Goal: Task Accomplishment & Management: Use online tool/utility

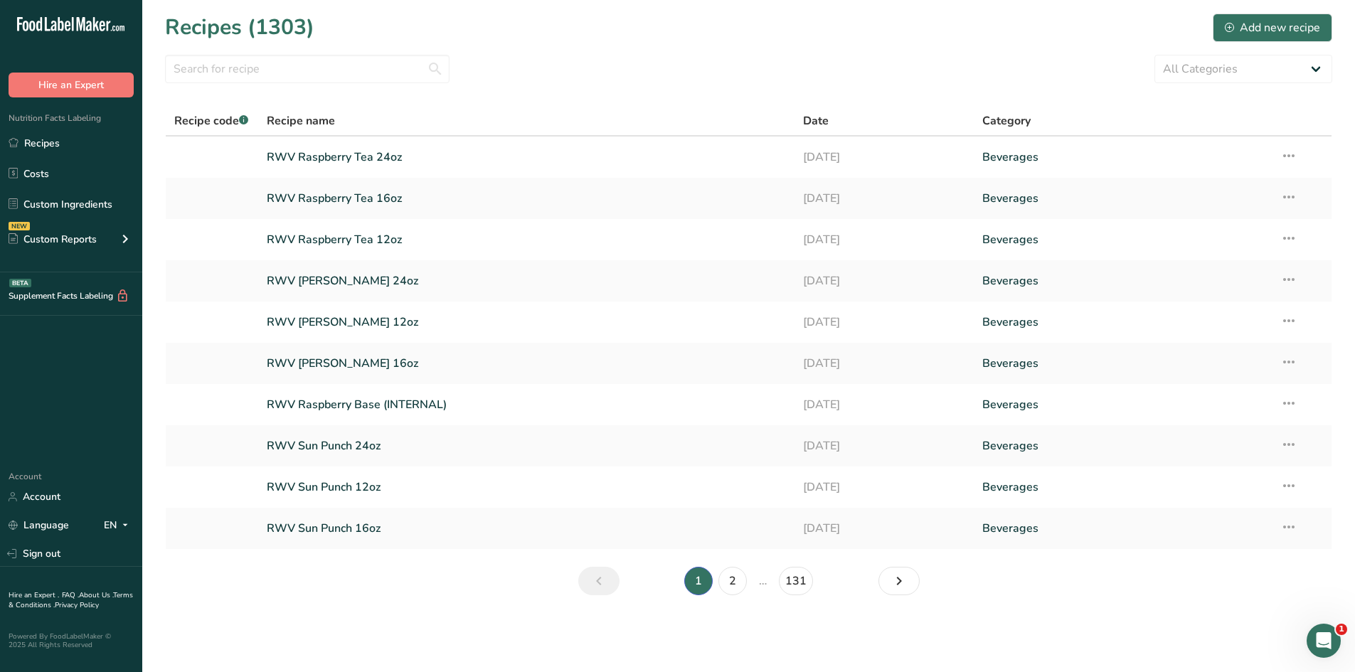
click at [63, 137] on link "Recipes" at bounding box center [71, 142] width 142 height 27
click at [738, 472] on link "2" at bounding box center [732, 581] width 28 height 28
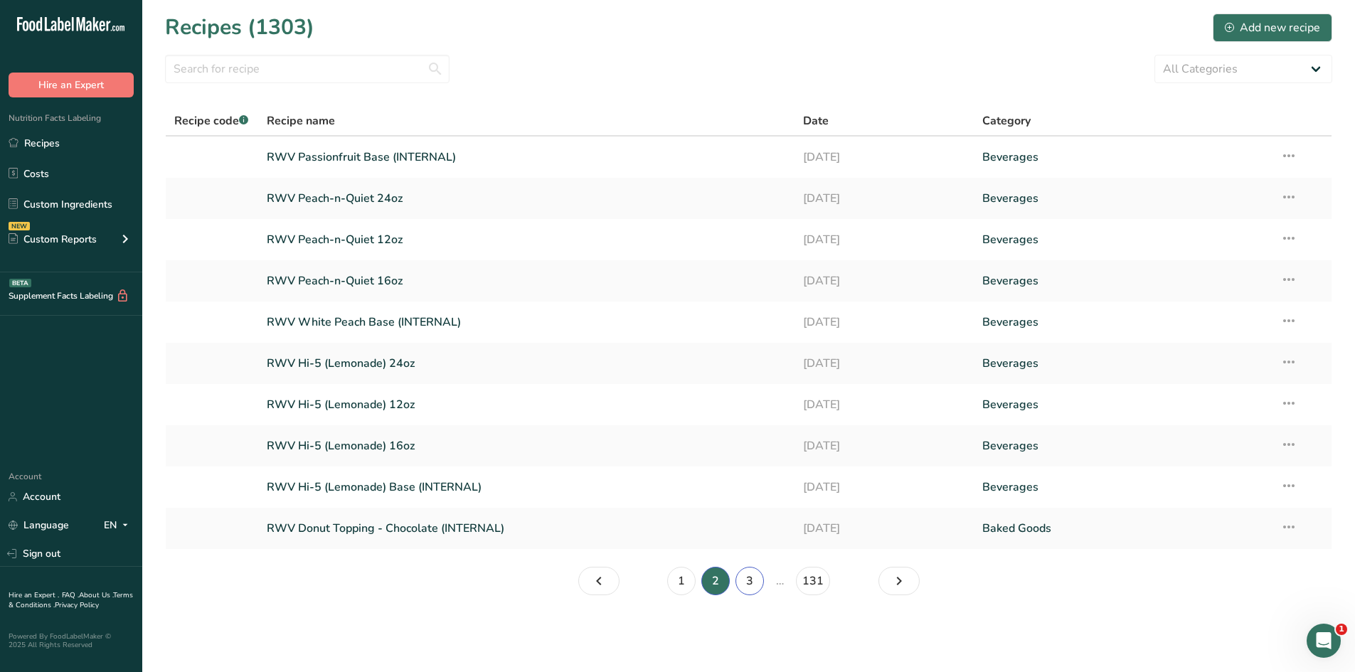
click at [750, 472] on link "3" at bounding box center [750, 581] width 28 height 28
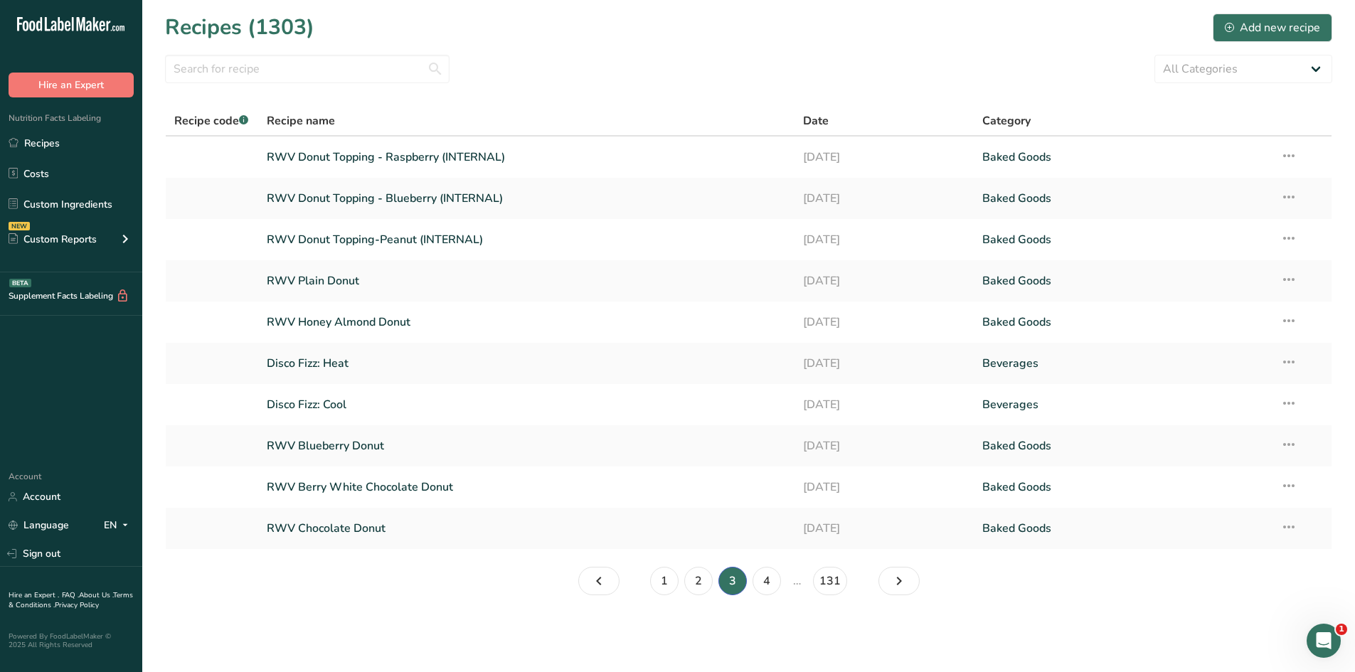
click at [295, 284] on link "RWV Plain Donut" at bounding box center [527, 281] width 520 height 30
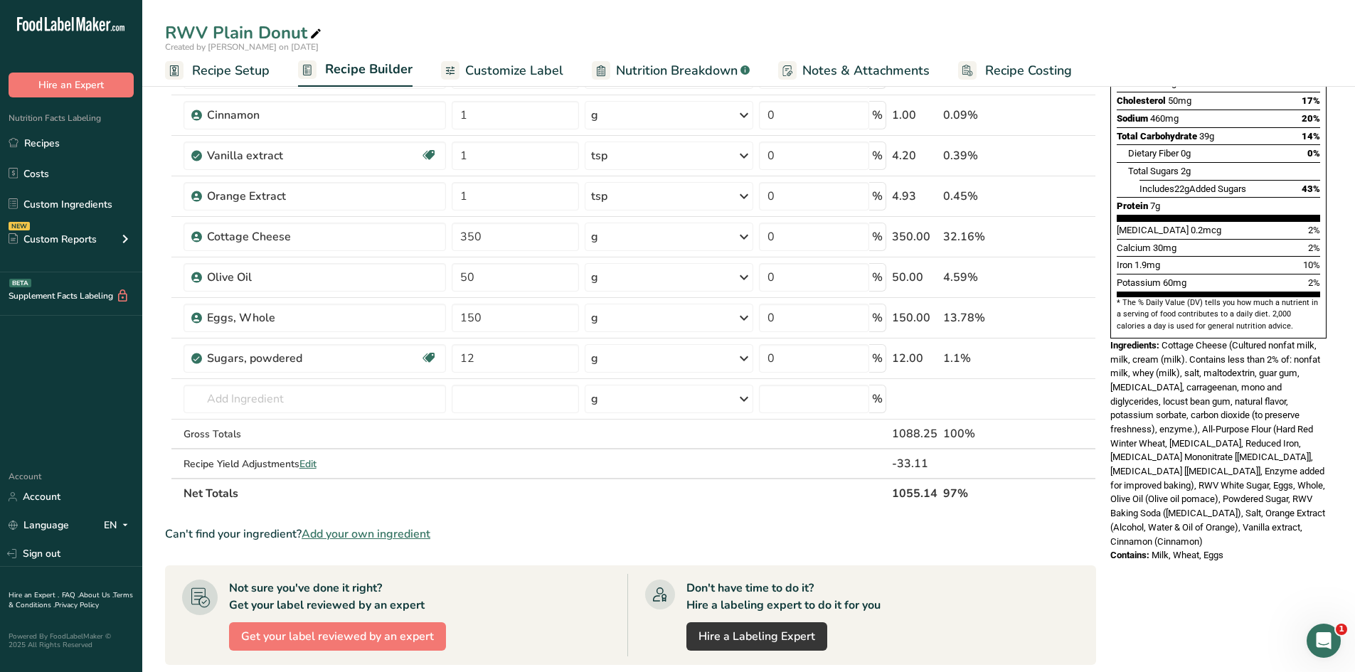
scroll to position [356, 0]
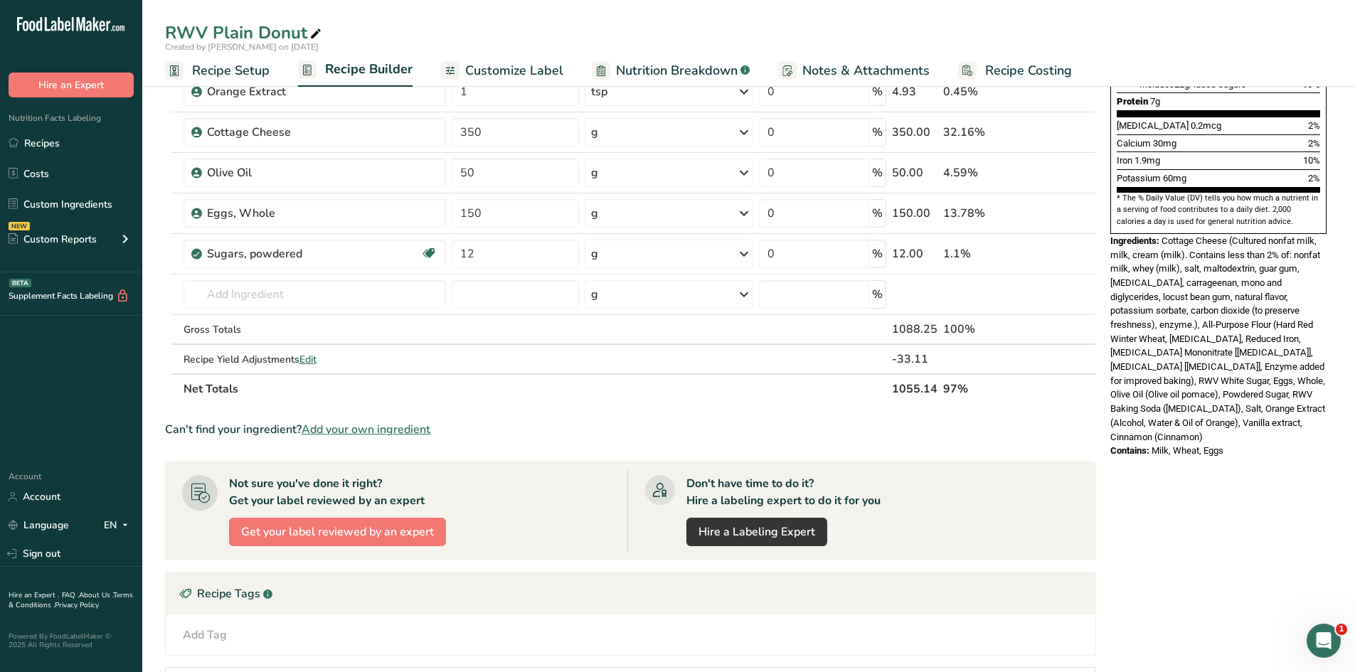
click at [307, 359] on span "Edit" at bounding box center [307, 360] width 17 height 14
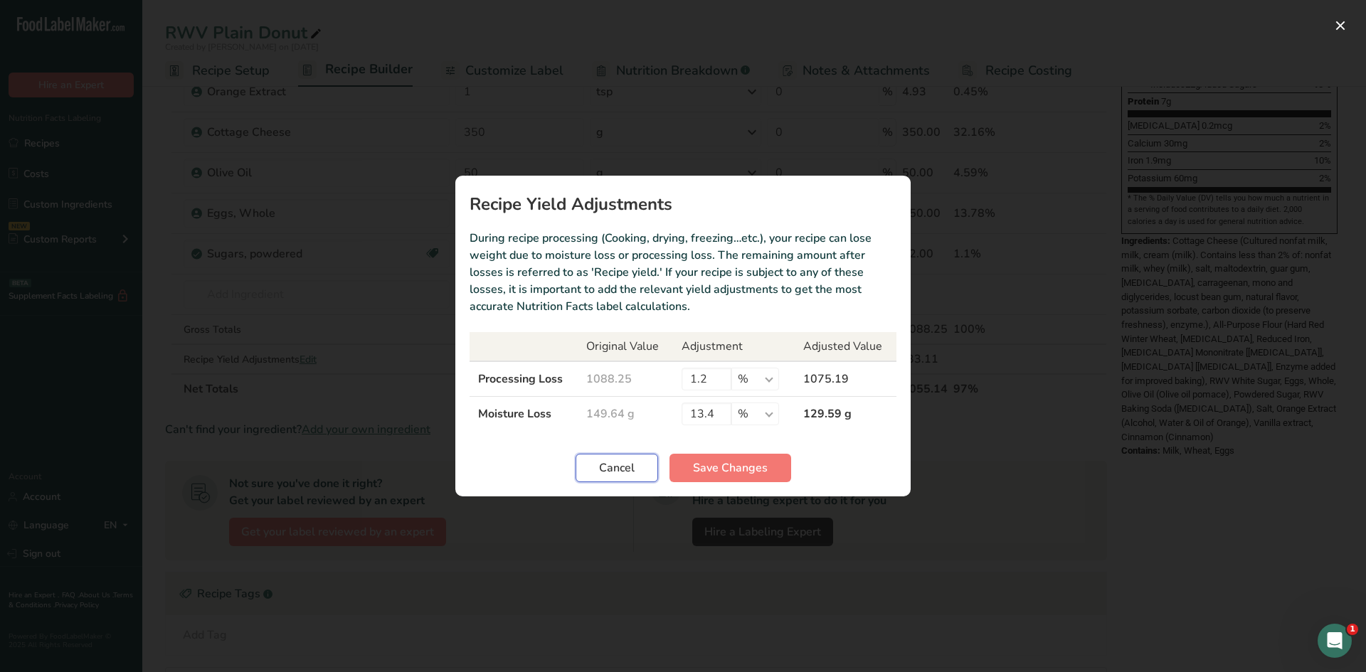
click at [630, 468] on span "Cancel" at bounding box center [617, 468] width 36 height 17
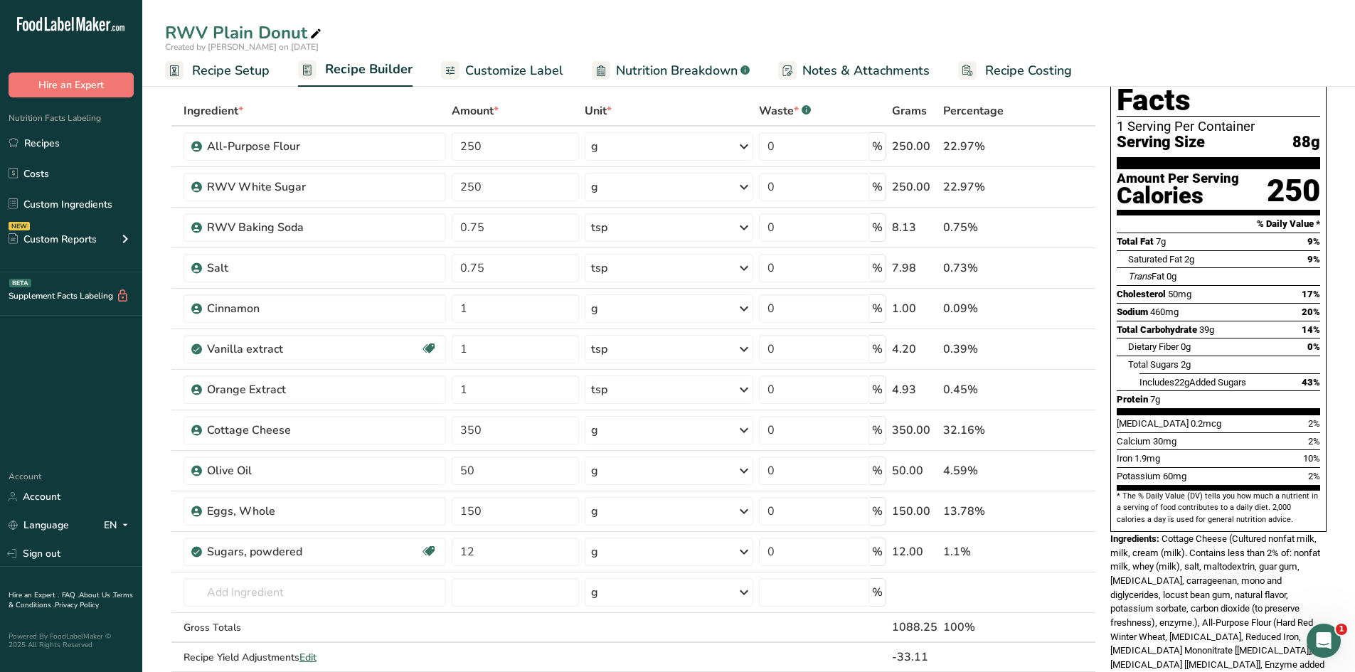
scroll to position [15, 0]
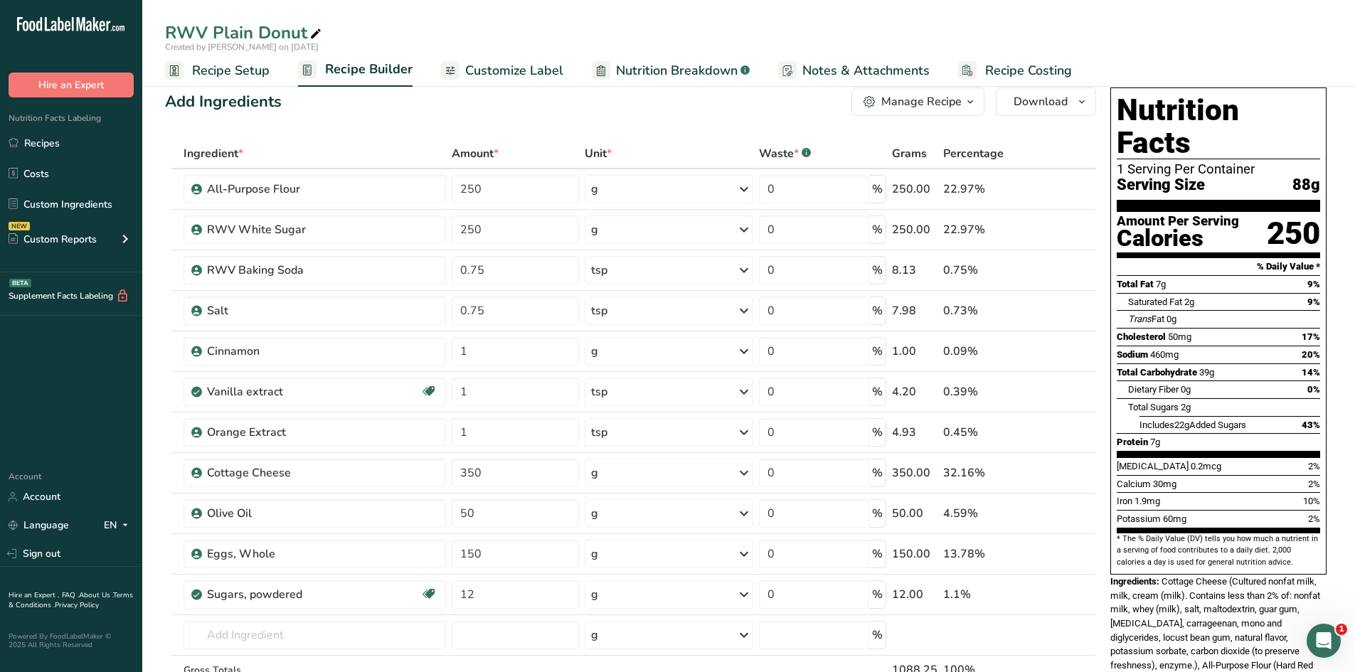
click at [682, 65] on span "Nutrition Breakdown" at bounding box center [677, 70] width 122 height 19
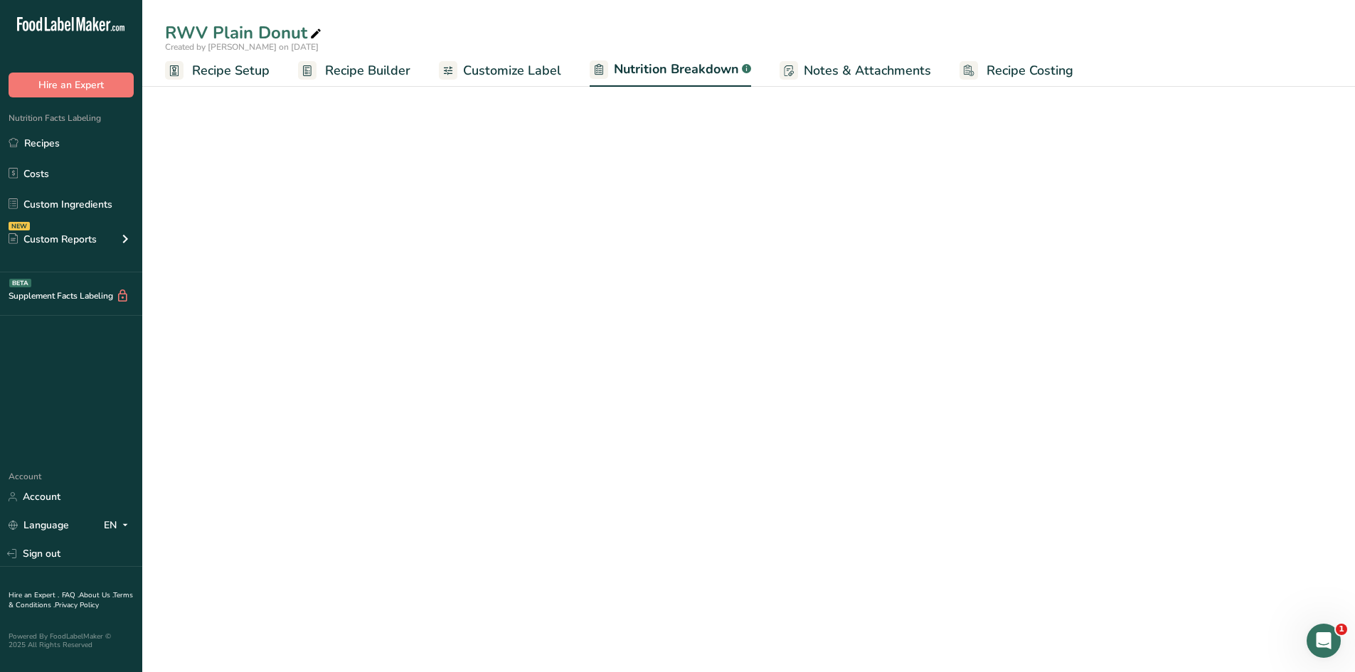
select select "Calories"
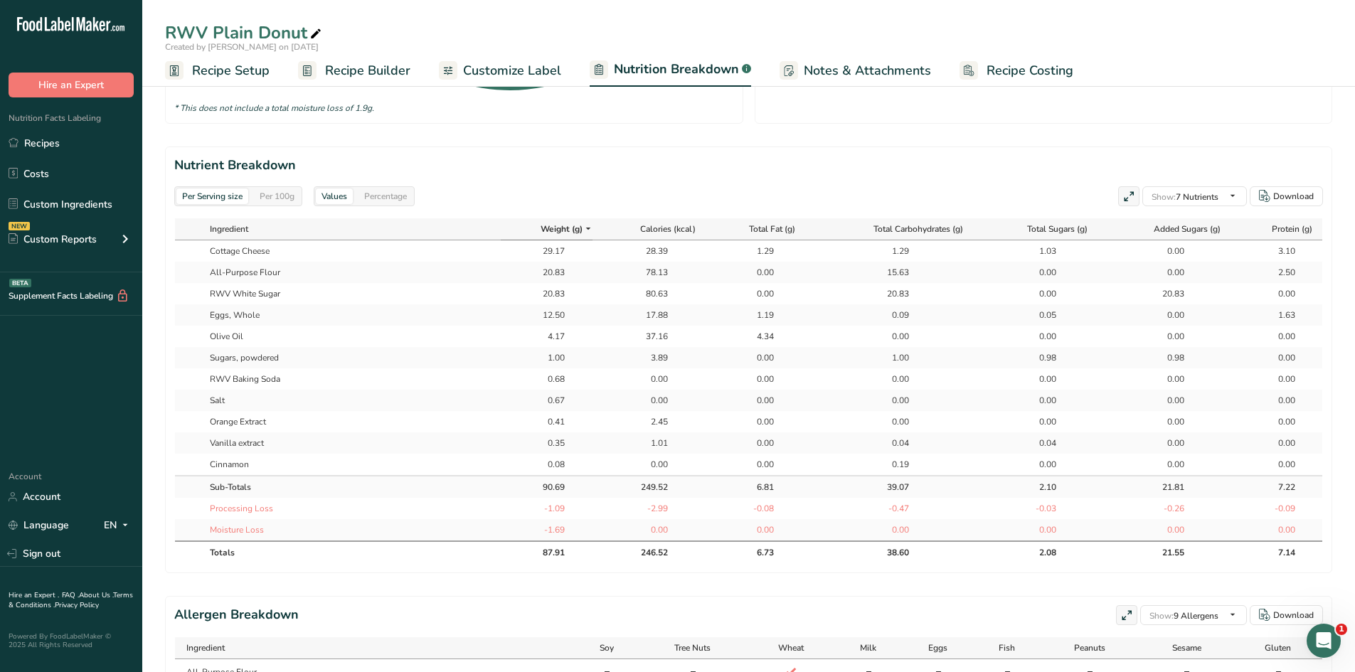
scroll to position [0, 1]
click at [899, 204] on icon "button" at bounding box center [1232, 196] width 11 height 18
click at [0, 0] on span at bounding box center [0, 0] width 0 height 0
click at [0, 0] on input "Sodium" at bounding box center [0, 0] width 0 height 0
checkbox input "true"
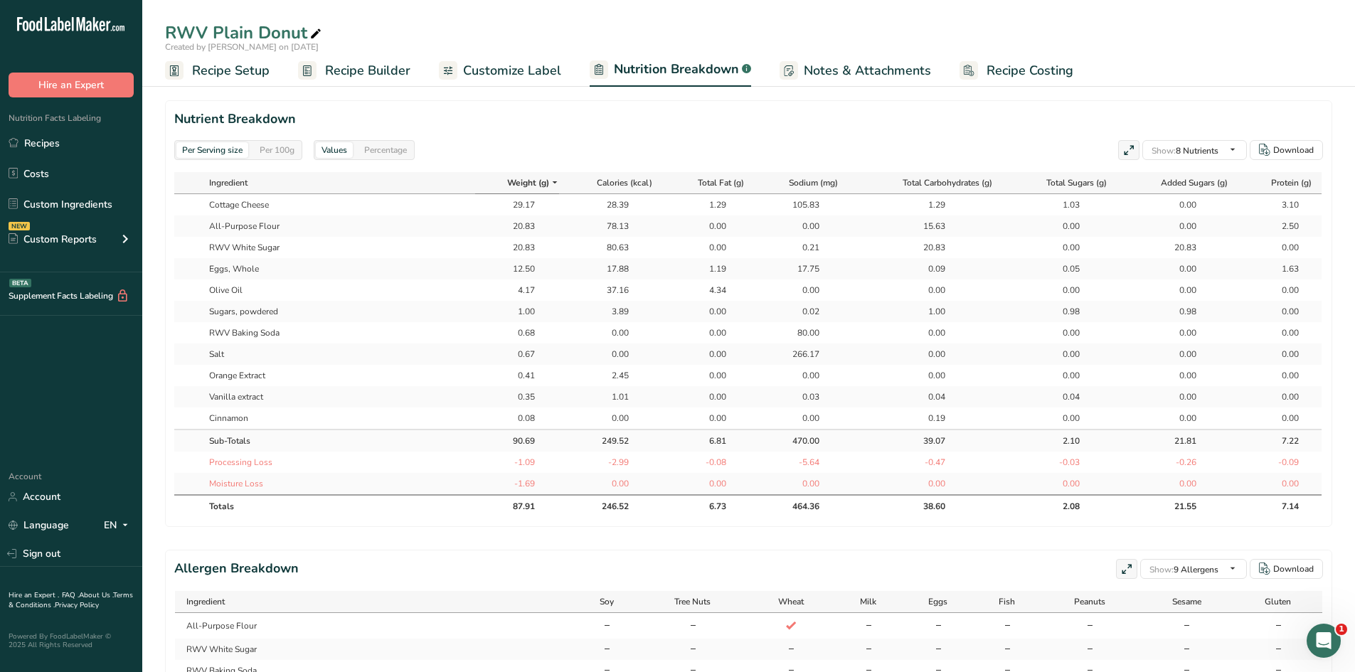
scroll to position [655, 0]
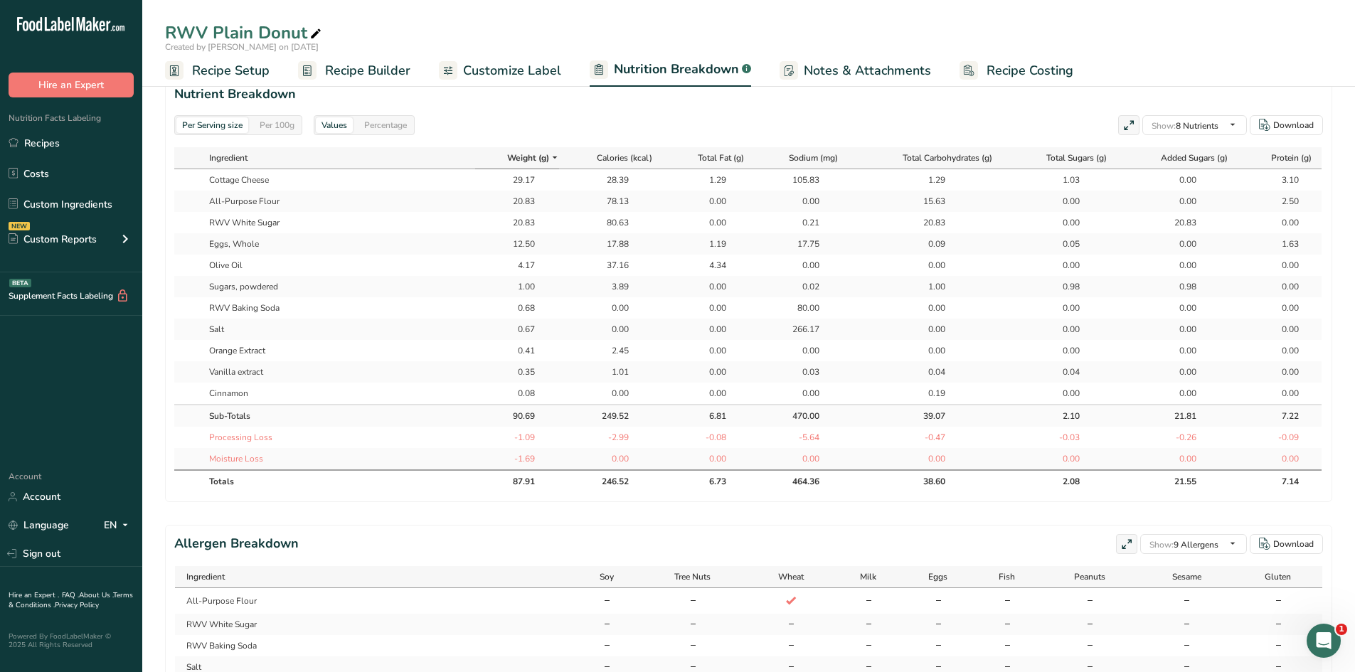
click at [108, 143] on link "Recipes" at bounding box center [71, 142] width 142 height 27
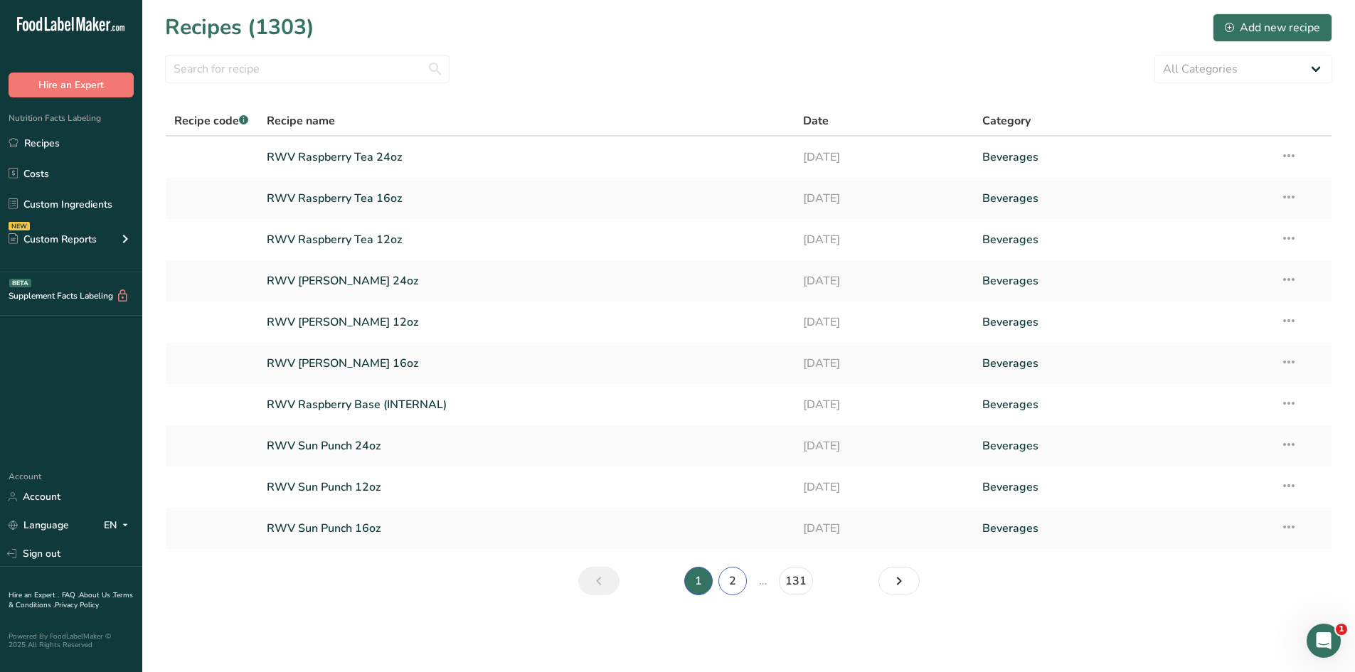
click at [733, 472] on link "2" at bounding box center [732, 581] width 28 height 28
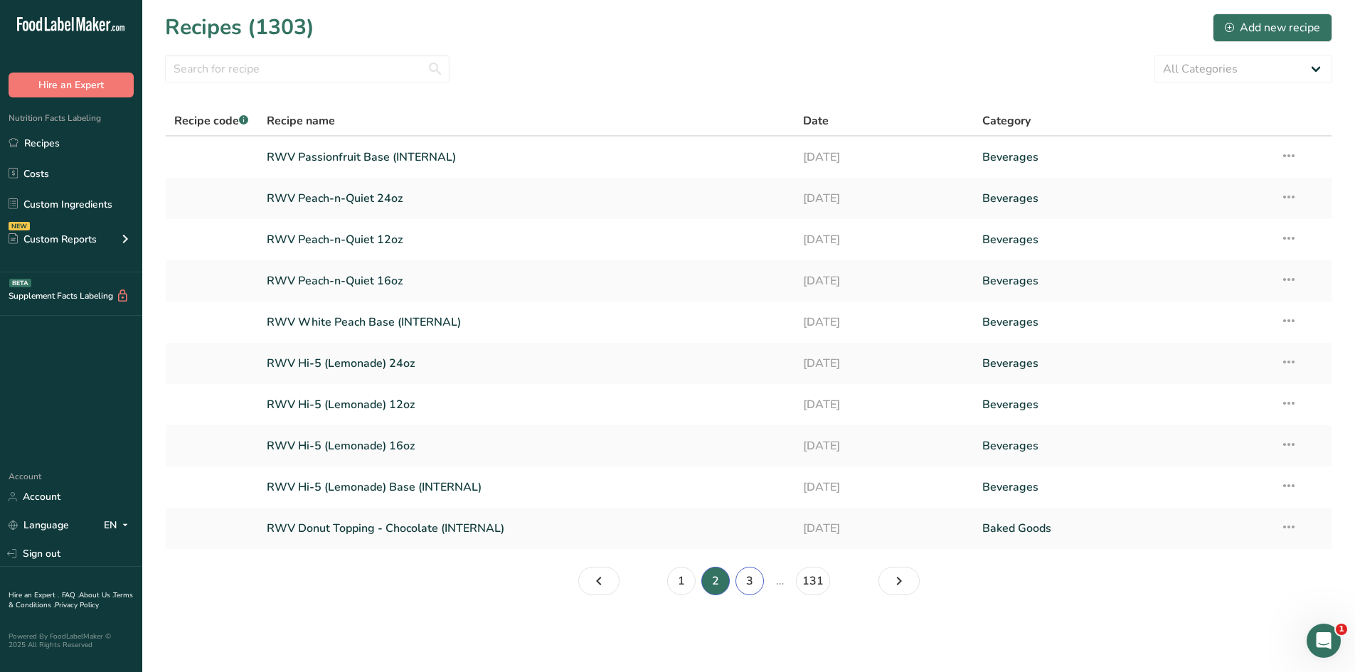
click at [743, 472] on link "3" at bounding box center [750, 581] width 28 height 28
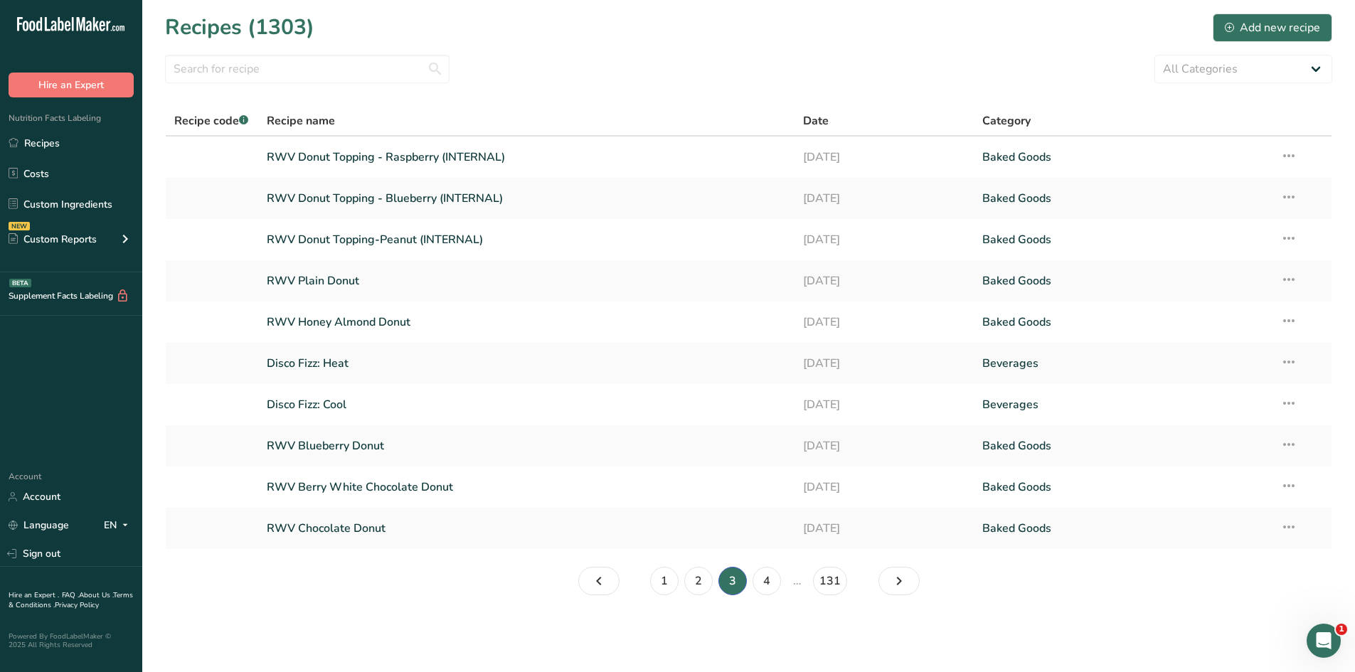
click at [344, 285] on link "RWV Plain Donut" at bounding box center [527, 281] width 520 height 30
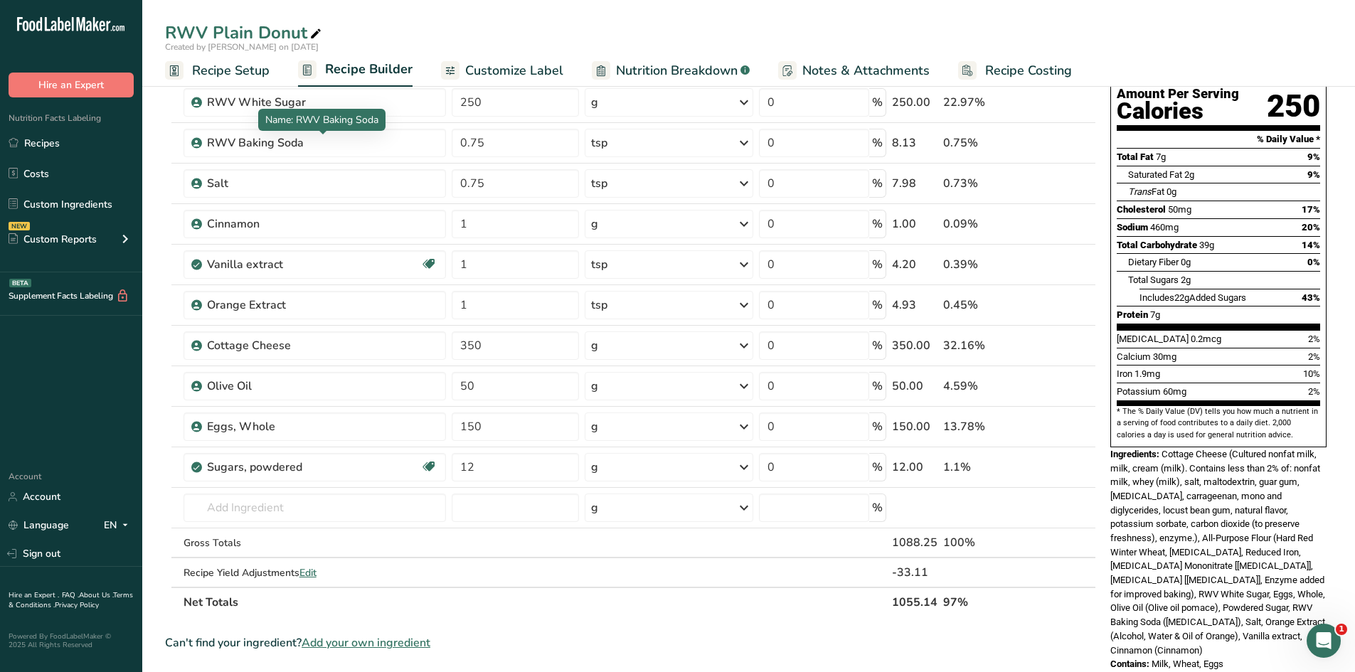
scroll to position [71, 0]
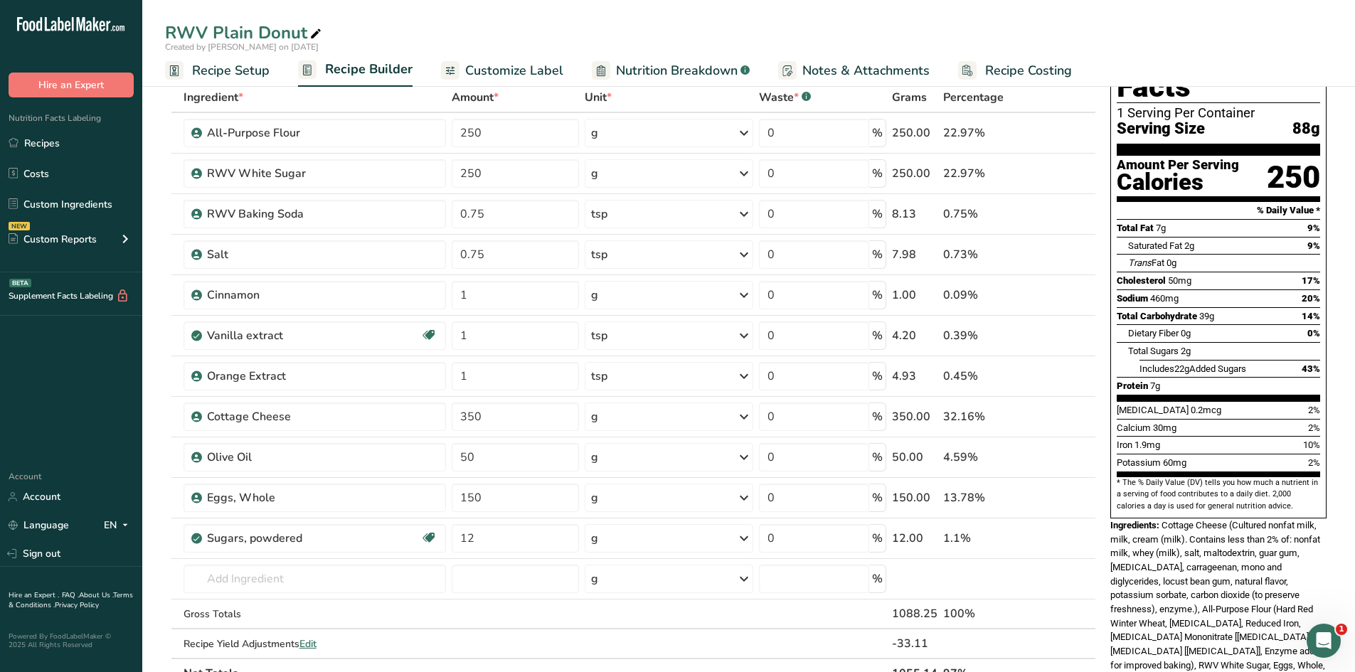
click at [899, 176] on icon at bounding box center [1043, 173] width 10 height 15
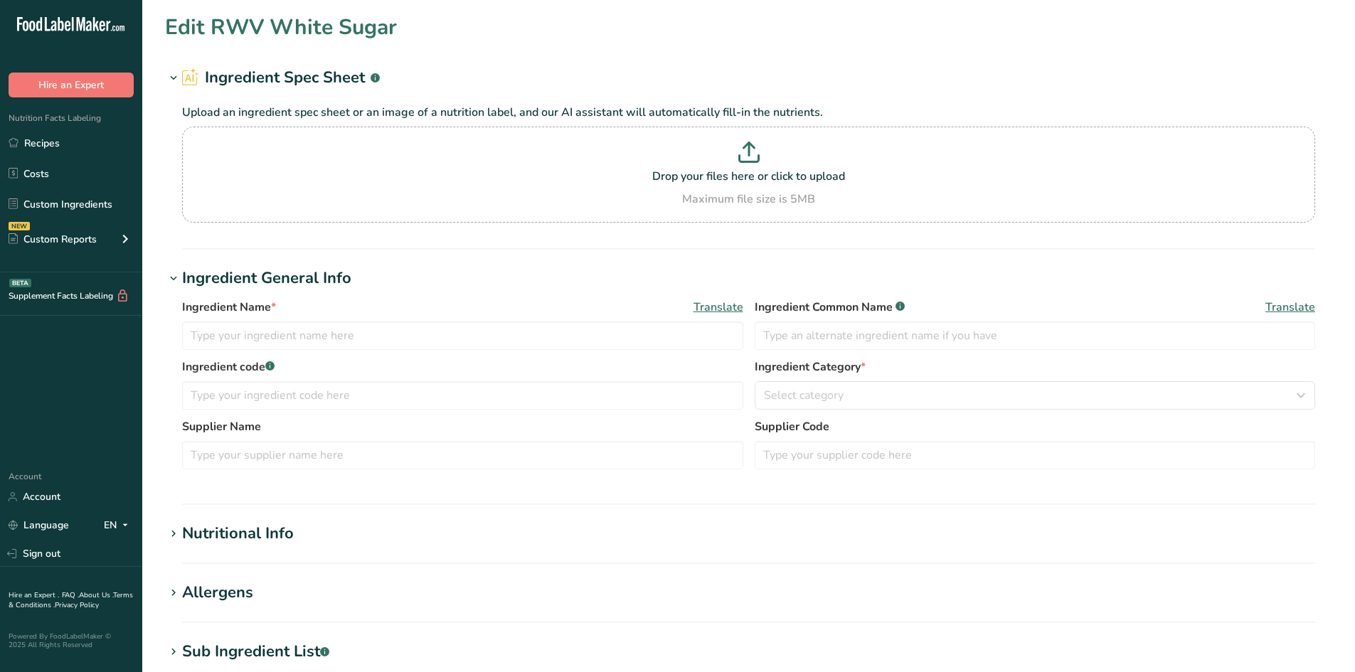
type input "RWV White Sugar"
type input "US Foods"
type input "6395610"
type input "100"
type input "387"
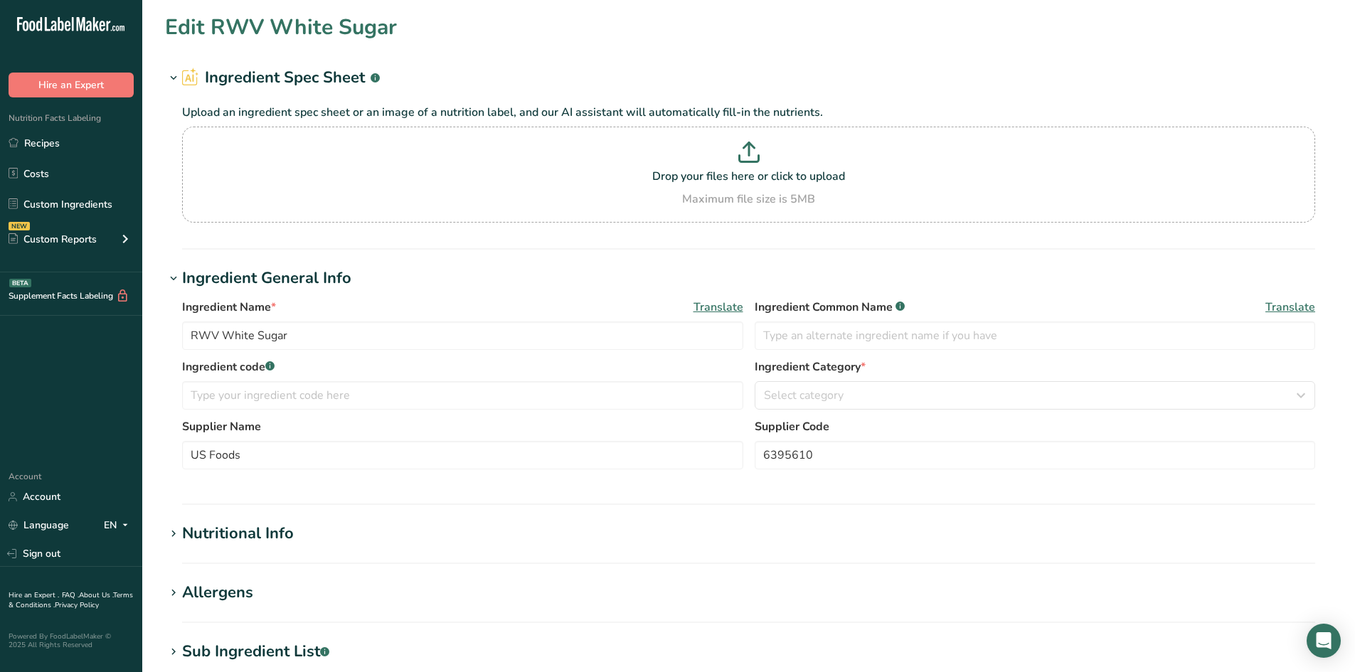
type KJ "1619.2"
type Fat "0"
type input "0"
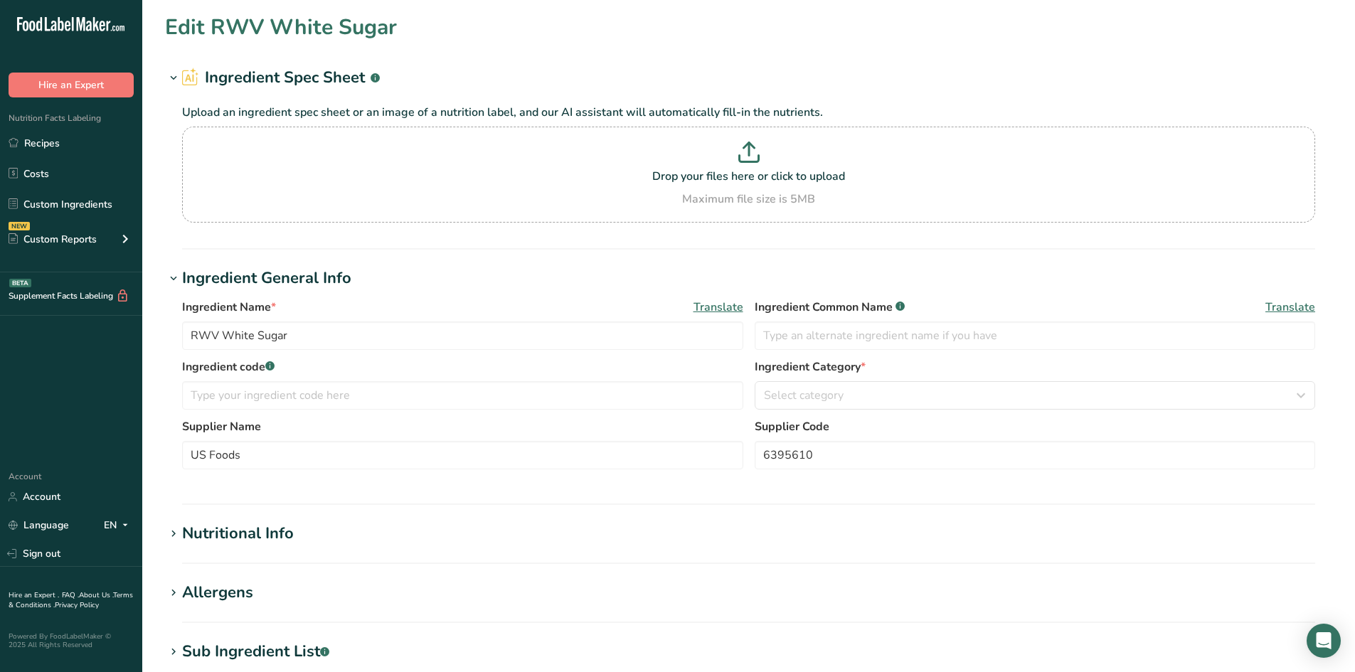
type input "1"
type Carbohydrates "99.98"
type Fiber "0"
type Sugars "0"
type Sugars "99.98"
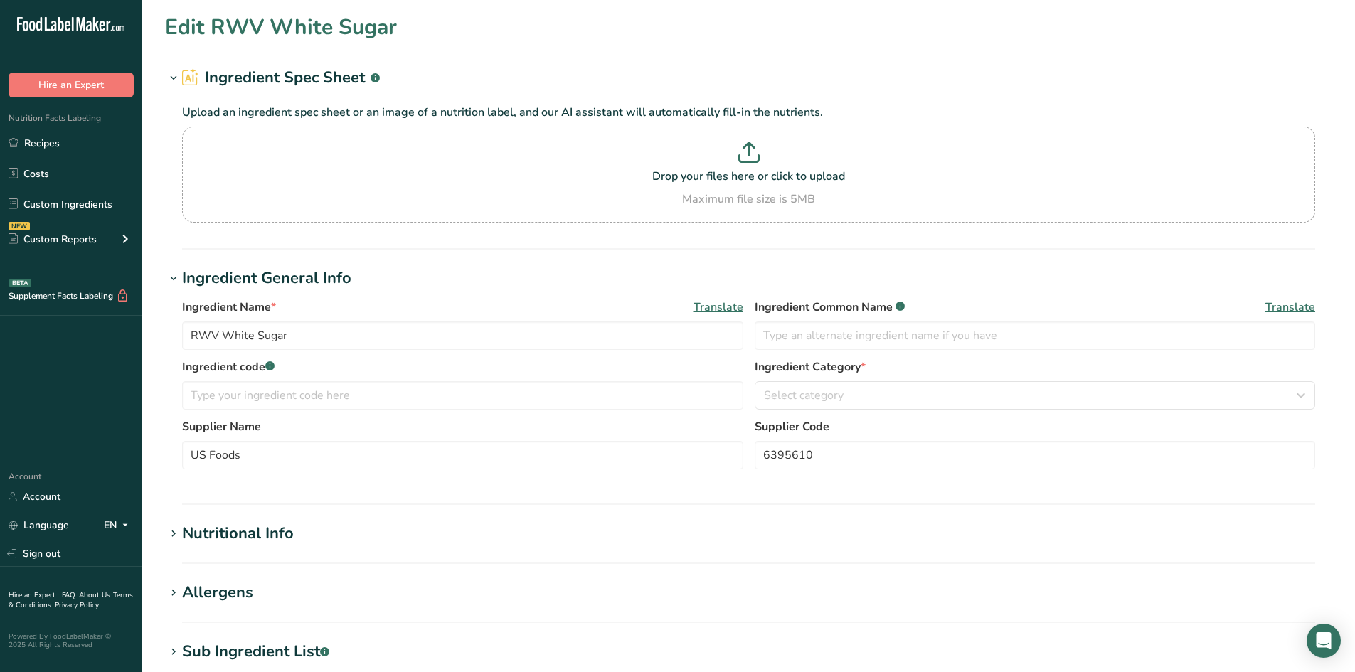
type input "0"
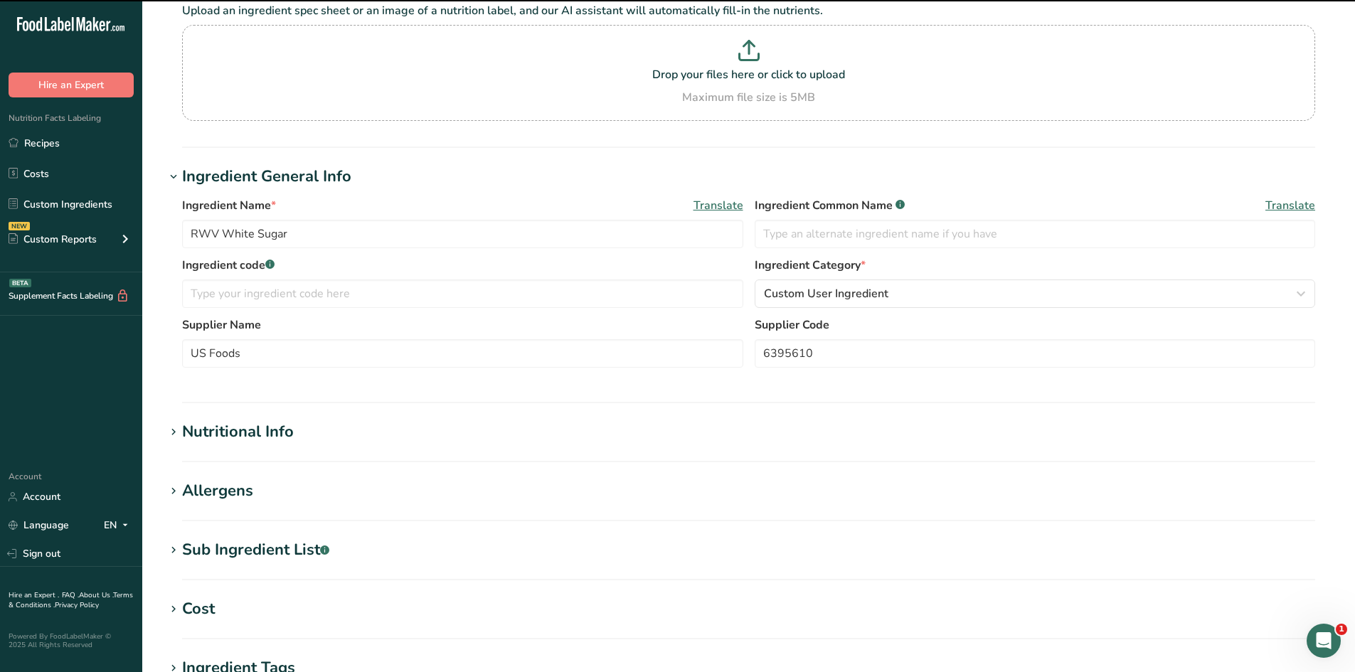
scroll to position [213, 0]
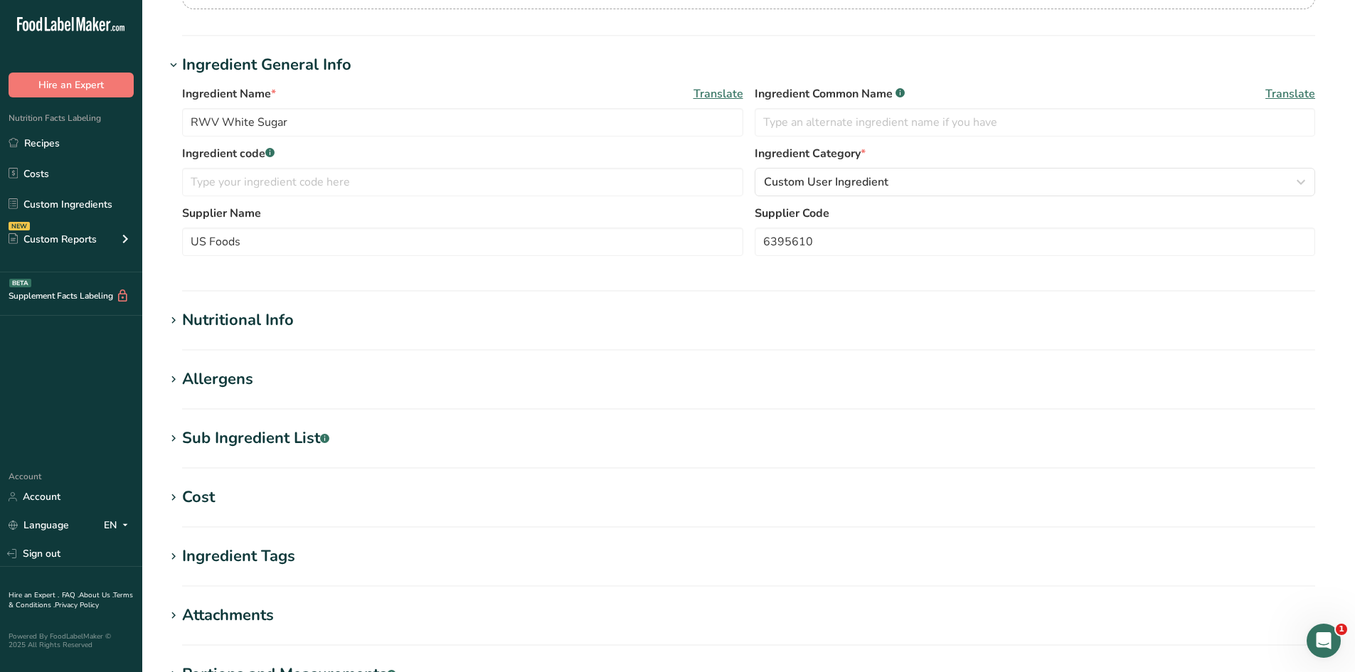
click at [221, 333] on section "Nutritional Info Serving Size .a-a{fill:#347362;}.b-a{fill:#fff;} Add ingredien…" at bounding box center [748, 330] width 1167 height 42
click at [221, 322] on div "Nutritional Info" at bounding box center [238, 320] width 112 height 23
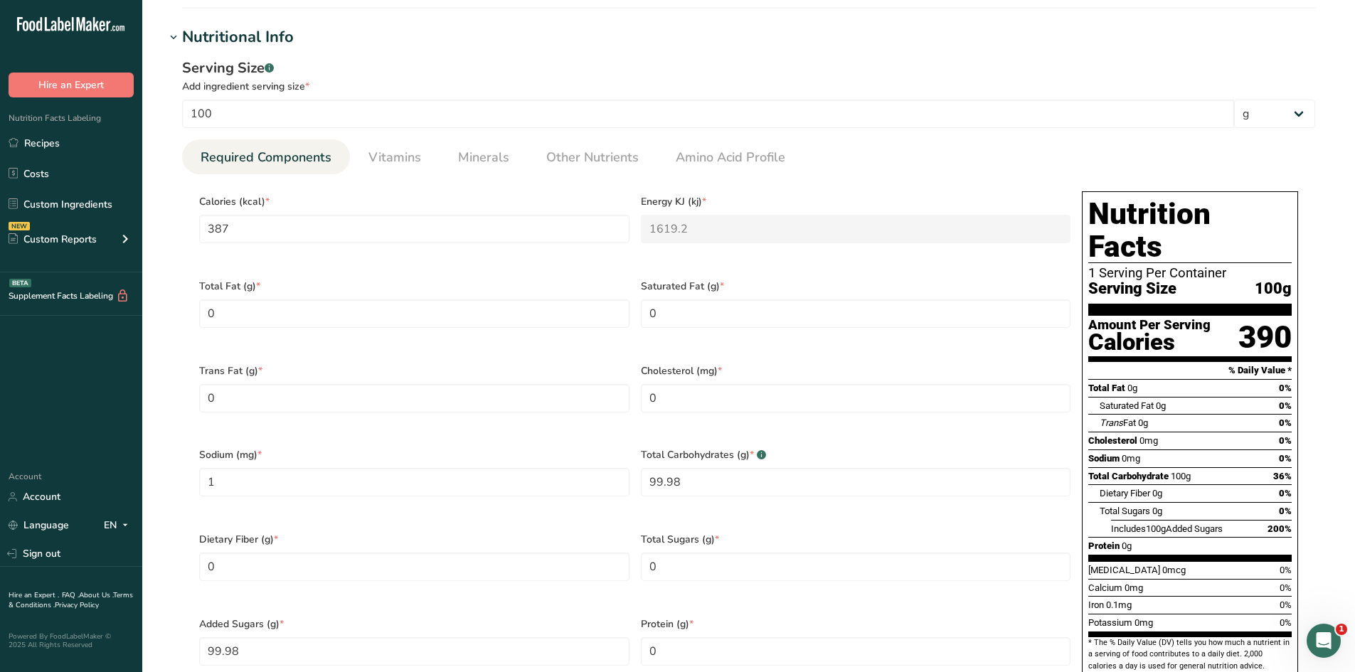
scroll to position [569, 0]
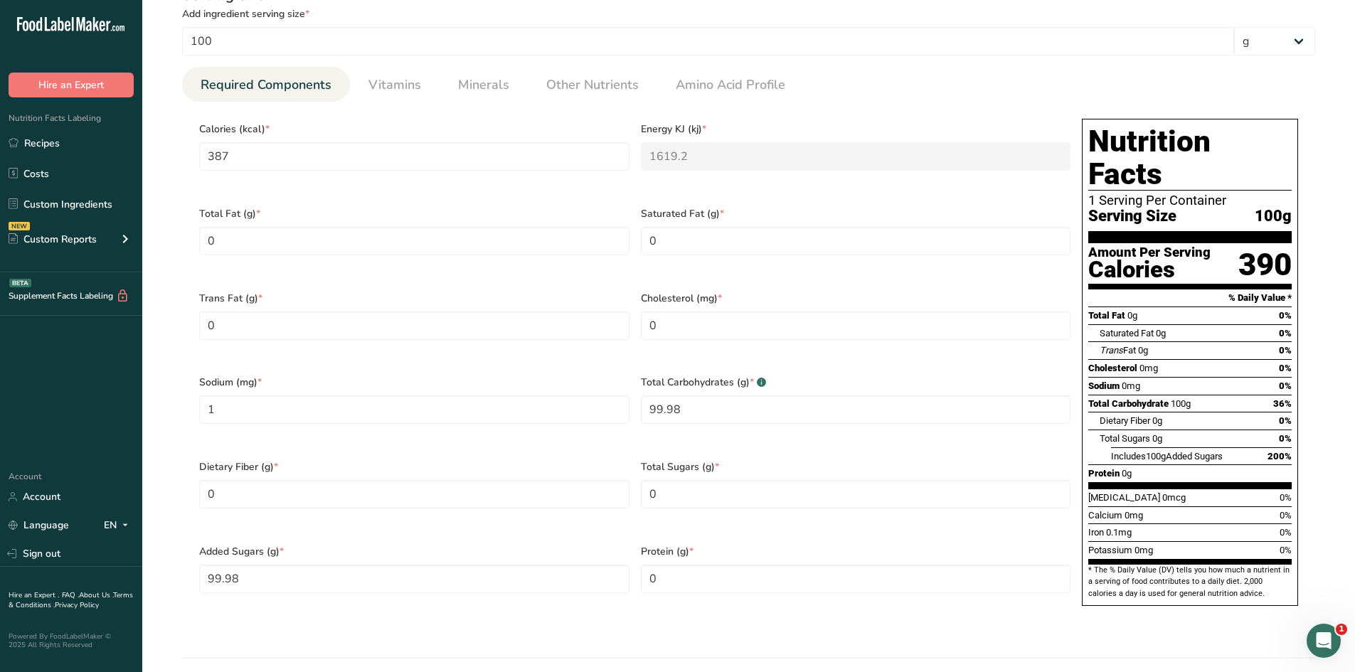
click at [393, 600] on div "Serving Size .a-a{fill:#347362;}.b-a{fill:#fff;} Add ingredient serving size * …" at bounding box center [748, 309] width 1167 height 664
click at [1351, 361] on section "Edit RWV White Sugar Ingredient Spec Sheet .a-a{fill:#347362;}.b-a{fill:#fff;} …" at bounding box center [748, 285] width 1213 height 1709
click at [95, 137] on link "Recipes" at bounding box center [71, 142] width 142 height 27
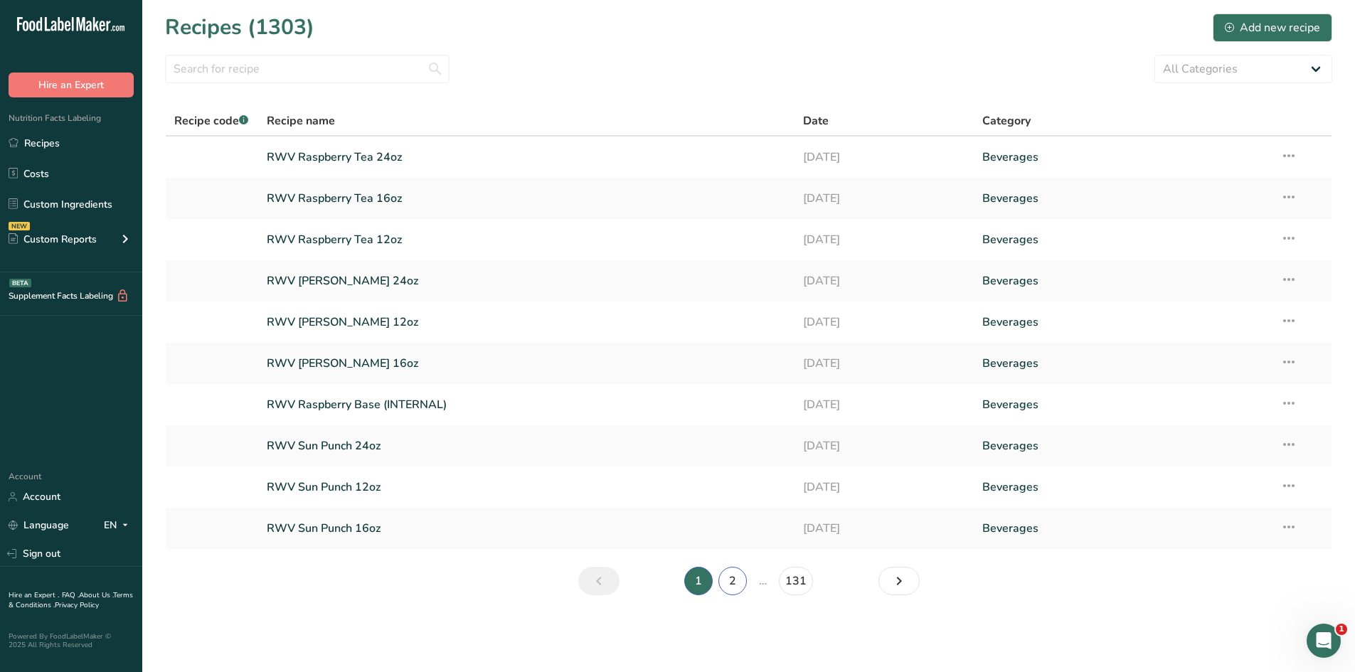
click at [740, 577] on link "2" at bounding box center [732, 581] width 28 height 28
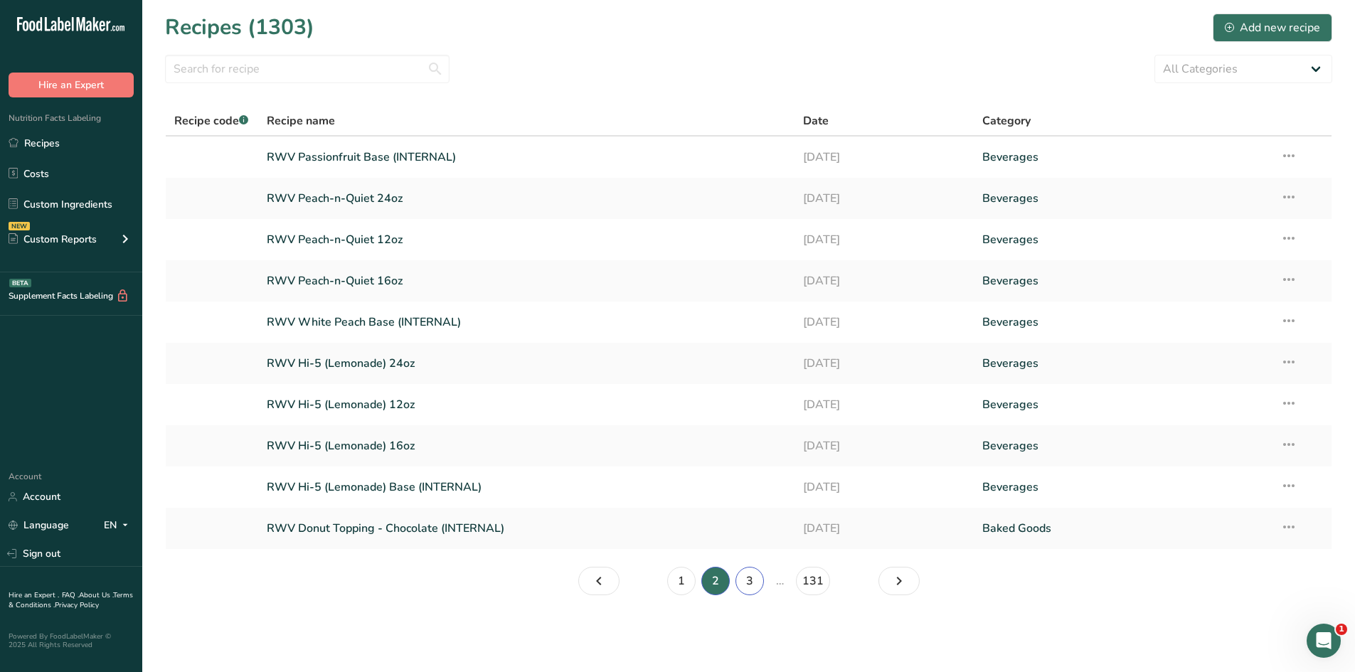
click at [757, 580] on link "3" at bounding box center [750, 581] width 28 height 28
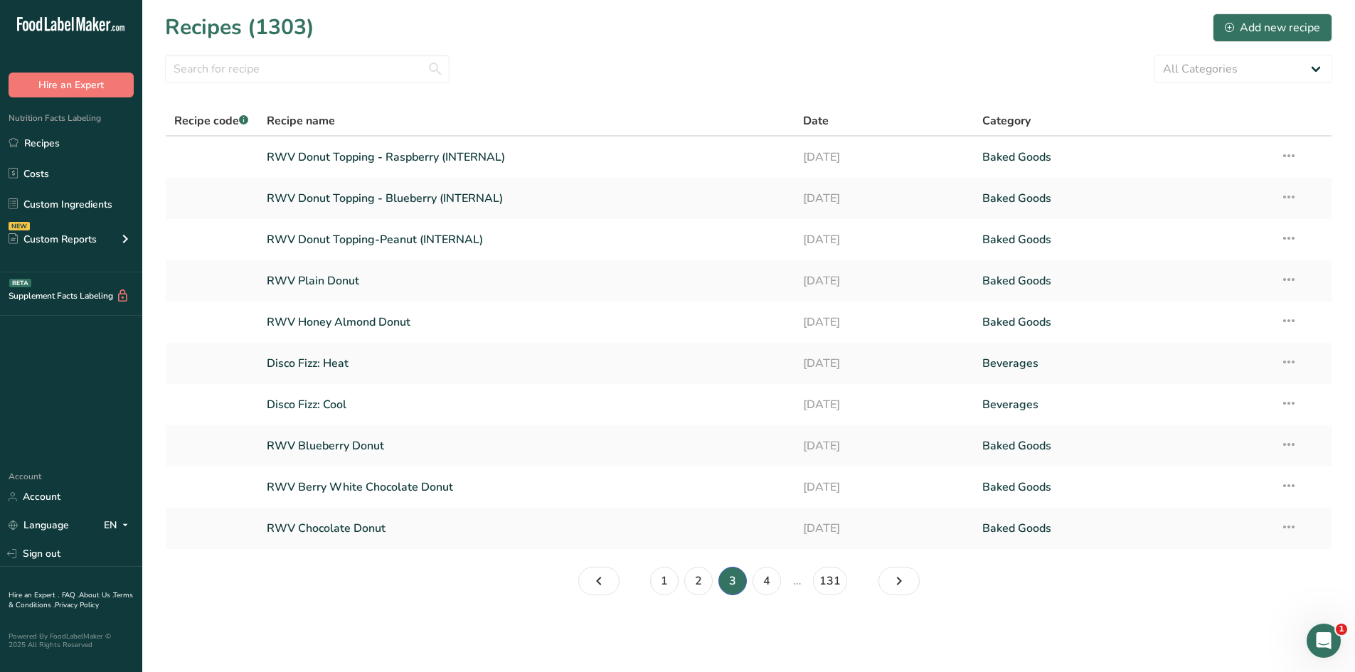
click at [344, 282] on link "RWV Plain Donut" at bounding box center [527, 281] width 520 height 30
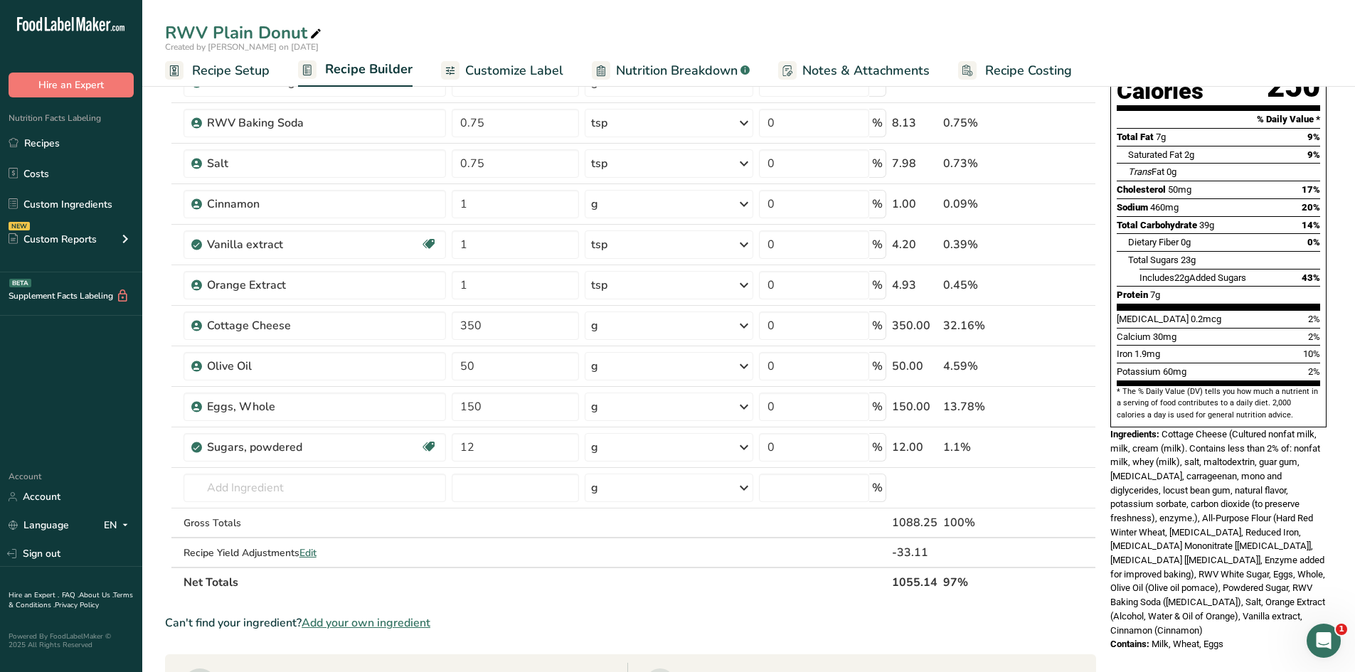
scroll to position [157, 0]
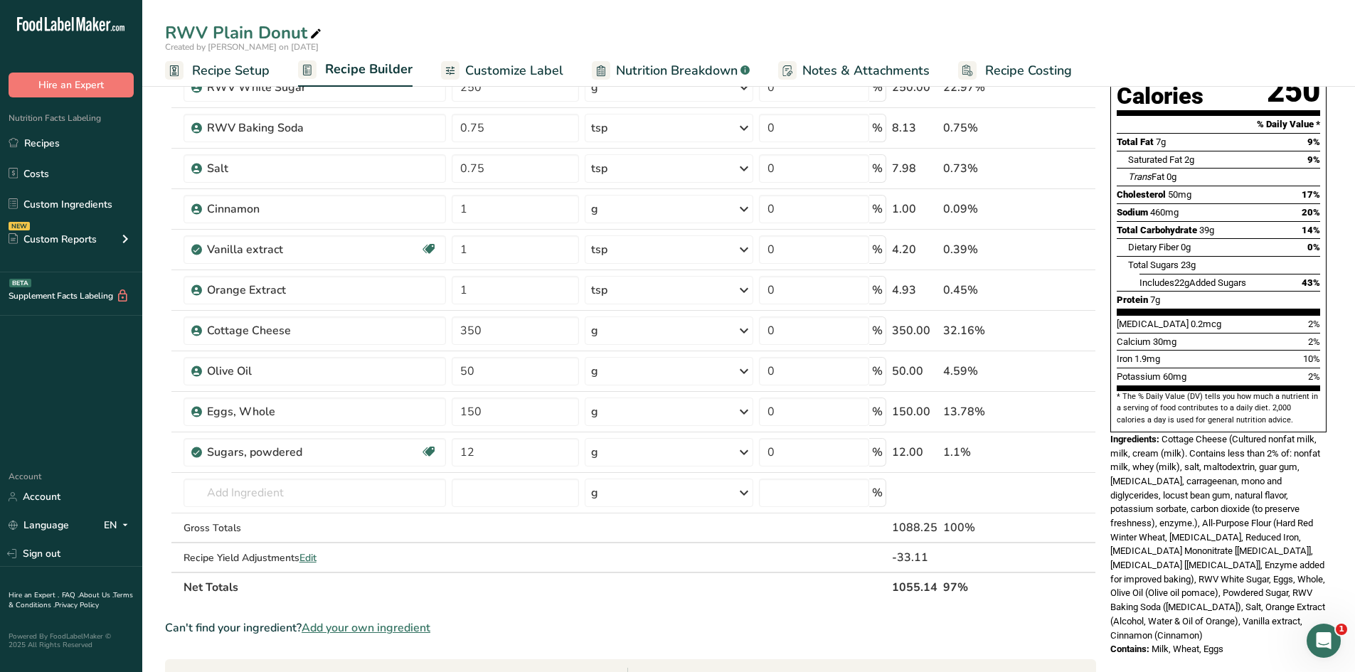
click at [322, 478] on td "Almond flour 1211 Milk, whole, 3.25% milkfat, without added vitamin A and vitam…" at bounding box center [315, 493] width 269 height 41
click at [317, 484] on input "text" at bounding box center [315, 493] width 263 height 28
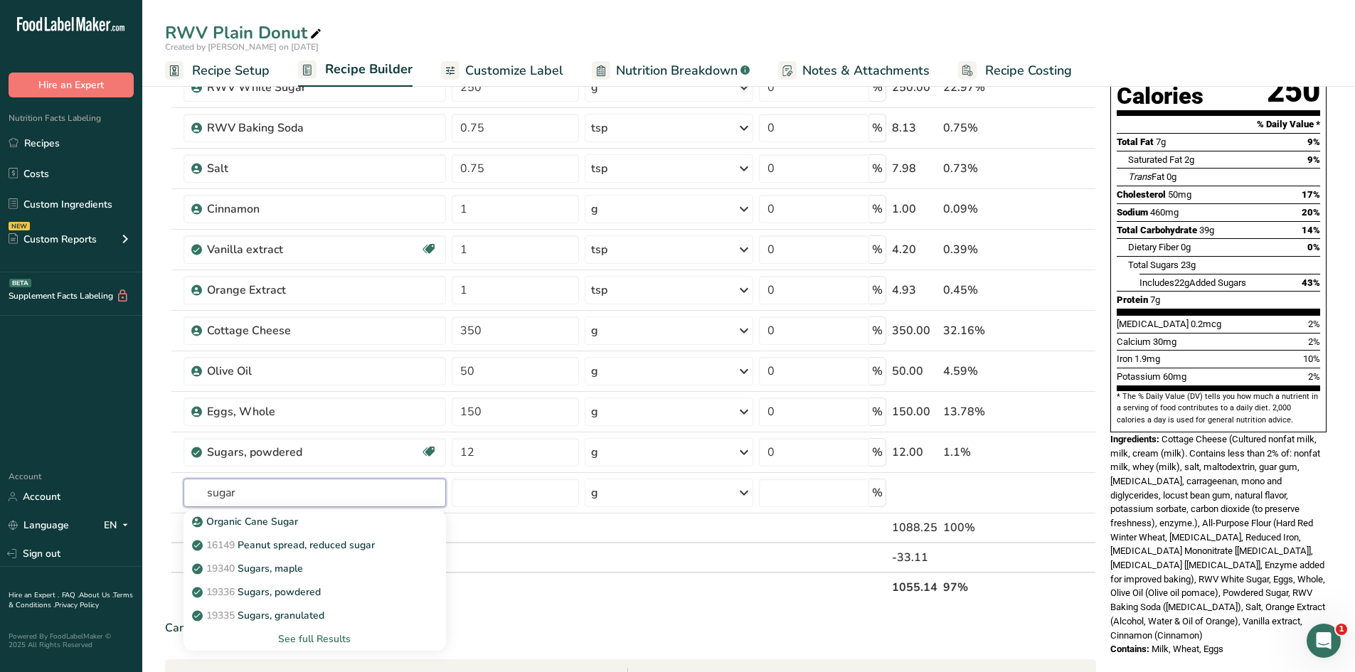
type input "sugar"
drag, startPoint x: 253, startPoint y: 497, endPoint x: 184, endPoint y: 505, distance: 68.7
click at [184, 505] on input "sugar" at bounding box center [315, 493] width 263 height 28
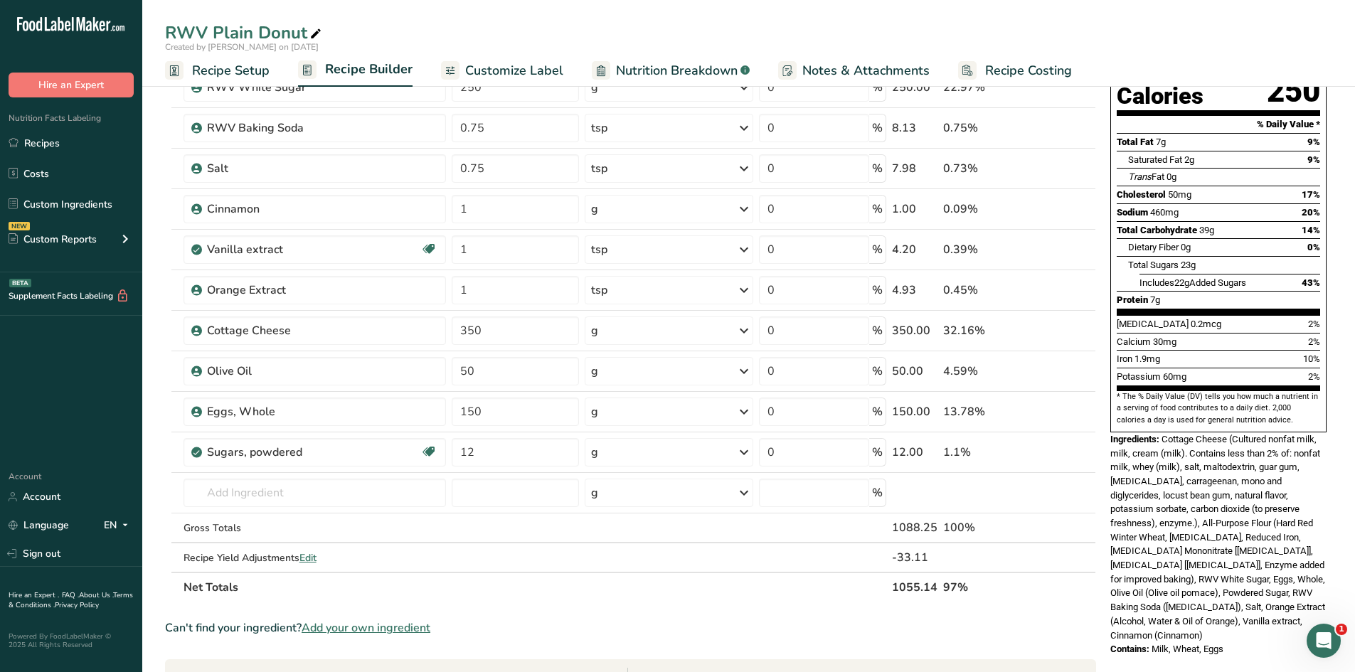
click at [581, 613] on section "Ingredient * Amount * Unit * Waste * .a-a{fill:#347362;}.b-a{fill:#fff;} Grams …" at bounding box center [630, 524] width 931 height 1057
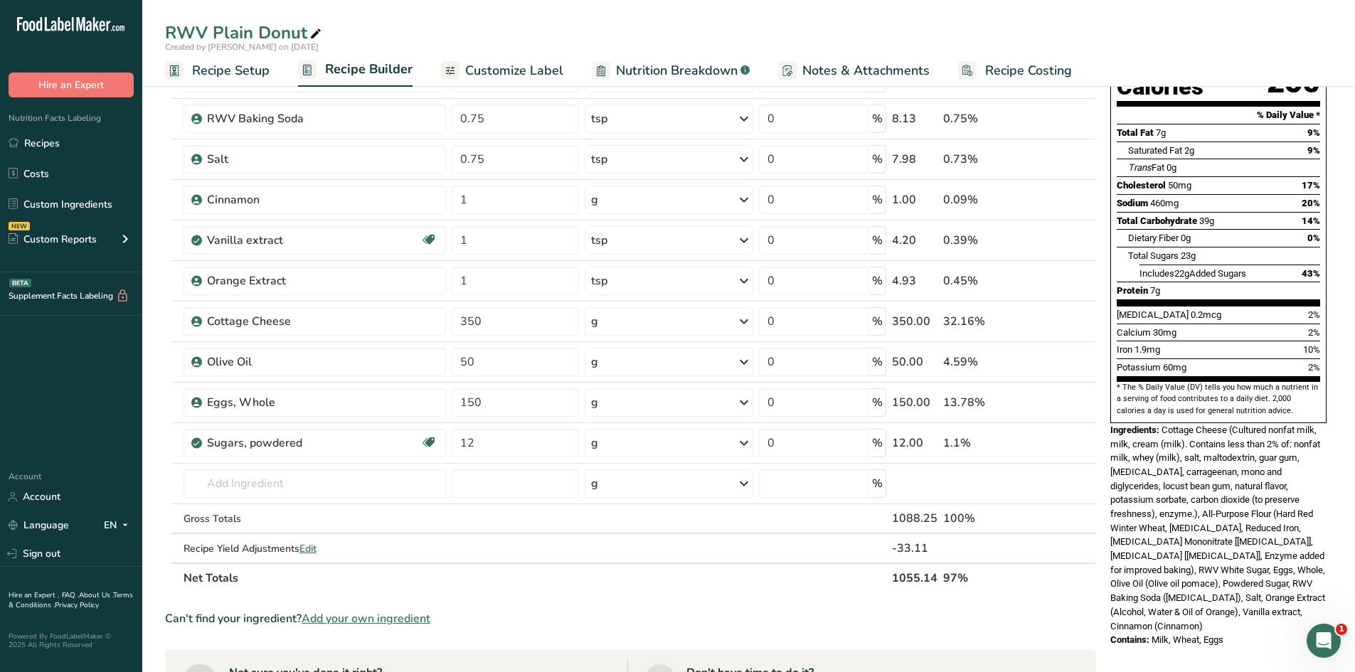
scroll to position [299, 0]
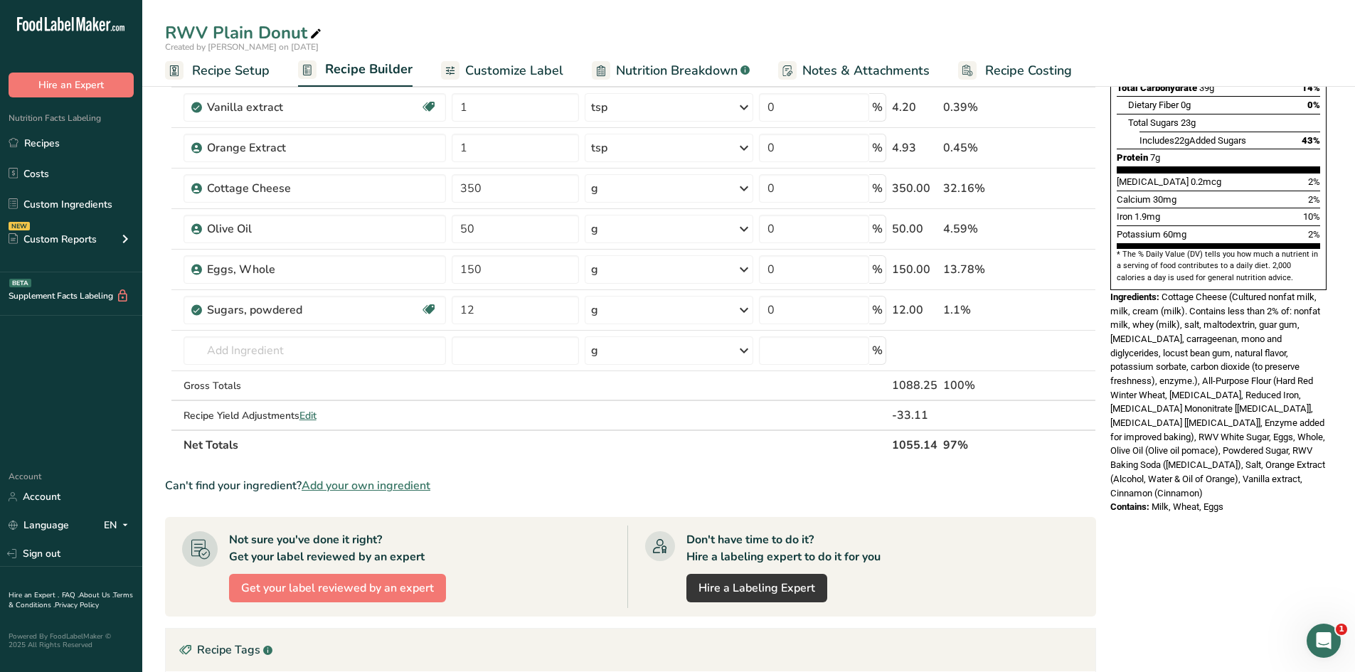
click at [41, 137] on link "Recipes" at bounding box center [71, 142] width 142 height 27
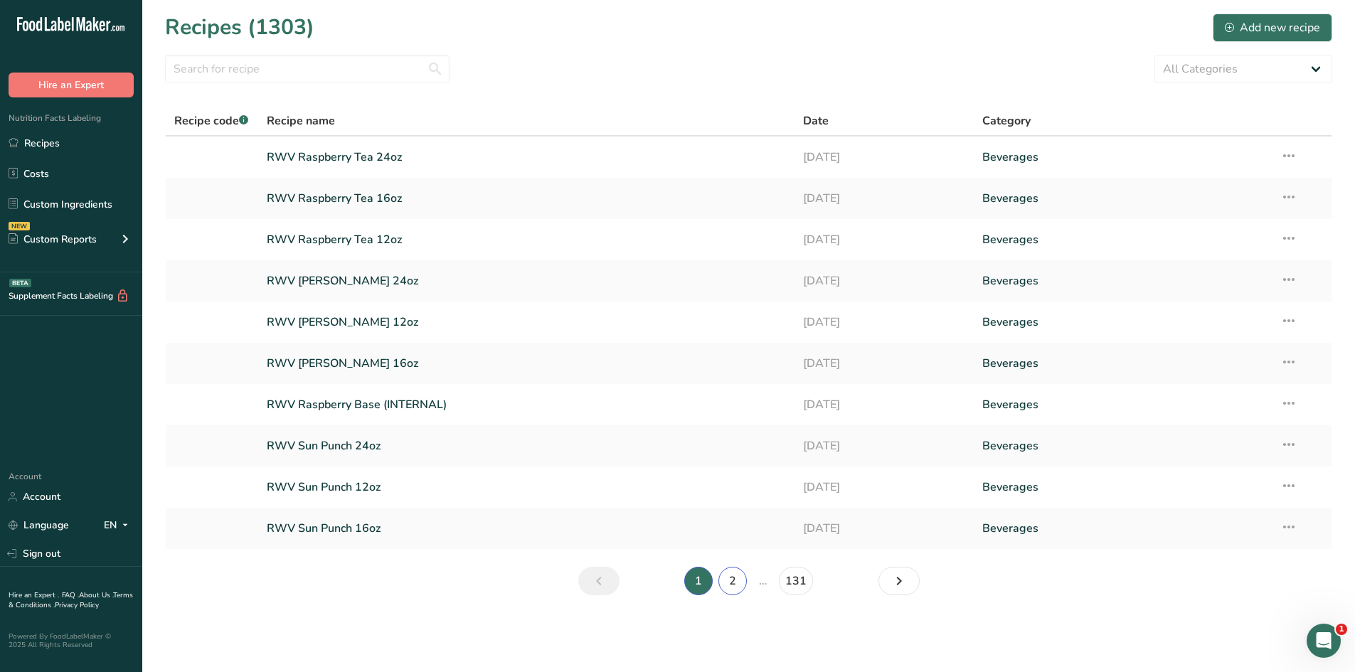
click at [738, 587] on link "2" at bounding box center [732, 581] width 28 height 28
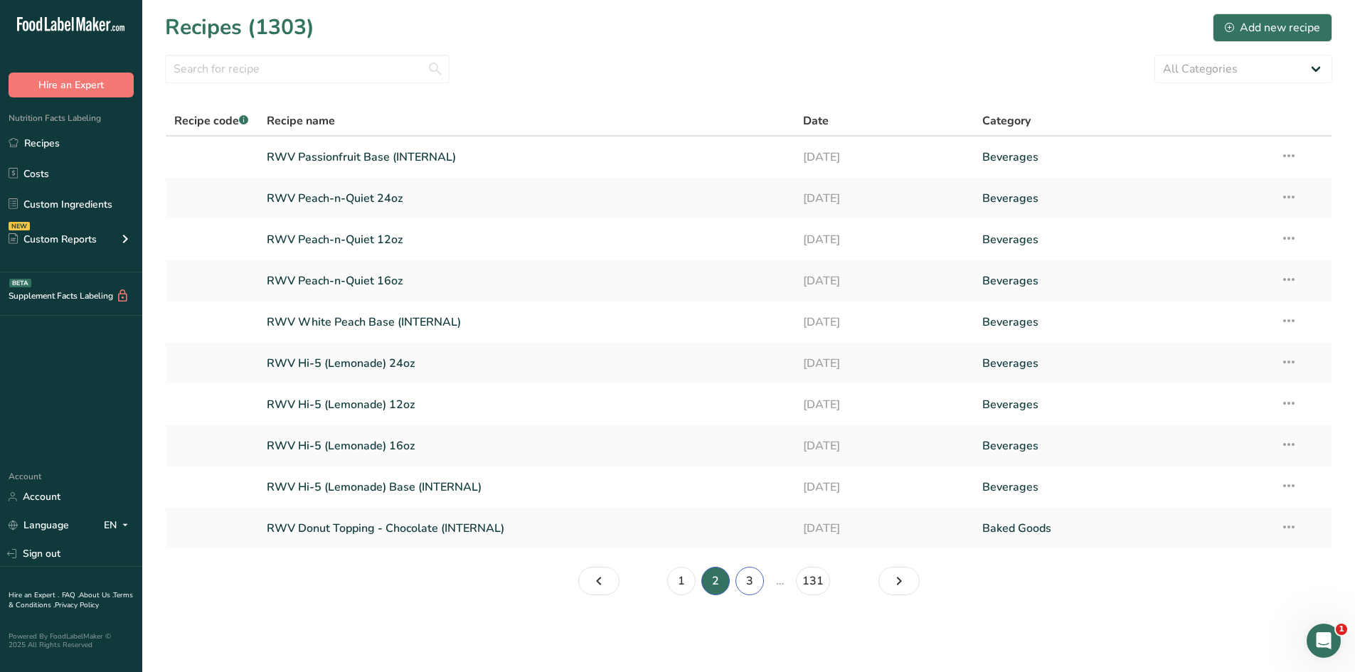
click at [750, 585] on link "3" at bounding box center [750, 581] width 28 height 28
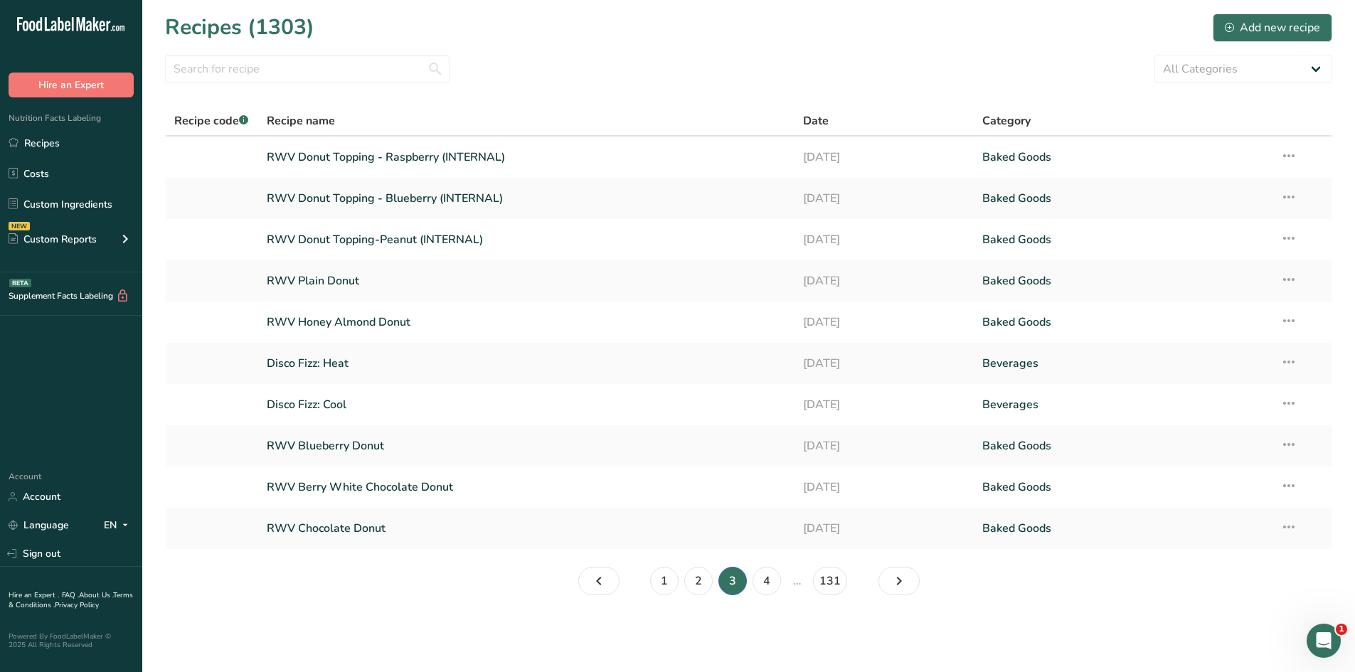
click at [778, 565] on section "Recipes (1303) Add new recipe All Categories Baked Goods Beverages Confectioner…" at bounding box center [748, 309] width 1213 height 618
click at [770, 578] on link "4" at bounding box center [767, 581] width 28 height 28
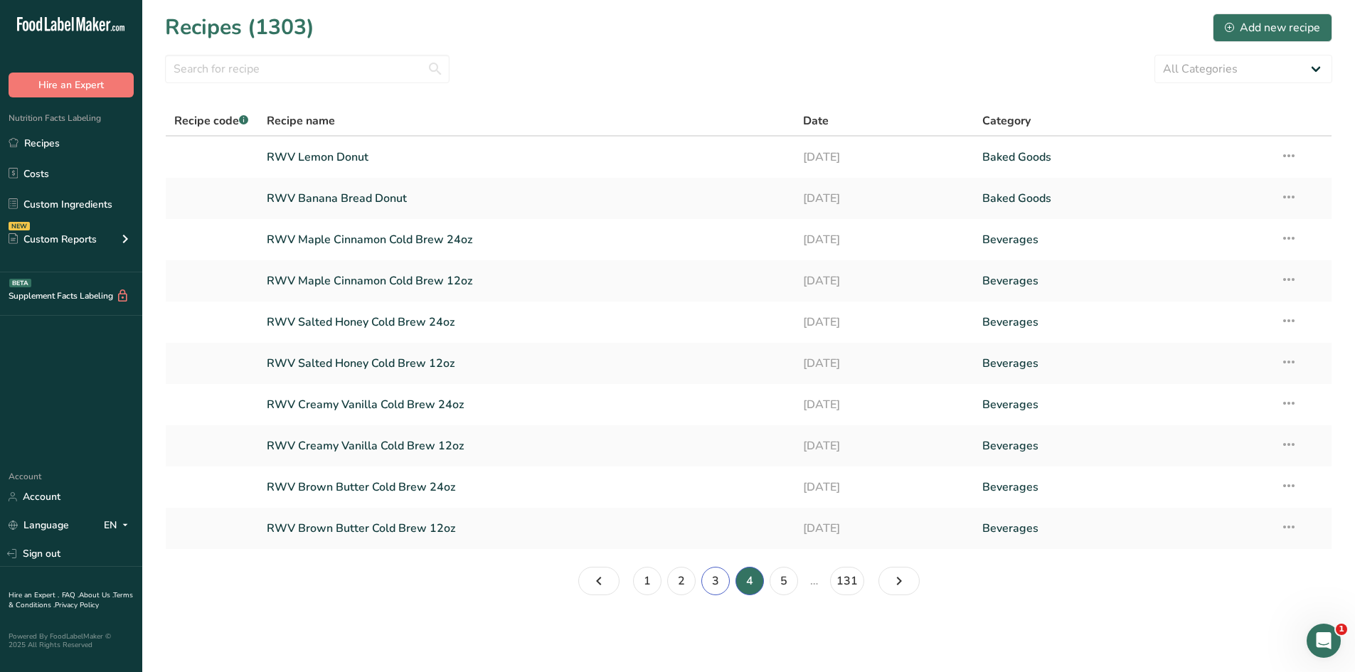
click at [711, 593] on link "3" at bounding box center [715, 581] width 28 height 28
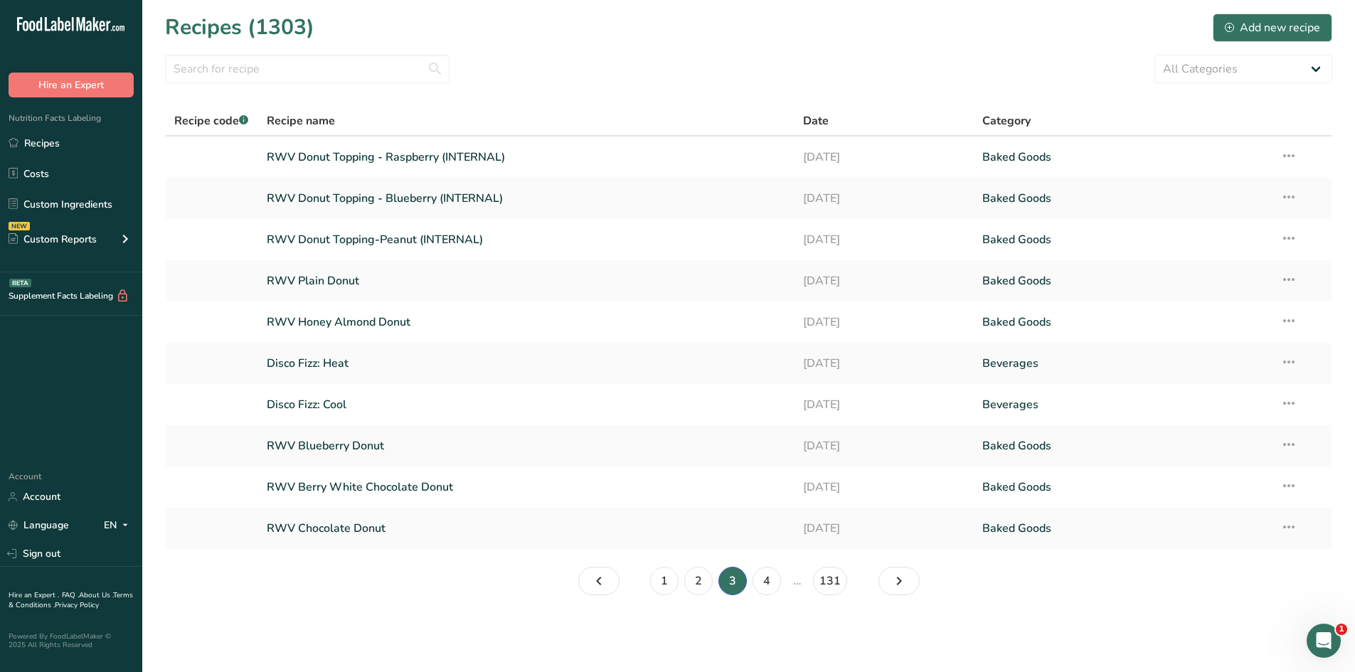
click at [340, 530] on link "RWV Chocolate Donut" at bounding box center [527, 529] width 520 height 30
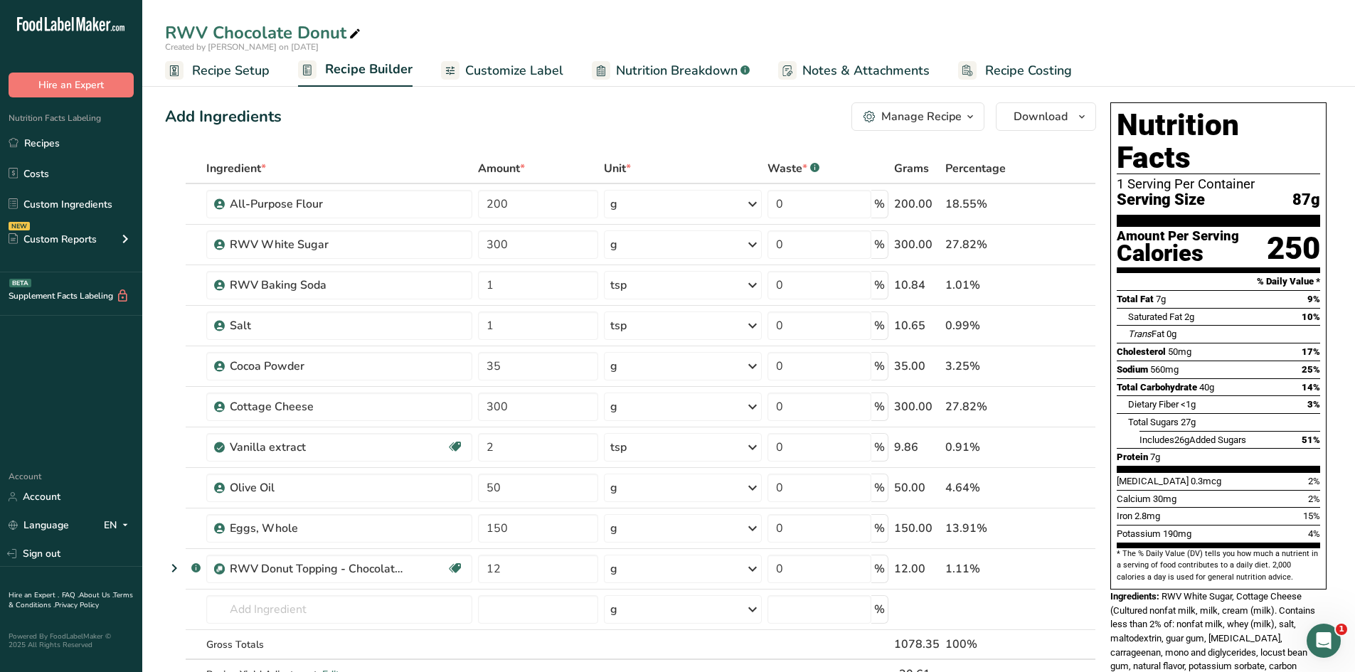
click at [620, 75] on span "Nutrition Breakdown" at bounding box center [677, 70] width 122 height 19
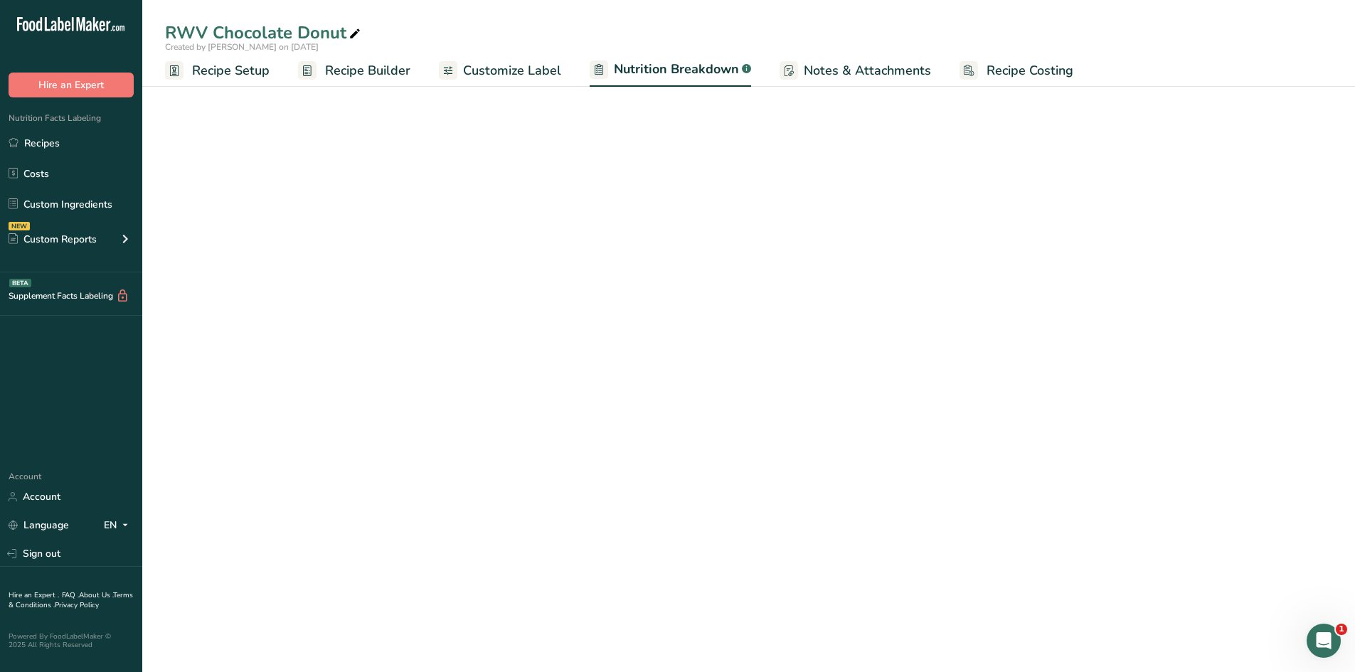
select select "Calories"
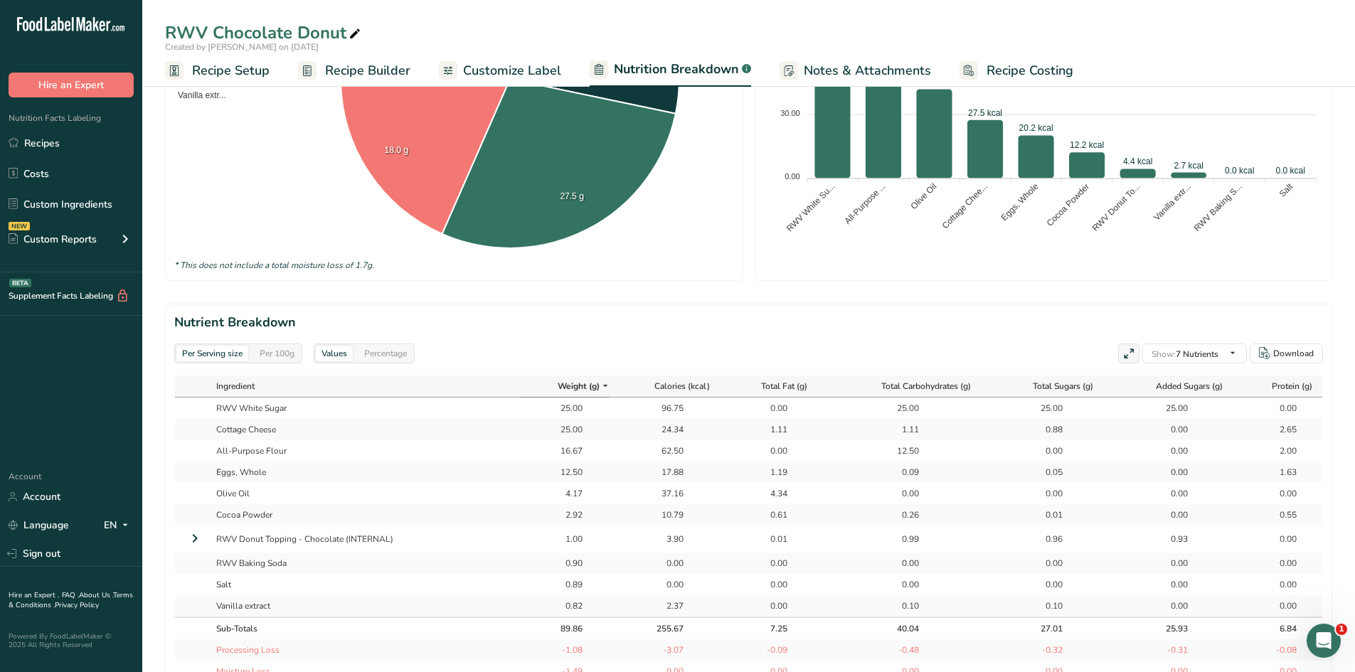
scroll to position [569, 0]
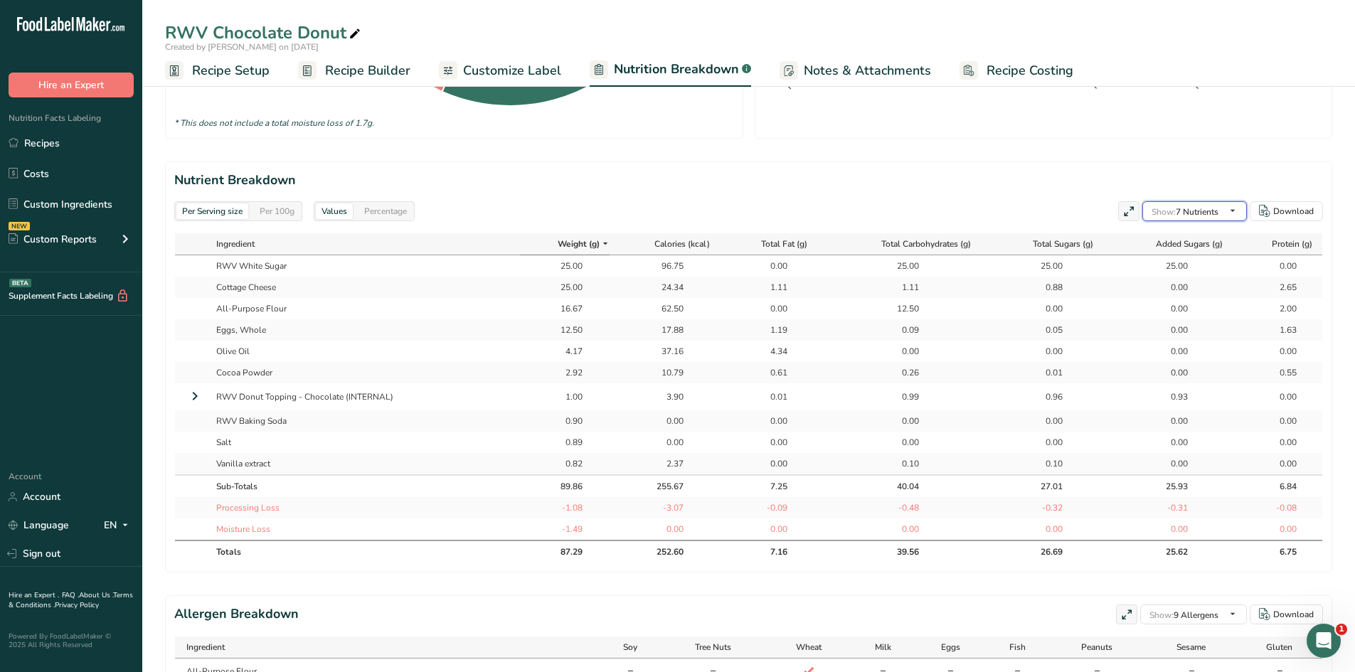
click at [1214, 213] on span "Show: 7 Nutrients" at bounding box center [1185, 211] width 67 height 11
click at [0, 0] on span "Sodium" at bounding box center [0, 0] width 0 height 0
click at [0, 0] on input "Sodium" at bounding box center [0, 0] width 0 height 0
checkbox input "true"
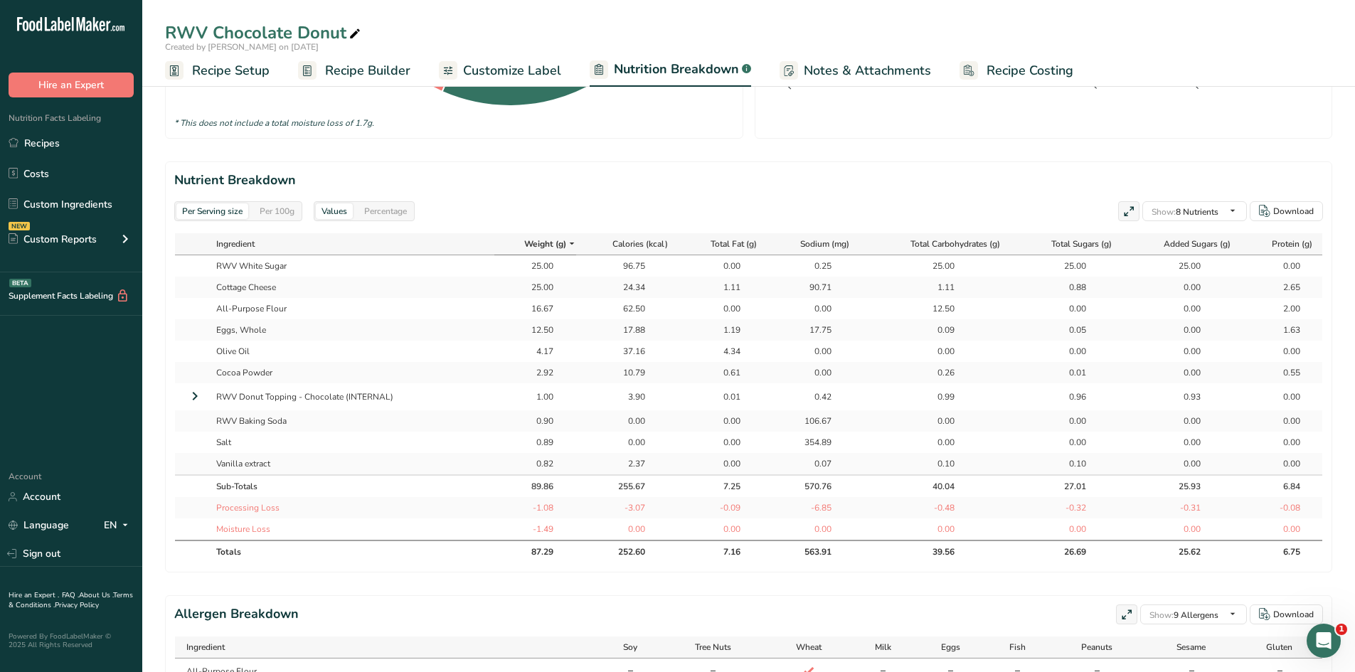
click at [1004, 205] on div "Per Serving size Per 100g Values Percentage Show: 8 Nutrients All Nutrients Sta…" at bounding box center [748, 211] width 1149 height 20
click at [229, 70] on span "Recipe Setup" at bounding box center [231, 70] width 78 height 19
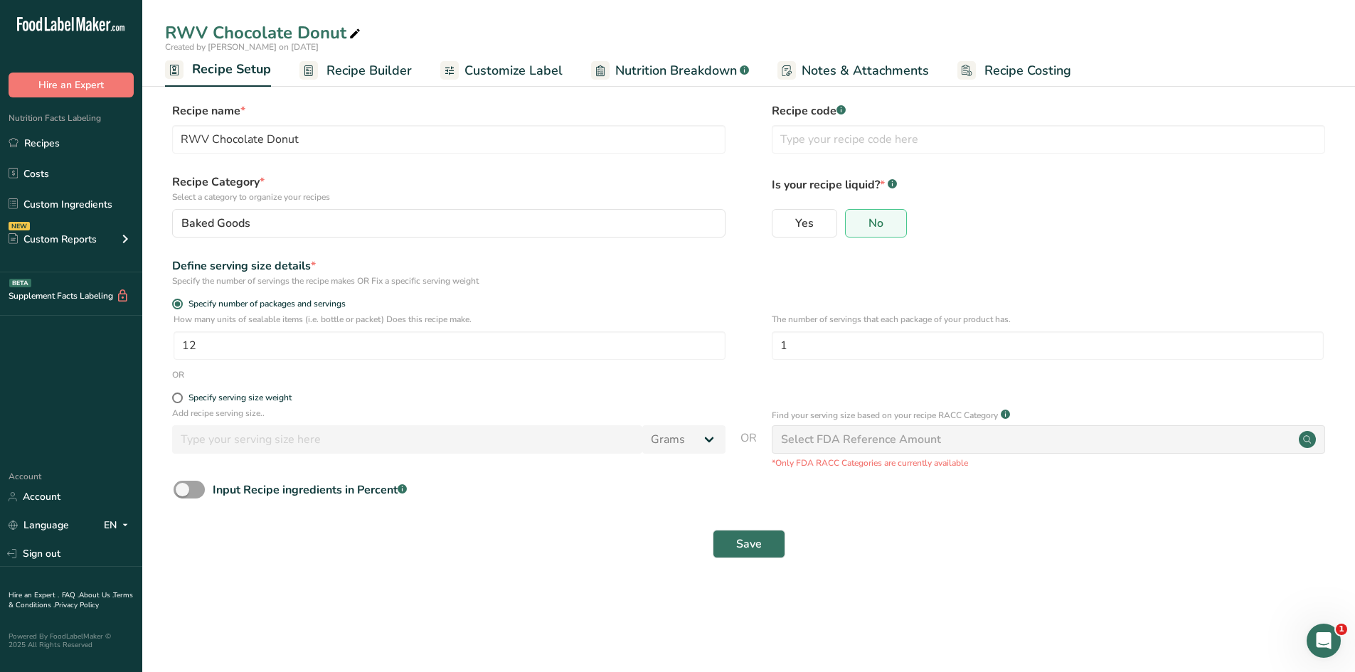
click at [403, 63] on span "Recipe Builder" at bounding box center [369, 70] width 85 height 19
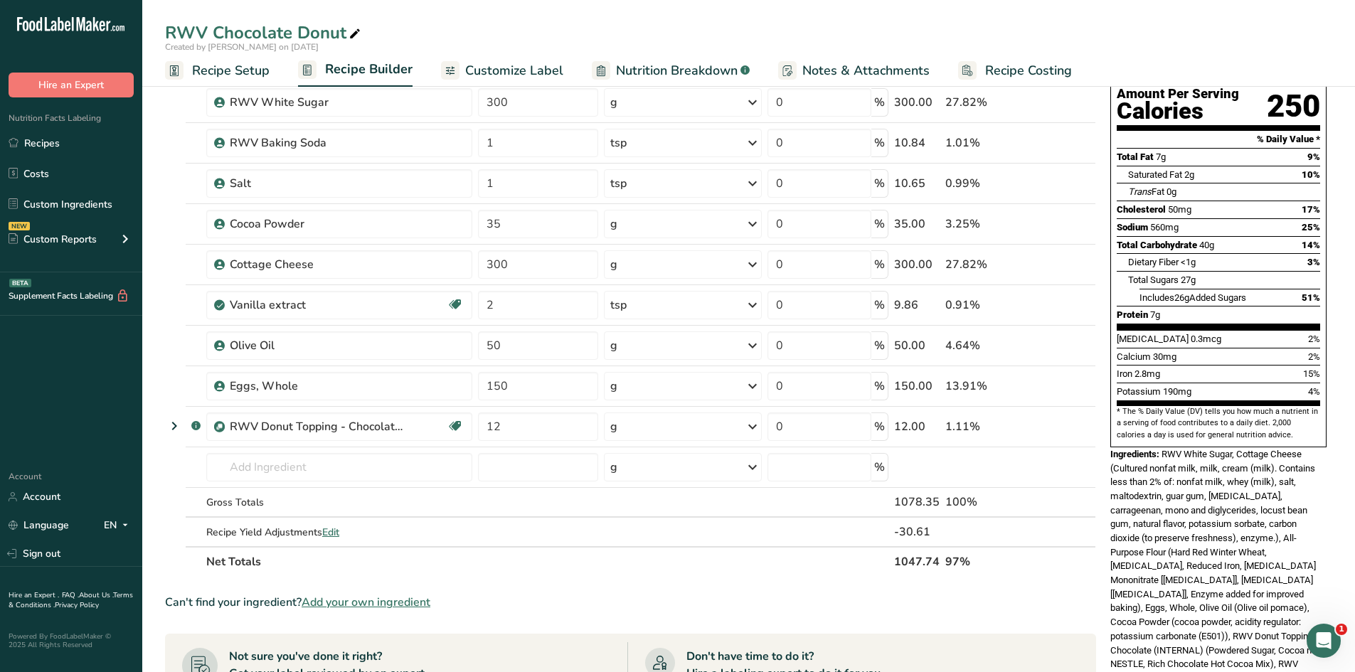
scroll to position [213, 0]
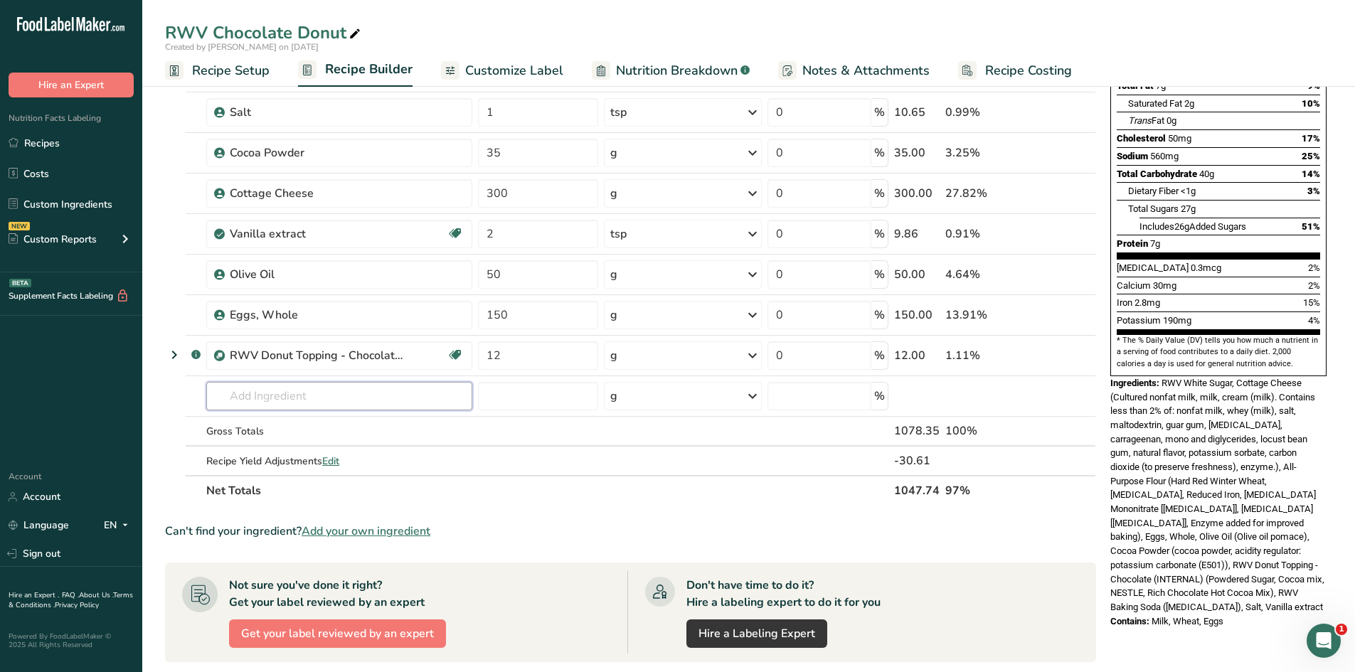
click at [327, 401] on input "text" at bounding box center [339, 396] width 266 height 28
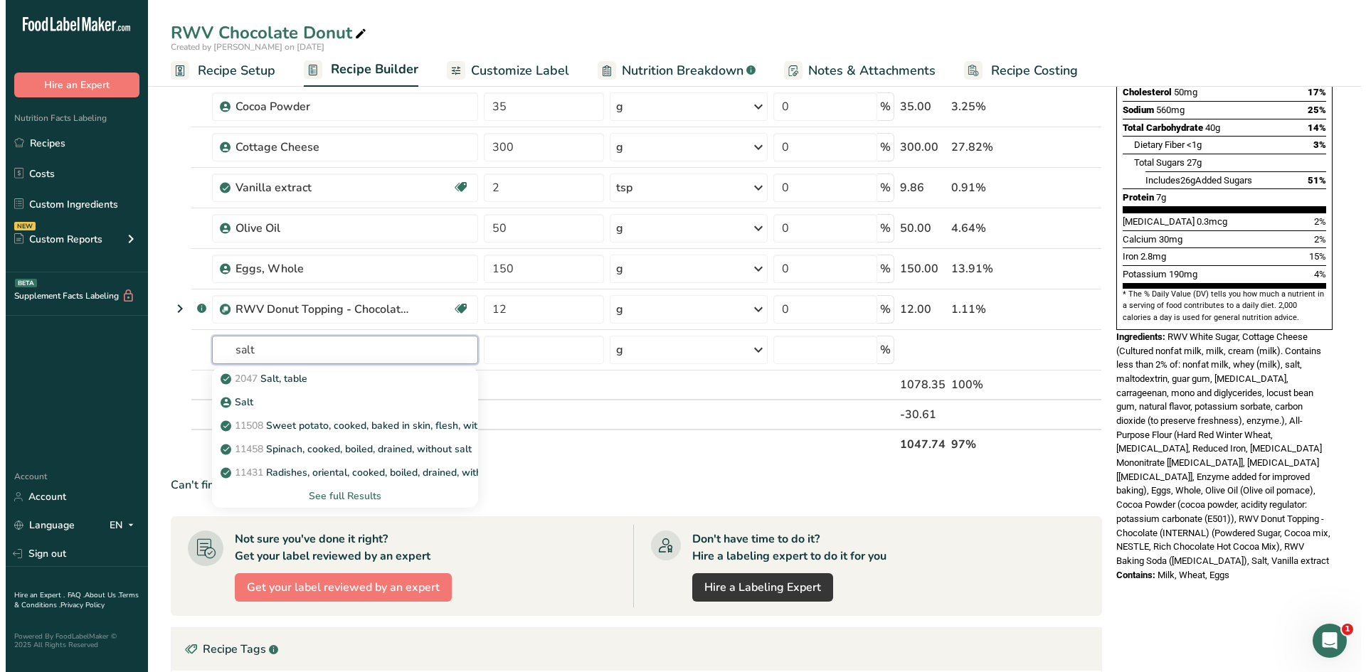
scroll to position [285, 0]
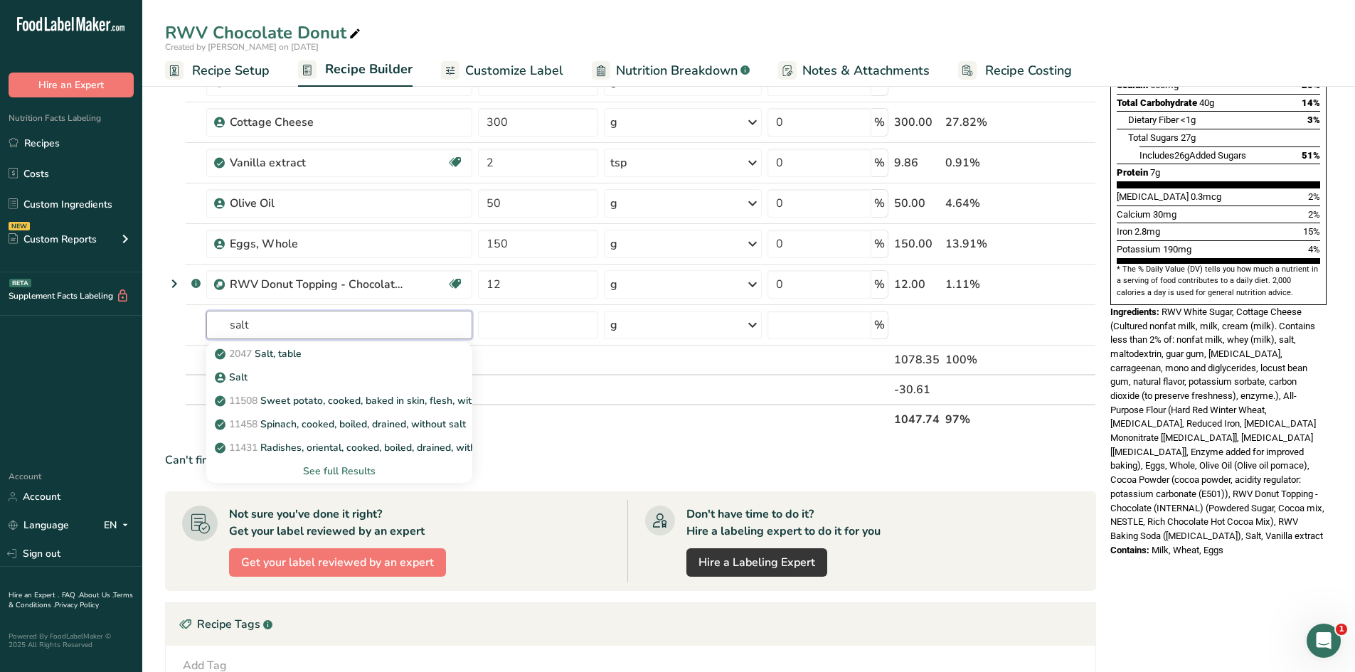
type input "salt"
click at [309, 472] on div "See full Results" at bounding box center [339, 471] width 243 height 15
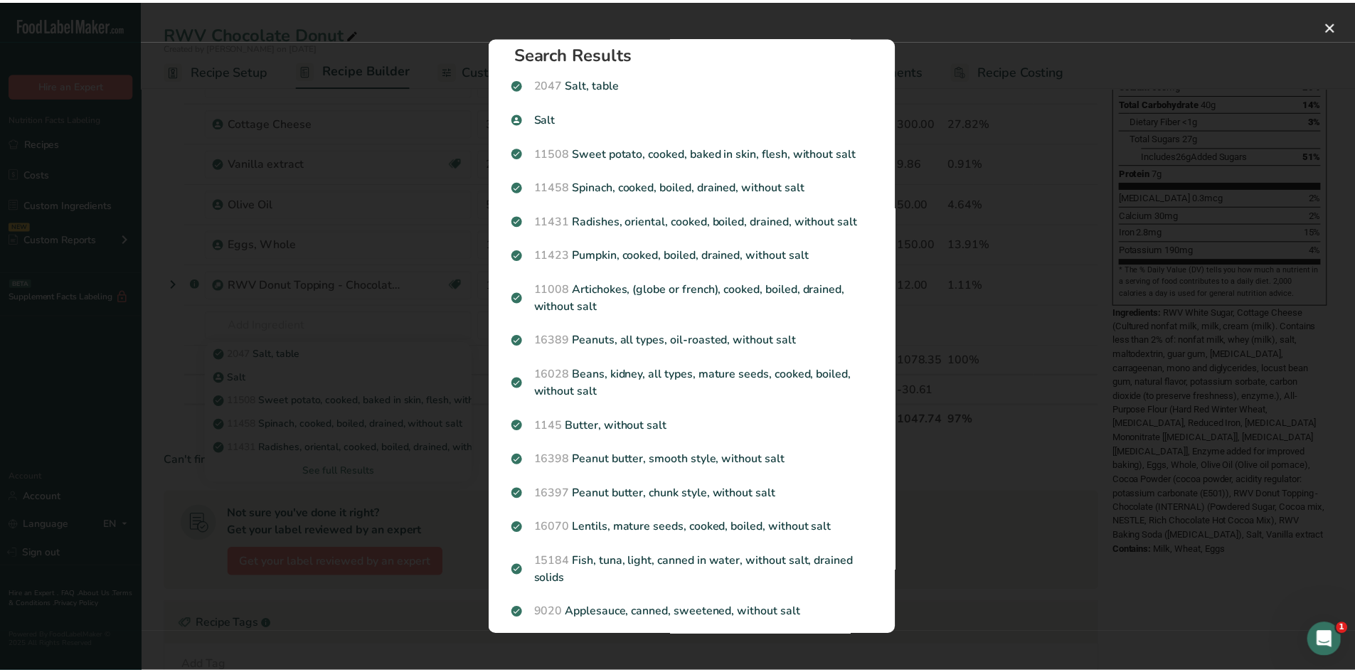
scroll to position [0, 0]
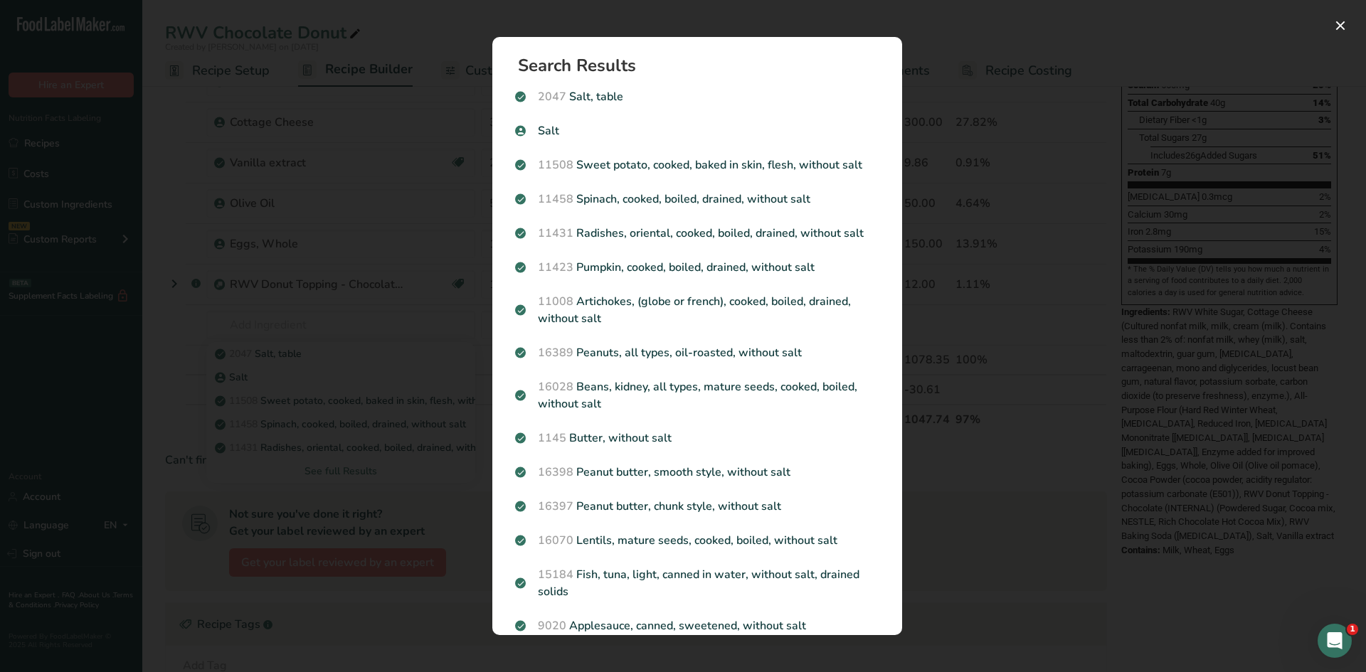
click at [189, 459] on div "Search results modal" at bounding box center [683, 336] width 1366 height 672
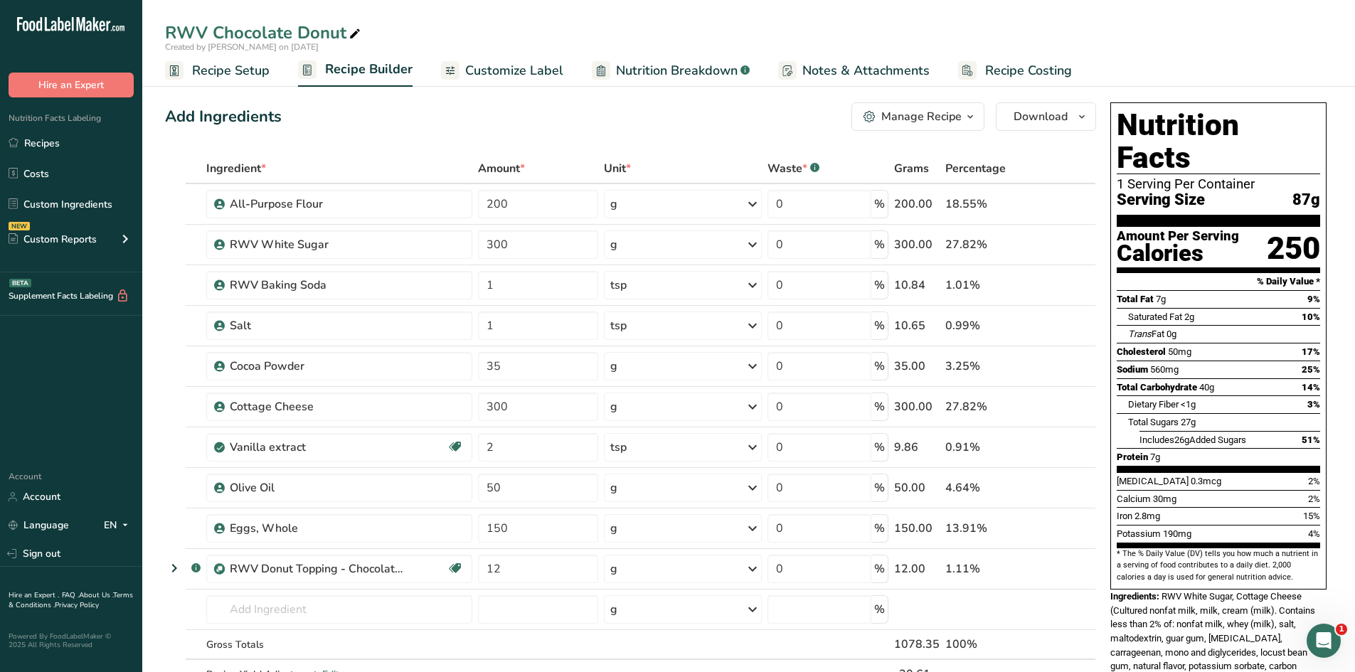
click at [1041, 327] on icon at bounding box center [1043, 326] width 10 height 15
click at [89, 138] on link "Recipes" at bounding box center [71, 142] width 142 height 27
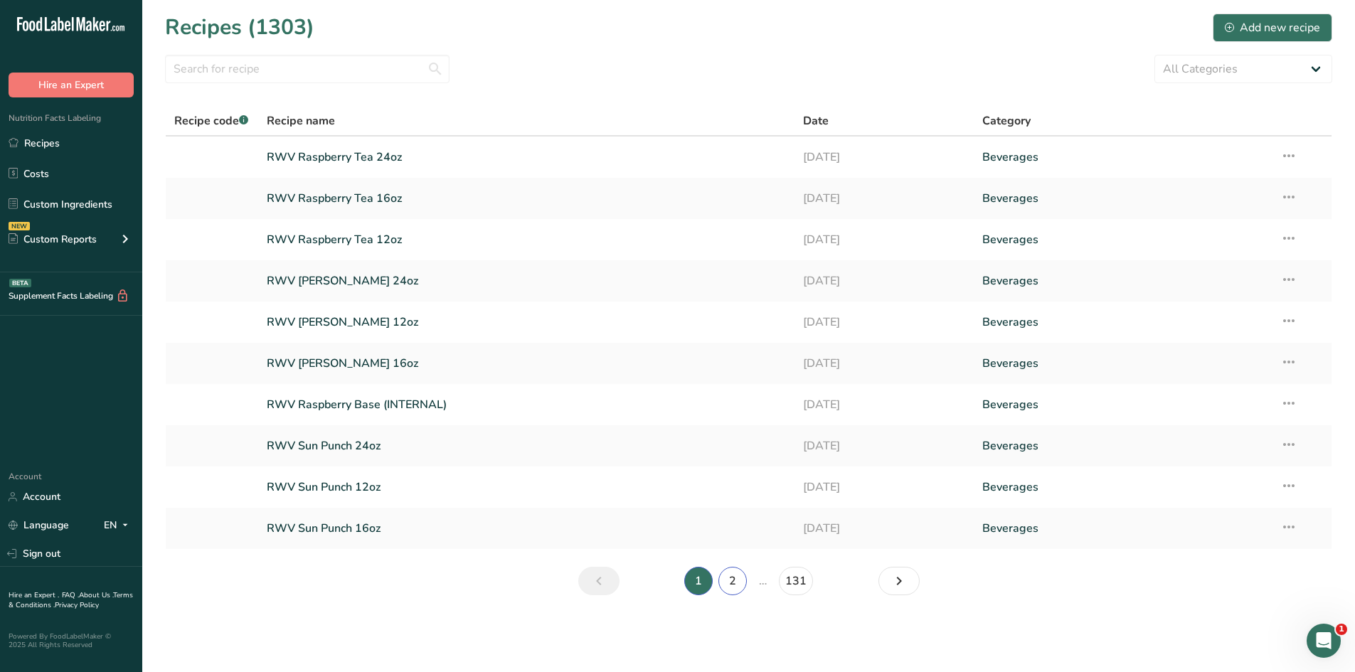
click at [738, 578] on link "2" at bounding box center [732, 581] width 28 height 28
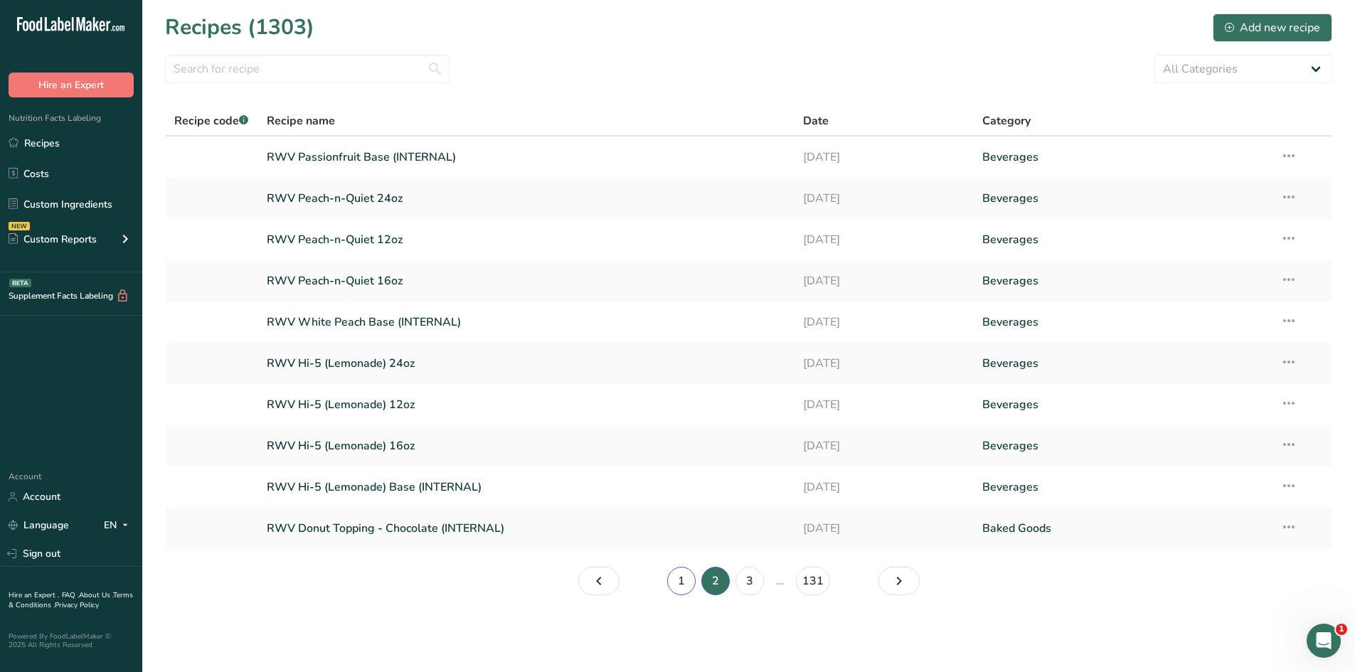
click at [678, 590] on link "1" at bounding box center [681, 581] width 28 height 28
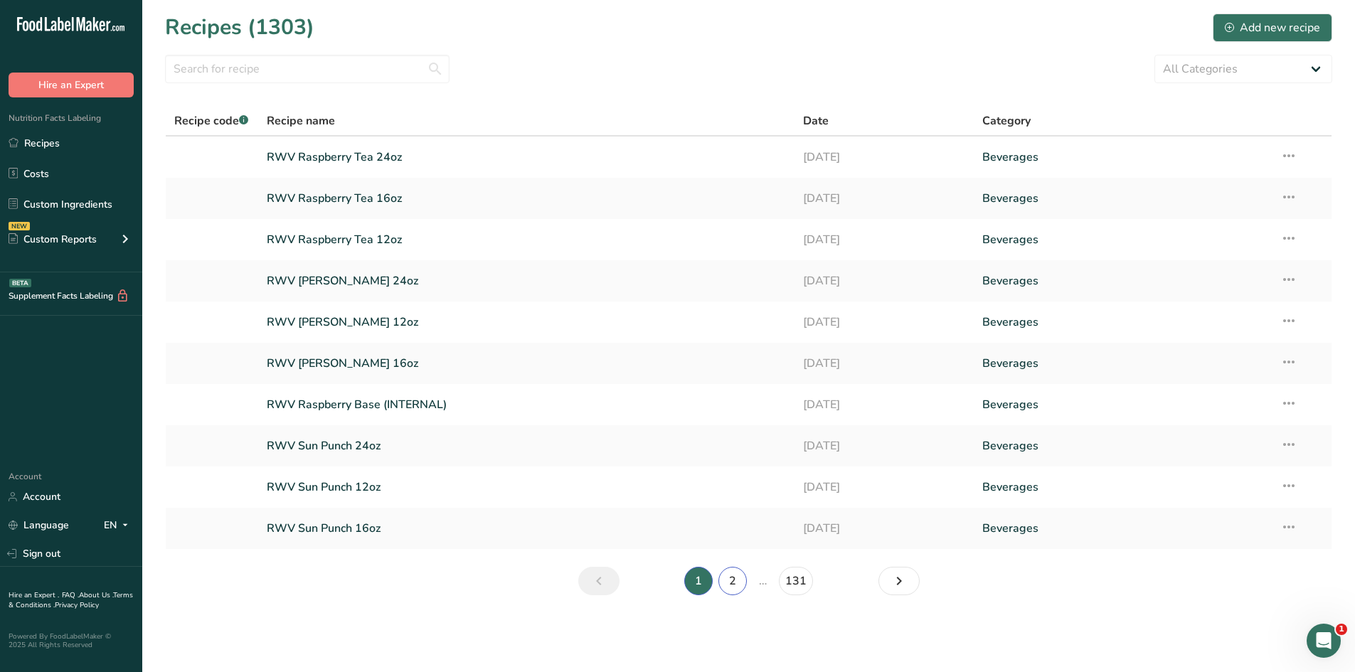
click at [736, 574] on link "2" at bounding box center [732, 581] width 28 height 28
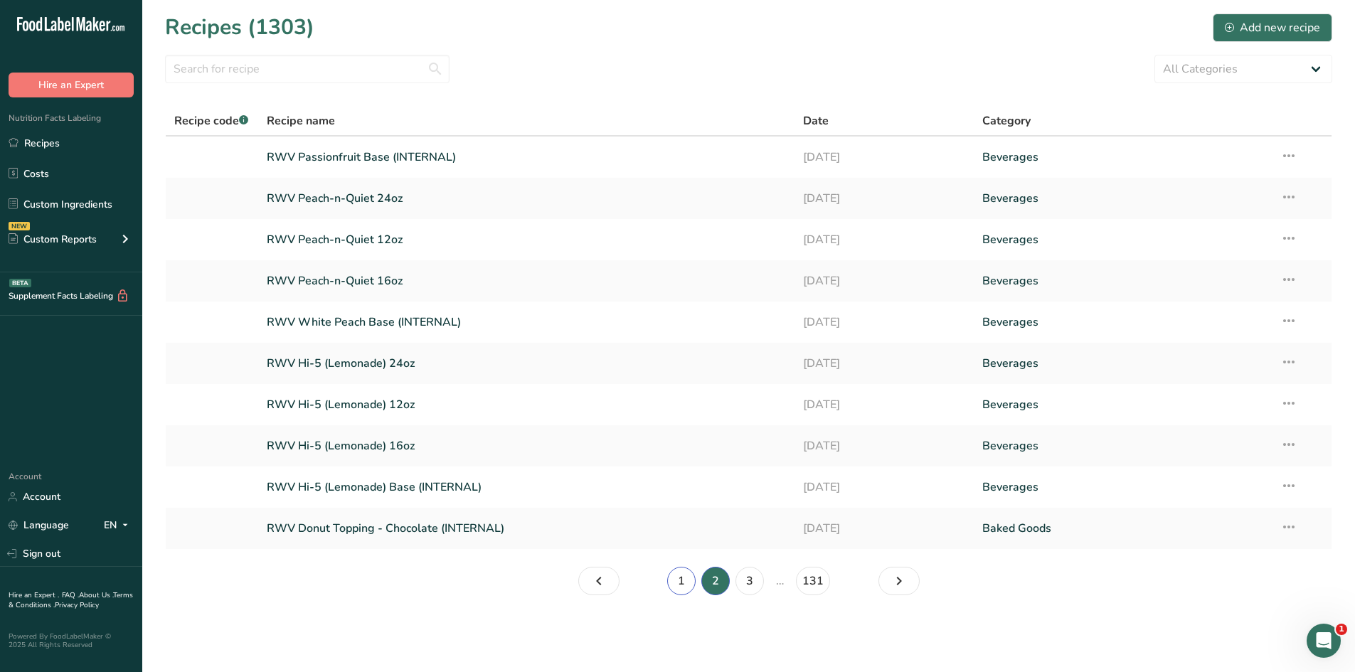
click at [685, 588] on link "1" at bounding box center [681, 581] width 28 height 28
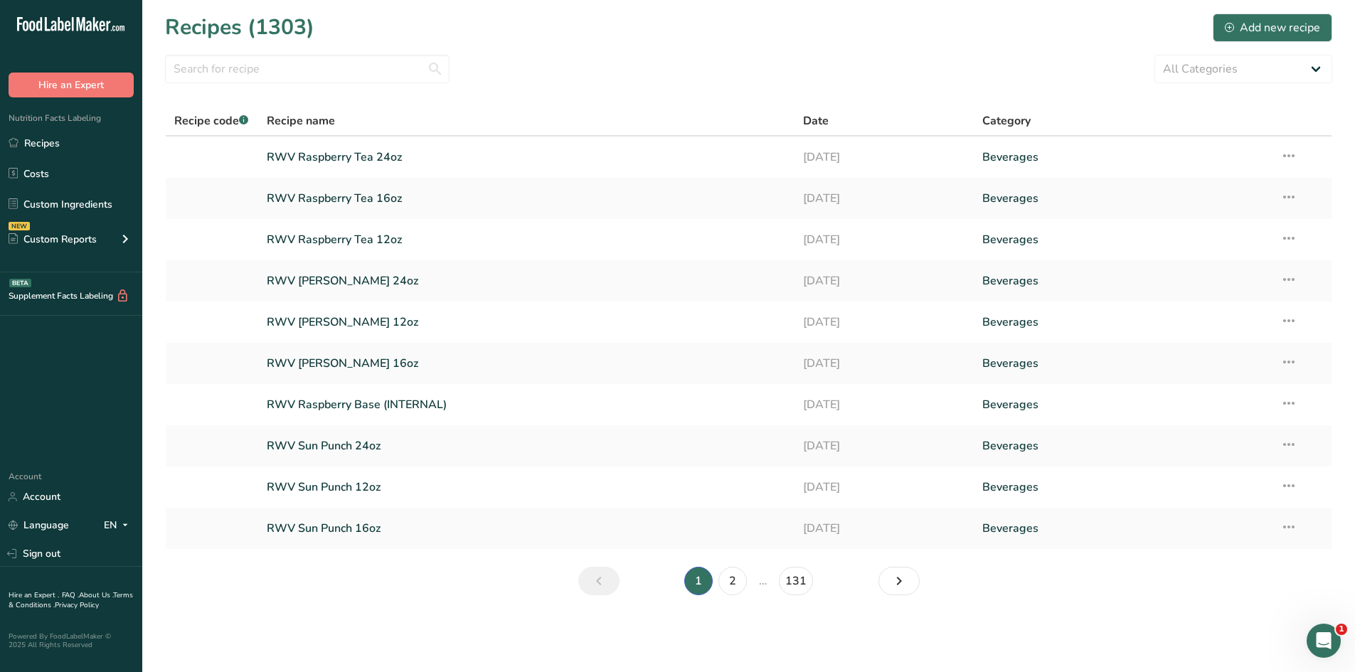
click at [369, 191] on link "RWV Raspberry Tea 16oz" at bounding box center [527, 199] width 520 height 30
click at [437, 614] on section "Recipes (1303) Add new recipe All Categories Baked Goods Beverages Confectioner…" at bounding box center [748, 309] width 1213 height 618
click at [731, 585] on link "2" at bounding box center [732, 581] width 28 height 28
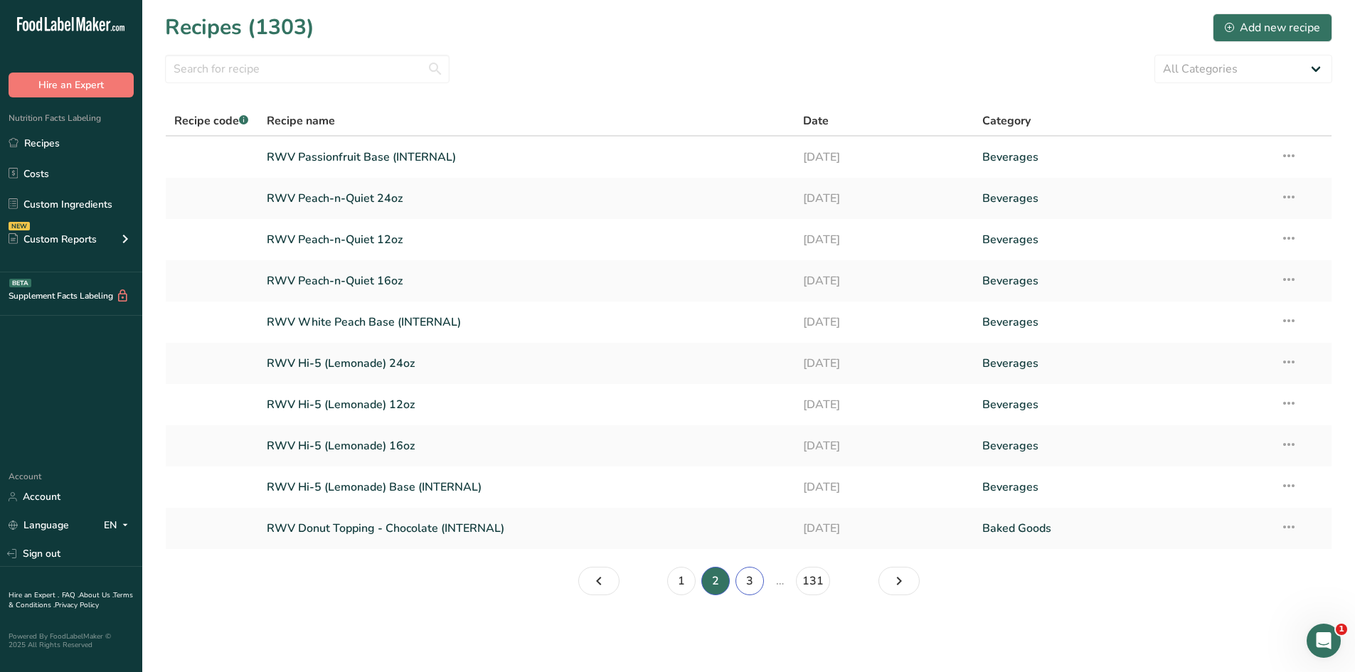
click at [752, 578] on link "3" at bounding box center [750, 581] width 28 height 28
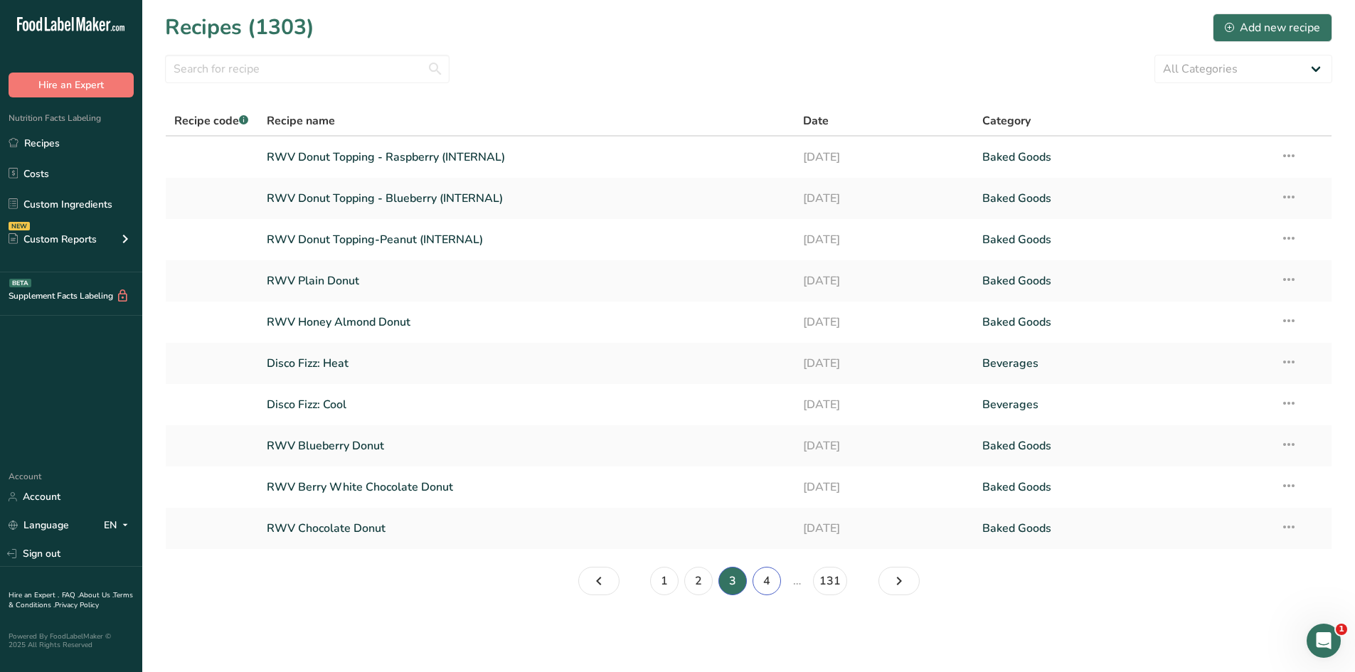
click at [770, 582] on link "4" at bounding box center [767, 581] width 28 height 28
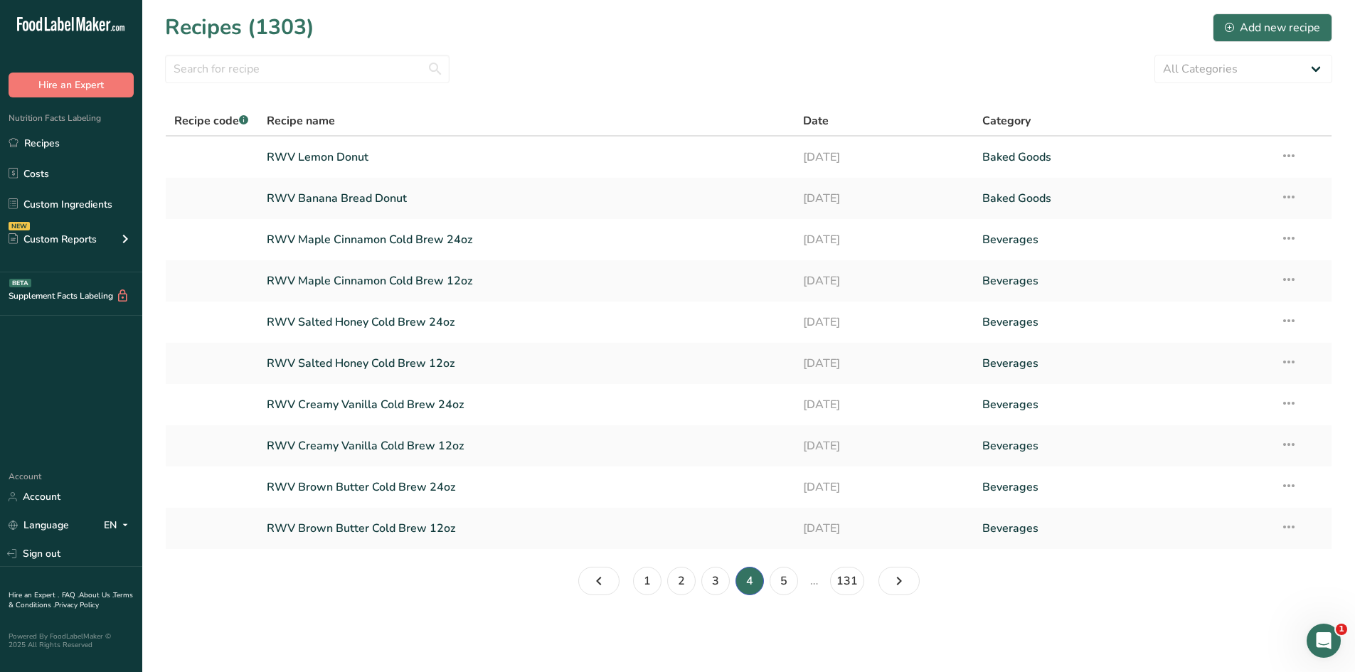
click at [382, 201] on link "RWV Banana Bread Donut" at bounding box center [527, 199] width 520 height 30
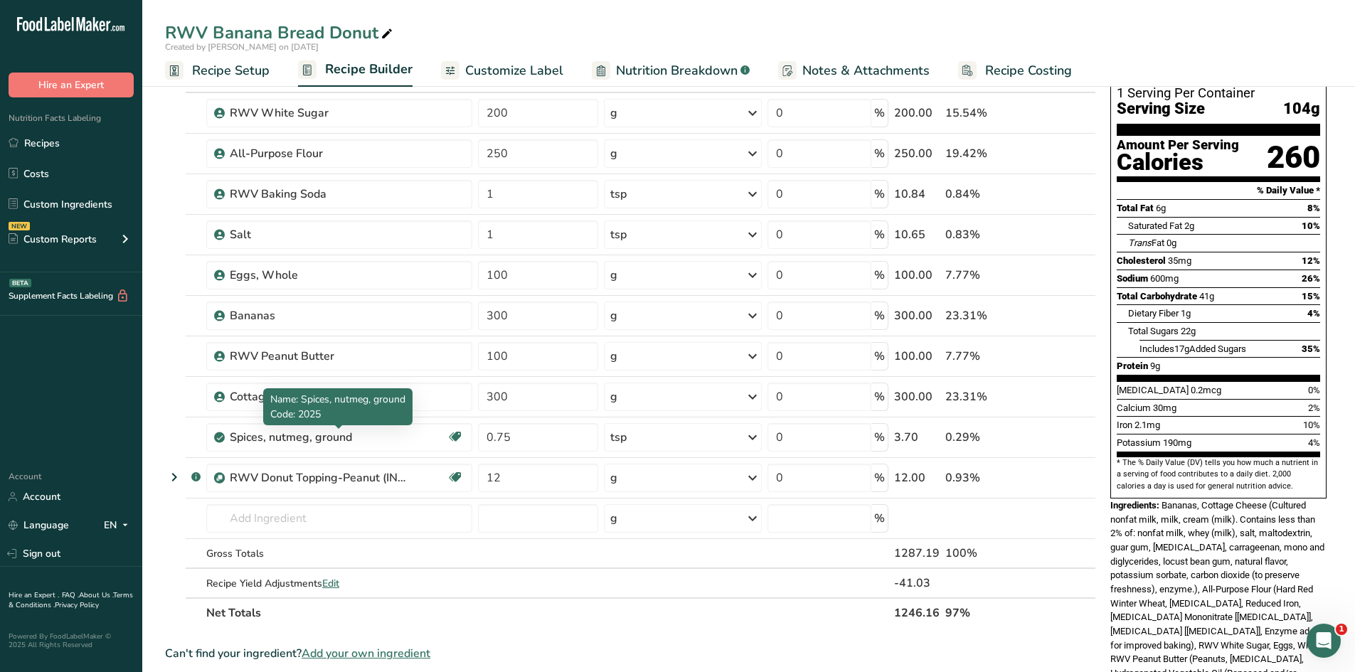
scroll to position [142, 0]
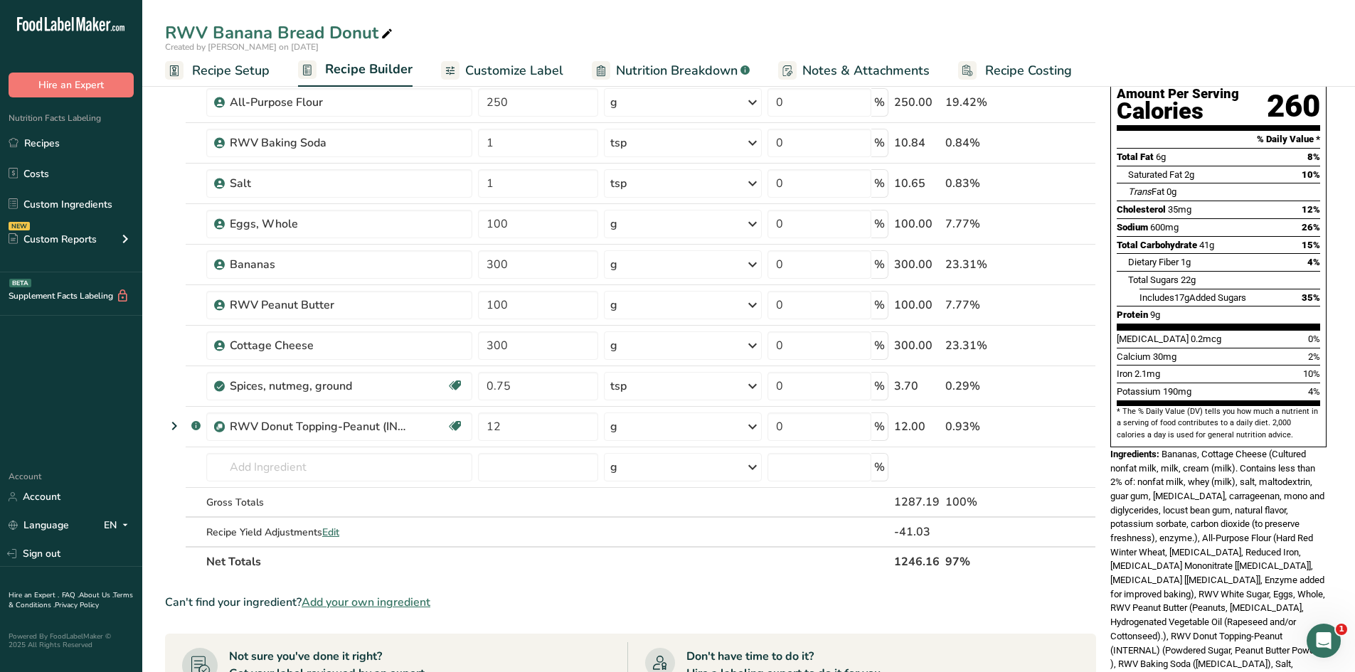
click at [1049, 425] on span at bounding box center [1042, 426] width 17 height 17
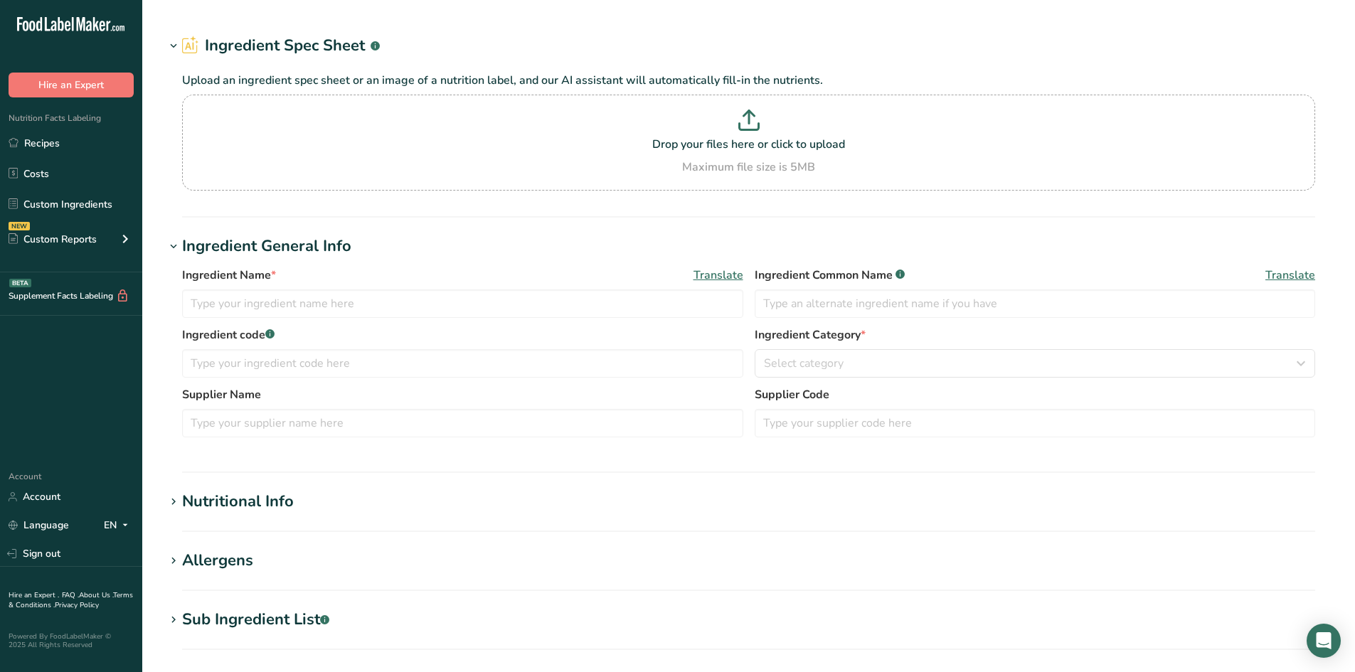
type input "Salt"
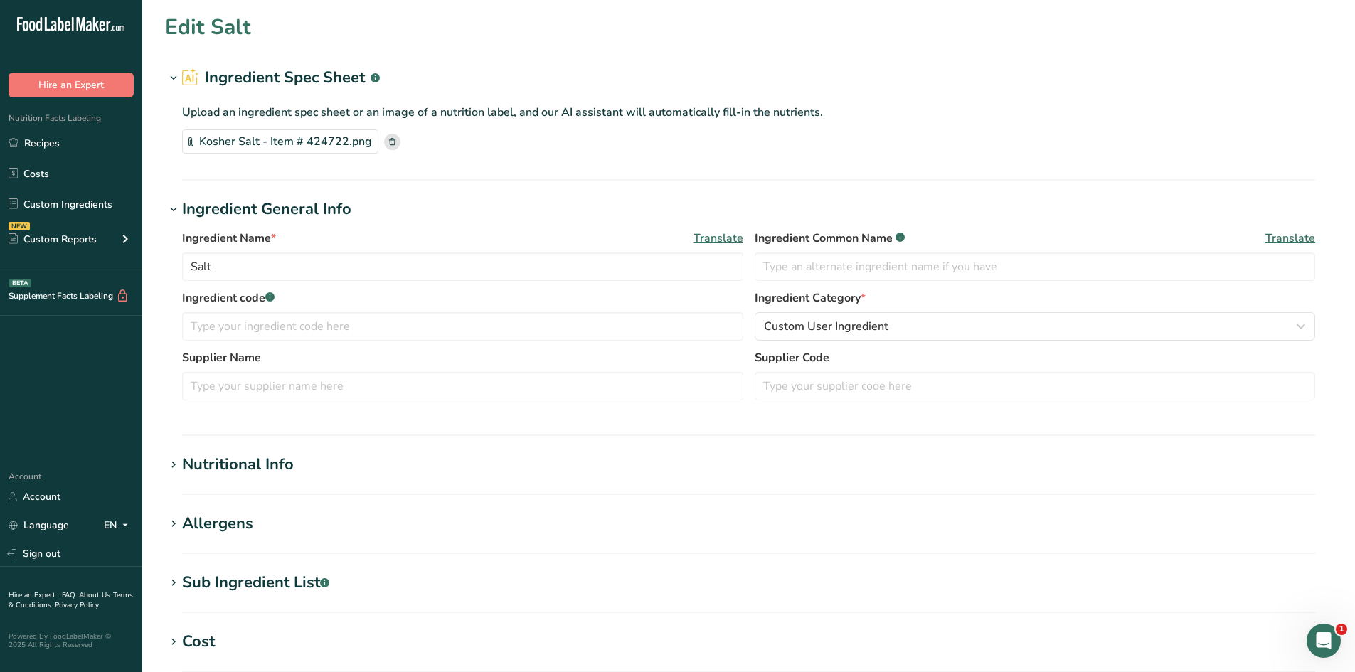
click at [46, 140] on link "Recipes" at bounding box center [71, 142] width 142 height 27
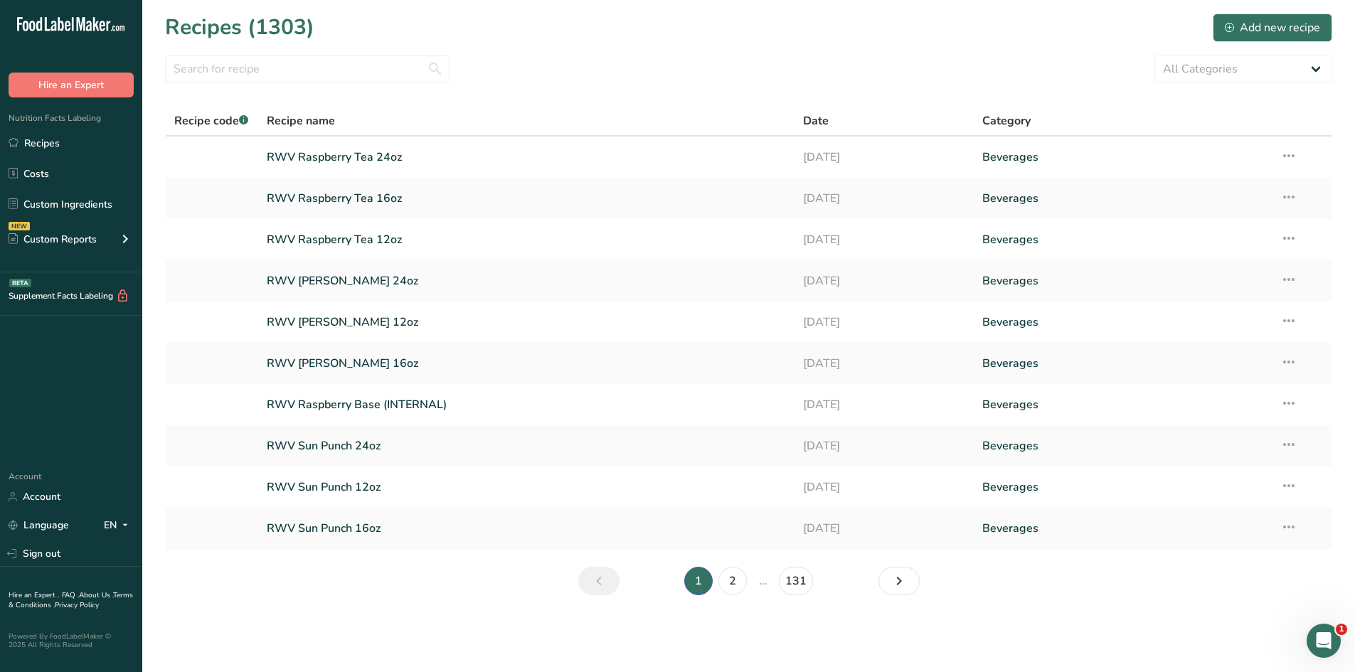
click at [90, 144] on link "Recipes" at bounding box center [71, 142] width 142 height 27
click at [78, 147] on link "Recipes" at bounding box center [71, 142] width 142 height 27
click at [901, 578] on icon "Next page" at bounding box center [899, 581] width 17 height 26
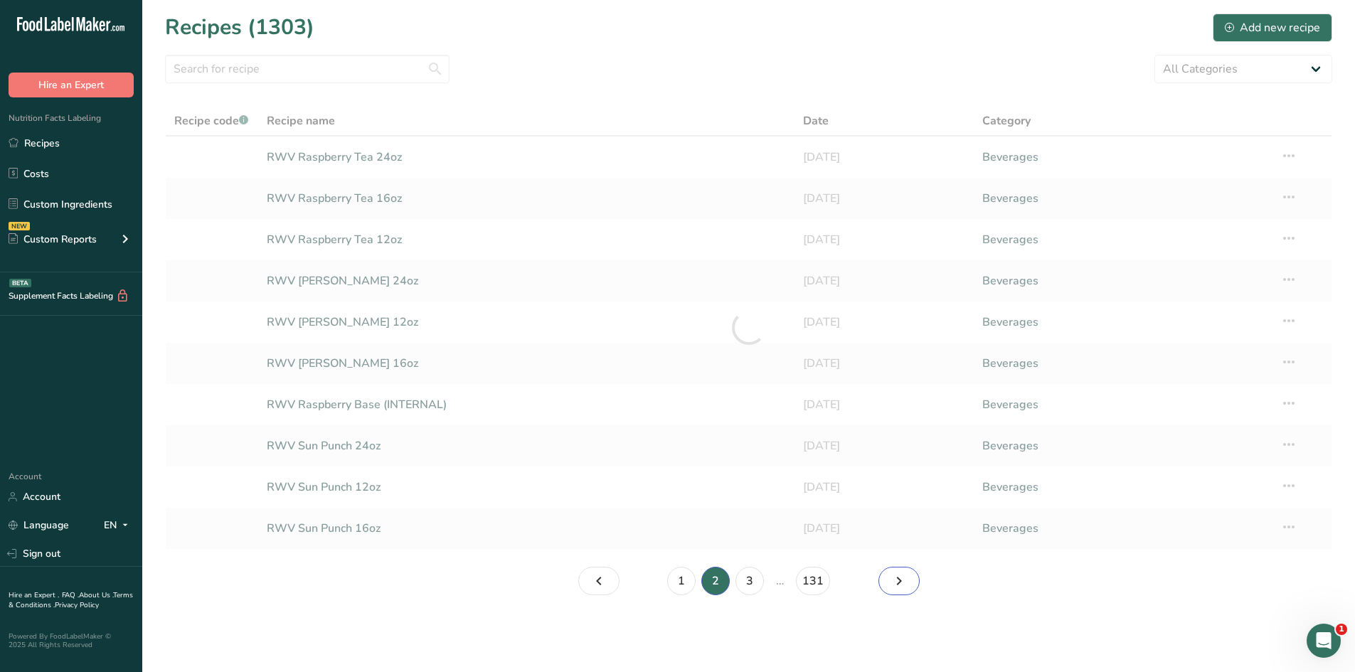
click at [901, 578] on icon "Page 3." at bounding box center [899, 581] width 17 height 26
click at [901, 578] on icon "Page 4." at bounding box center [899, 581] width 17 height 26
click at [901, 578] on icon "Page 5." at bounding box center [899, 581] width 17 height 26
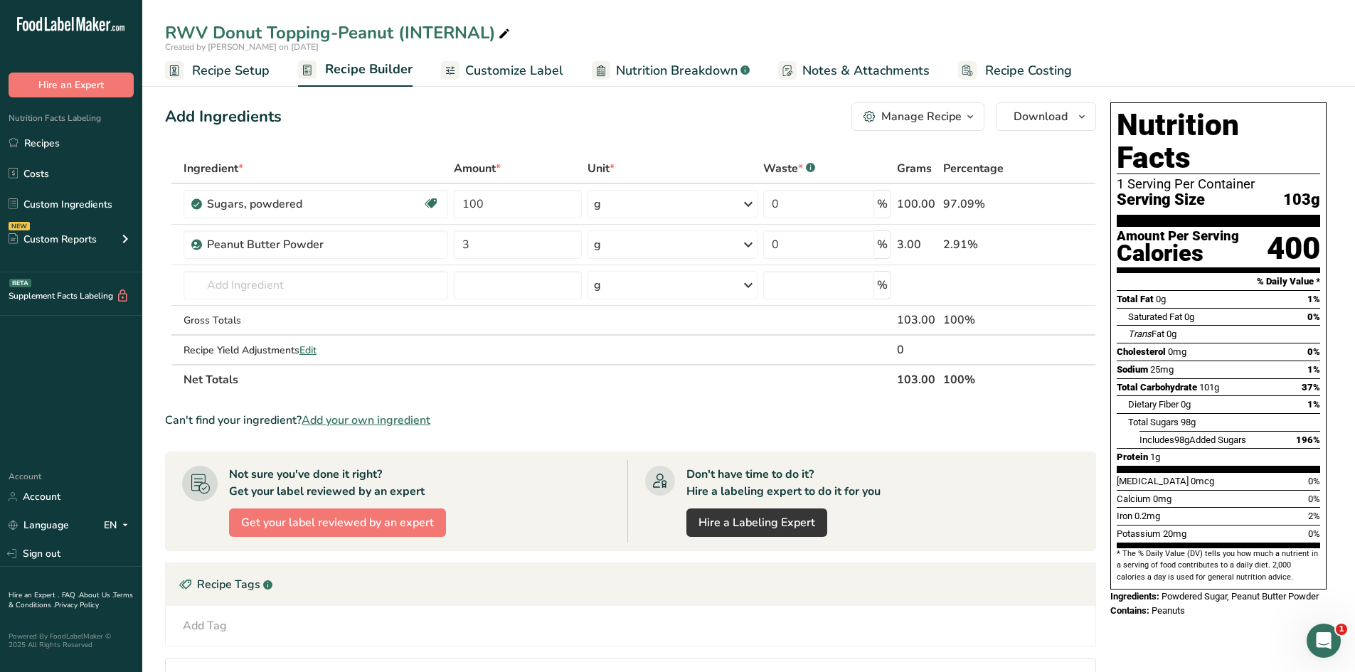
click at [1046, 245] on link "i" at bounding box center [1043, 245] width 18 height 18
click at [43, 150] on link "Recipes" at bounding box center [71, 142] width 142 height 27
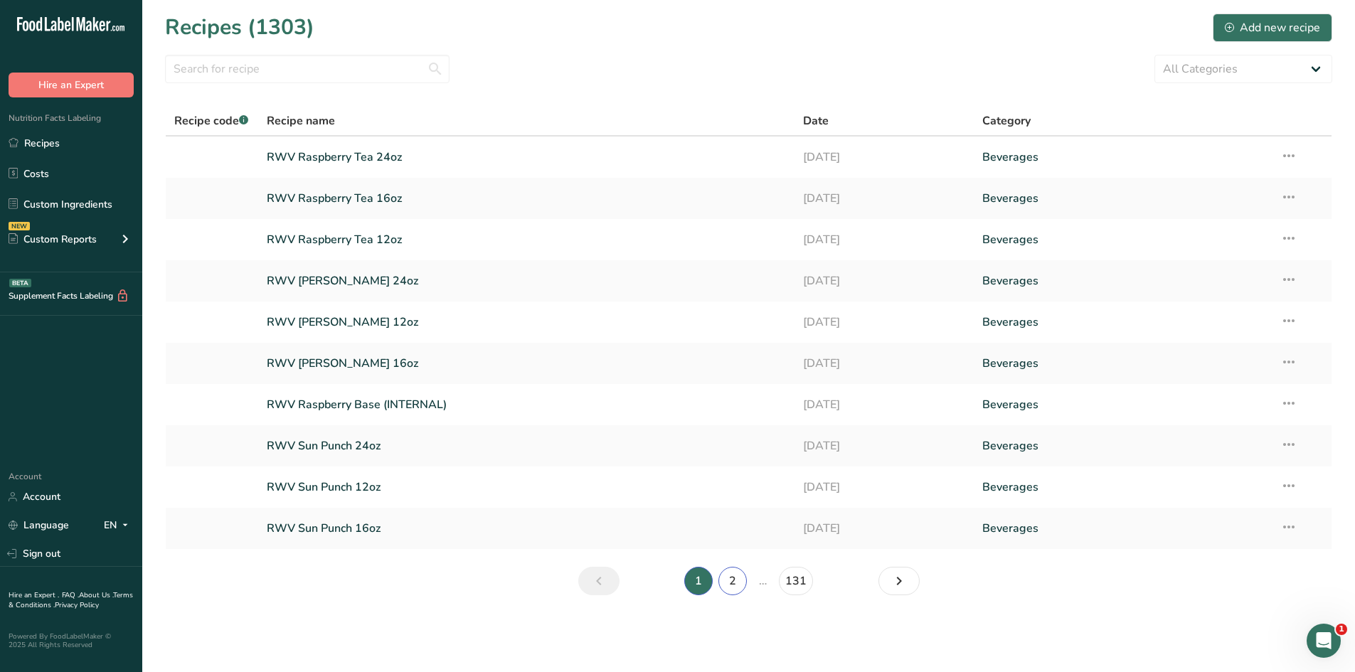
click at [731, 568] on link "2" at bounding box center [732, 581] width 28 height 28
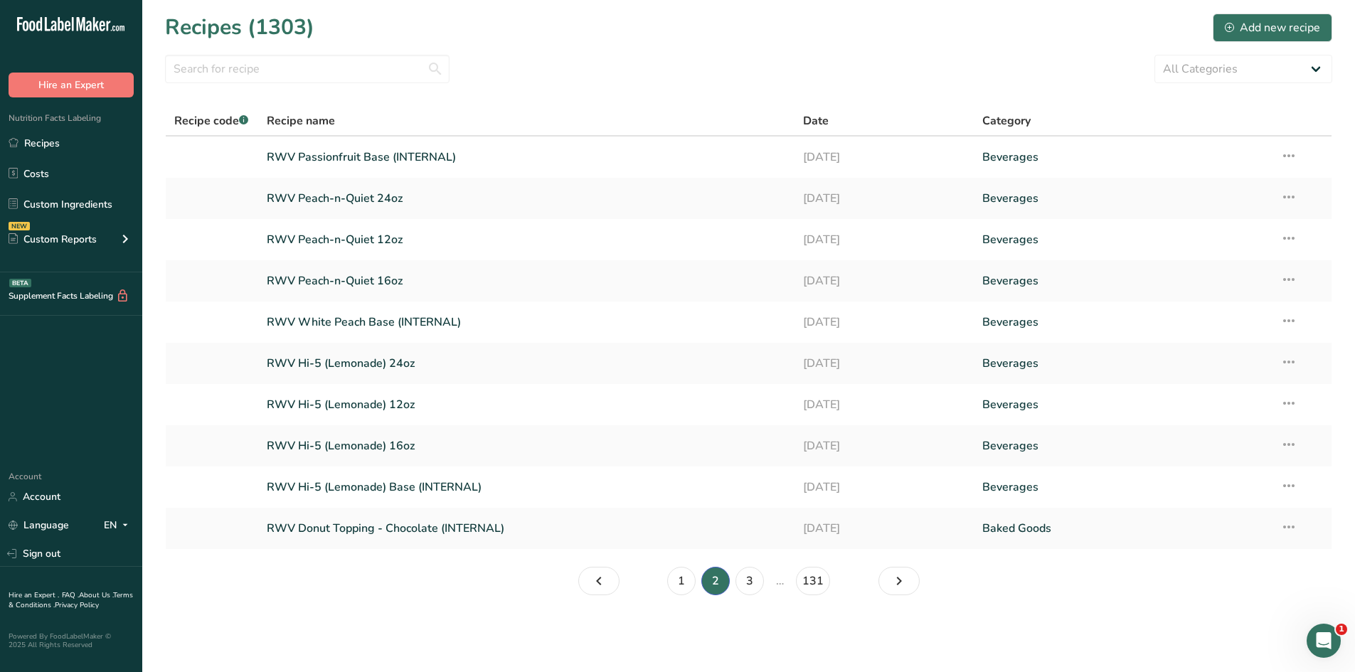
click at [23, 149] on link "Recipes" at bounding box center [71, 142] width 142 height 27
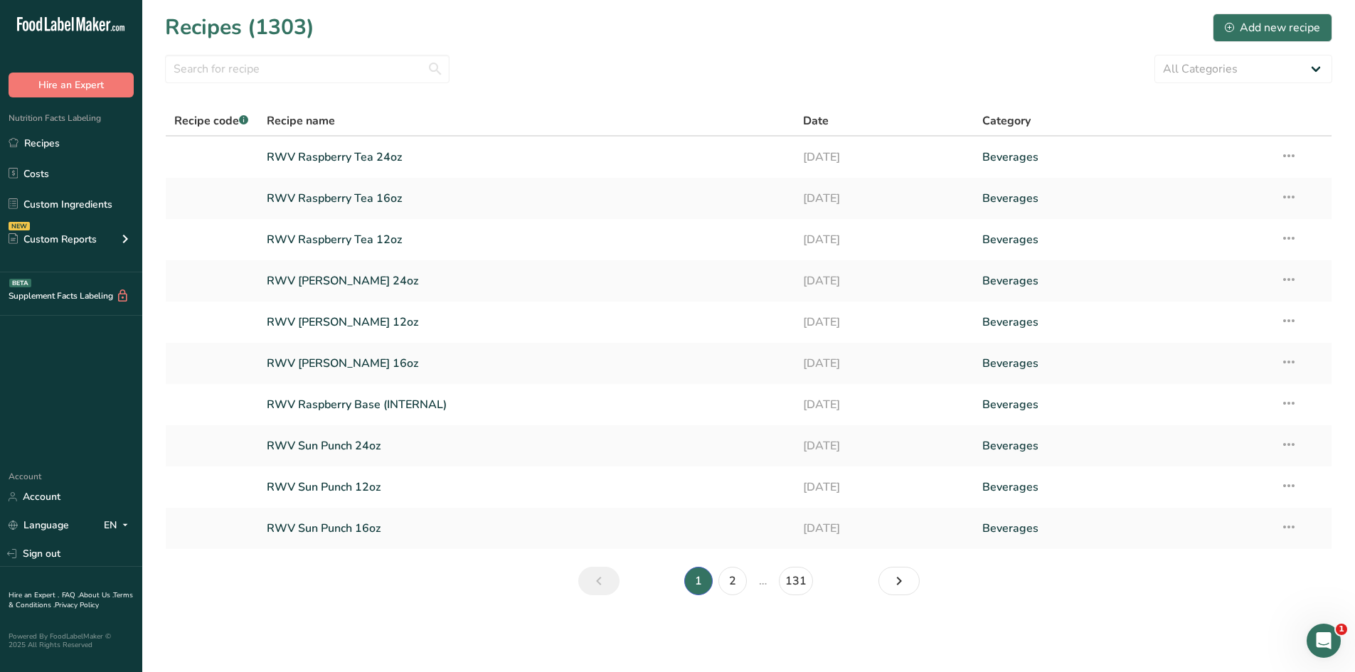
click at [763, 586] on li "…" at bounding box center [763, 581] width 26 height 28
click at [886, 578] on link "Page 2." at bounding box center [899, 581] width 41 height 28
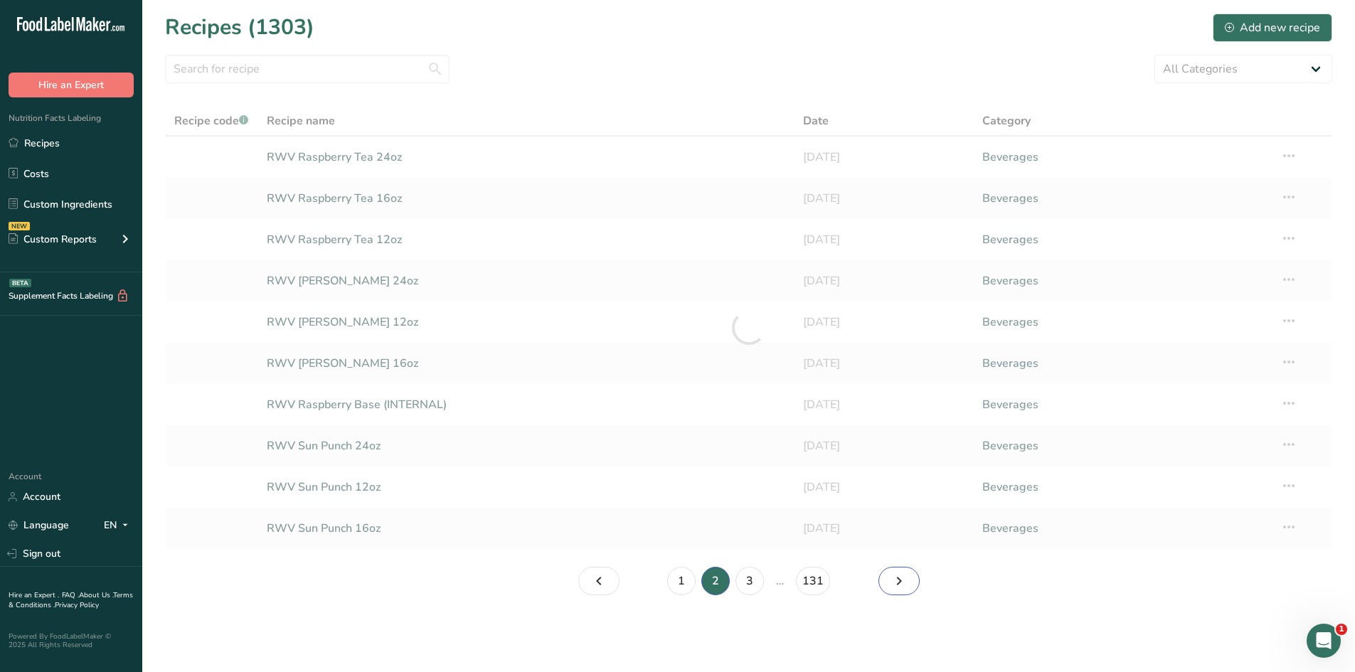
click at [886, 578] on link "Page 3." at bounding box center [899, 581] width 41 height 28
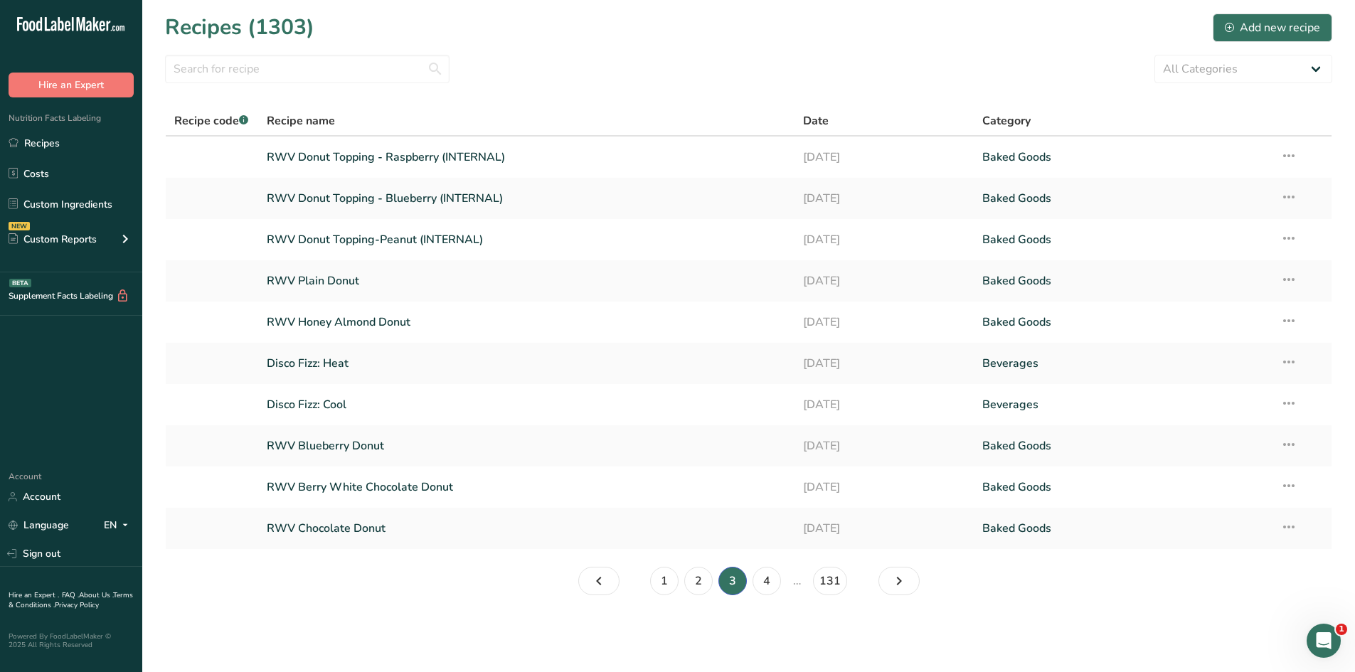
click at [352, 527] on link "RWV Chocolate Donut" at bounding box center [527, 529] width 520 height 30
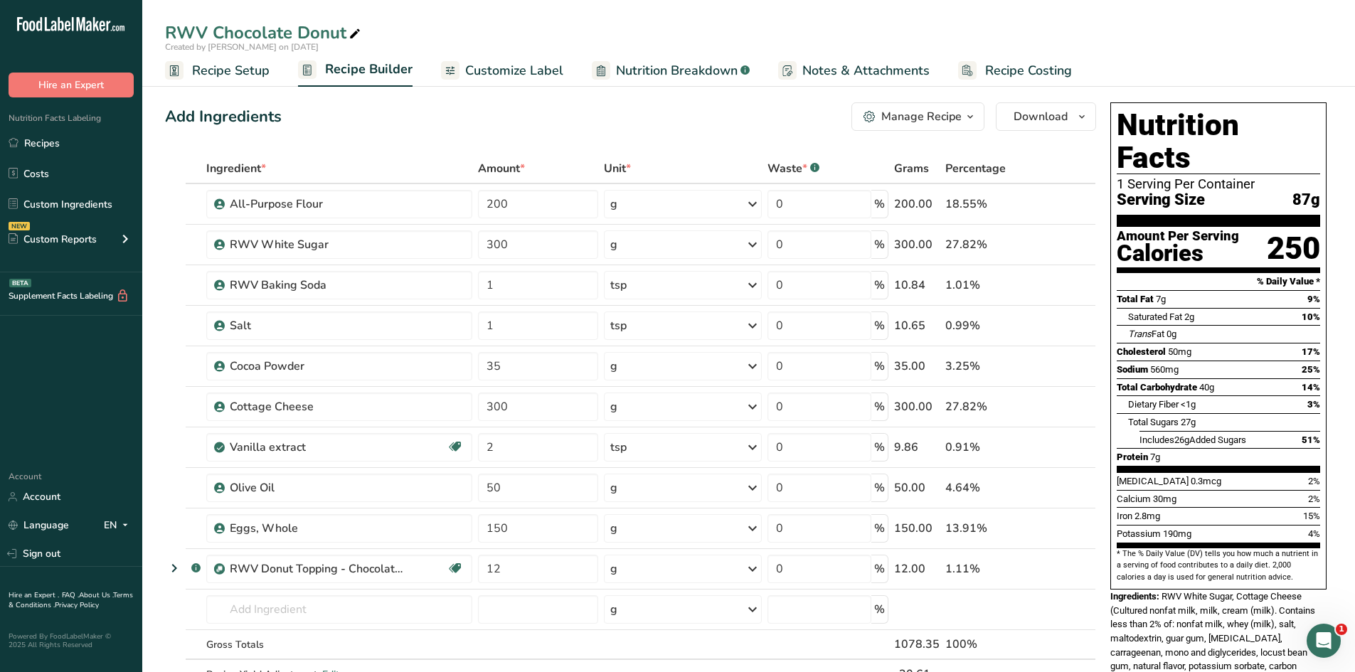
click at [216, 69] on span "Recipe Setup" at bounding box center [231, 70] width 78 height 19
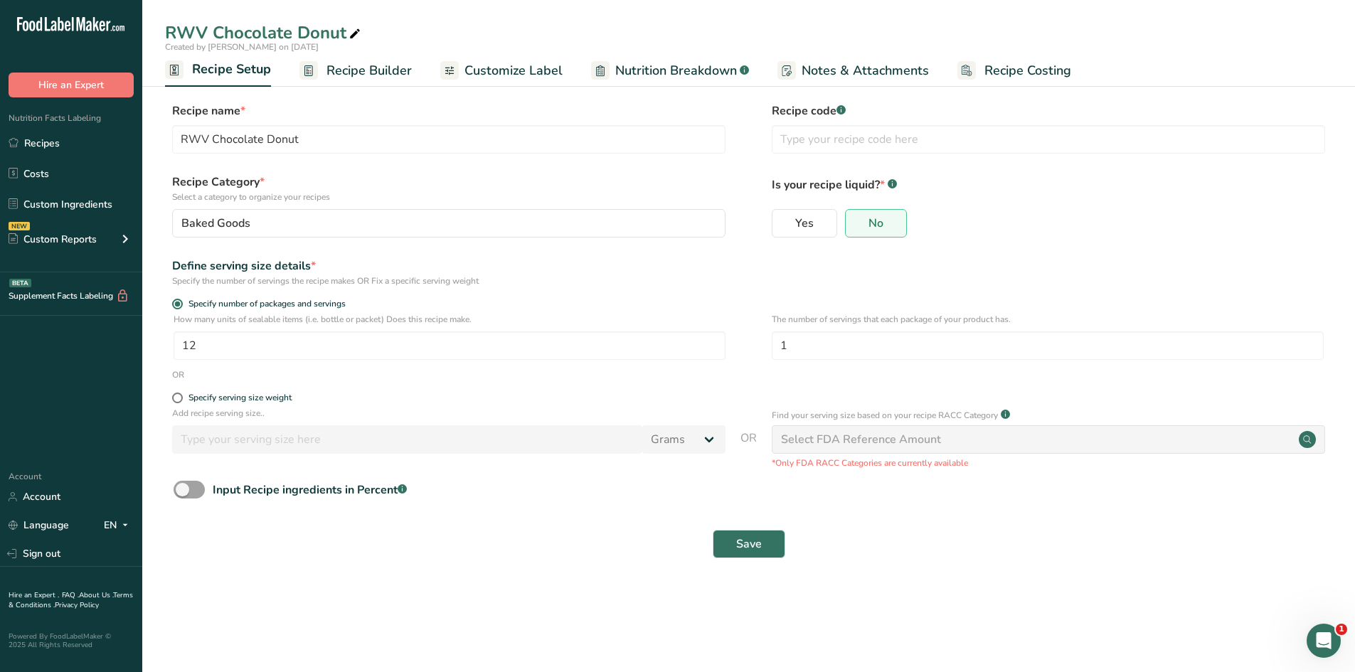
click at [475, 283] on form "Recipe name * RWV Chocolate Donut Recipe code .a-a{fill:#347362;}.b-a{fill:#fff…" at bounding box center [748, 334] width 1167 height 465
click at [554, 272] on div "Define serving size details *" at bounding box center [448, 266] width 553 height 17
click at [272, 339] on input "12" at bounding box center [450, 346] width 552 height 28
type input "13"
click at [751, 540] on span "Save" at bounding box center [749, 544] width 26 height 17
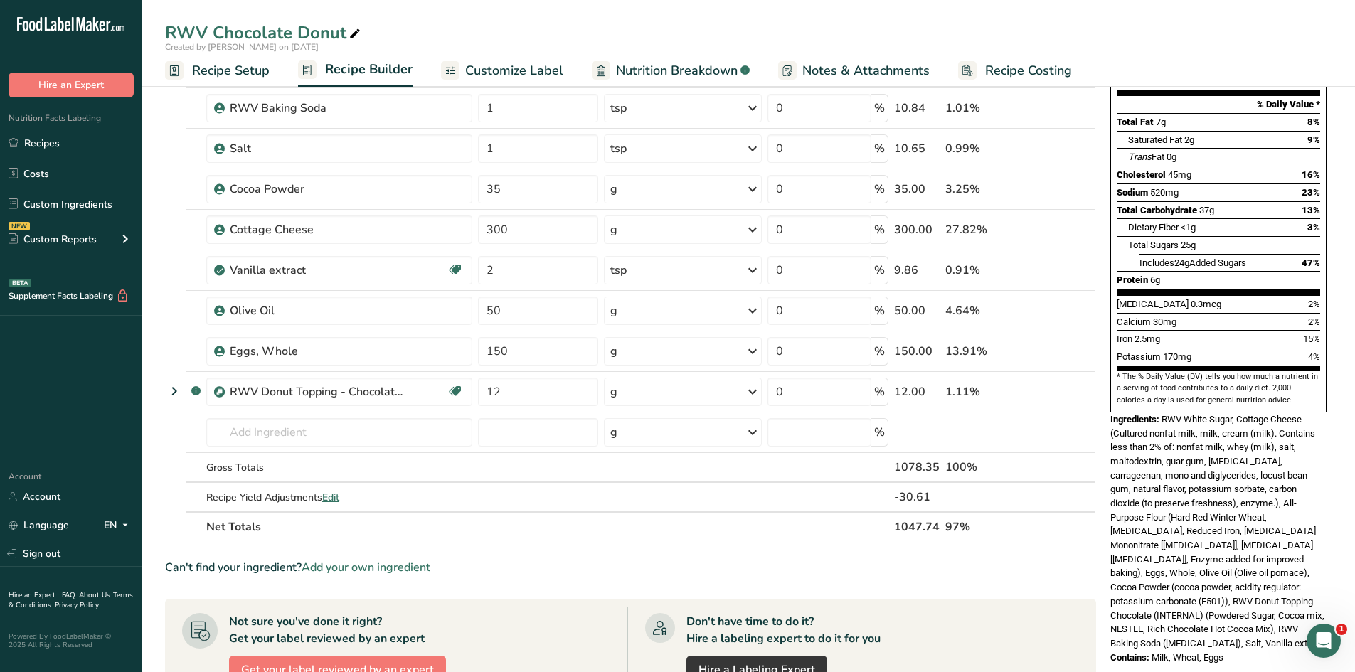
scroll to position [213, 0]
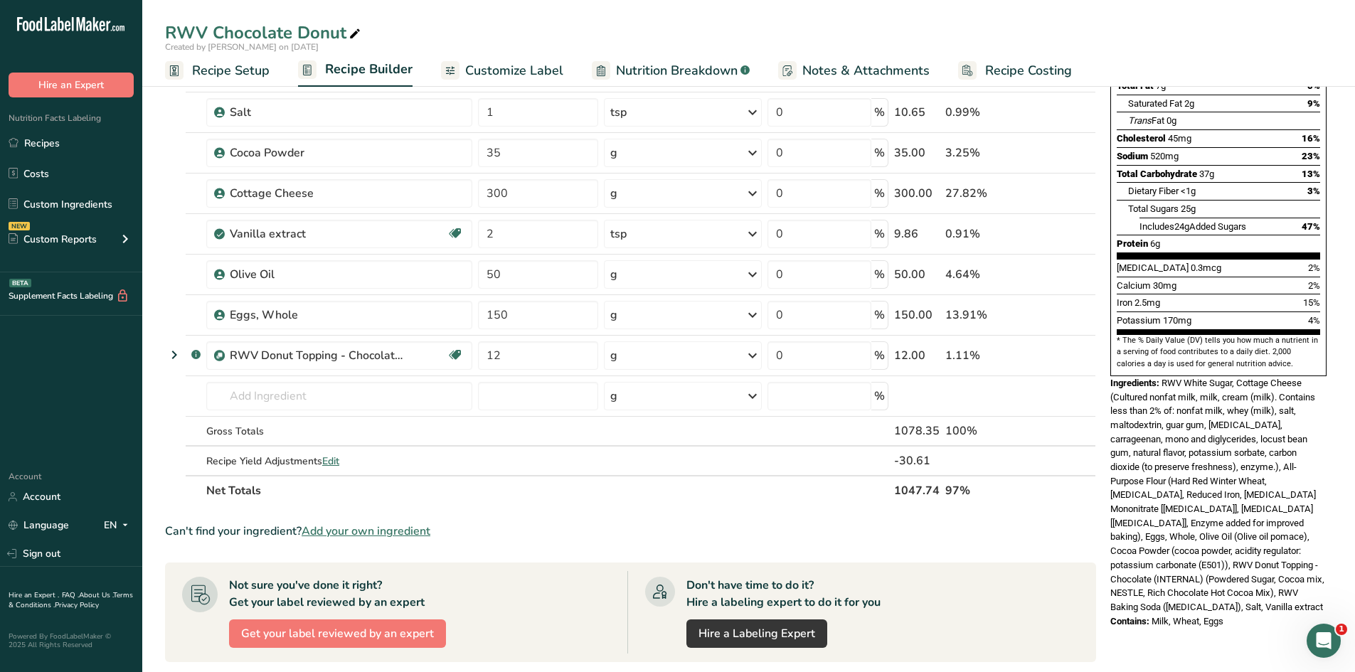
click at [81, 137] on link "Recipes" at bounding box center [71, 142] width 142 height 27
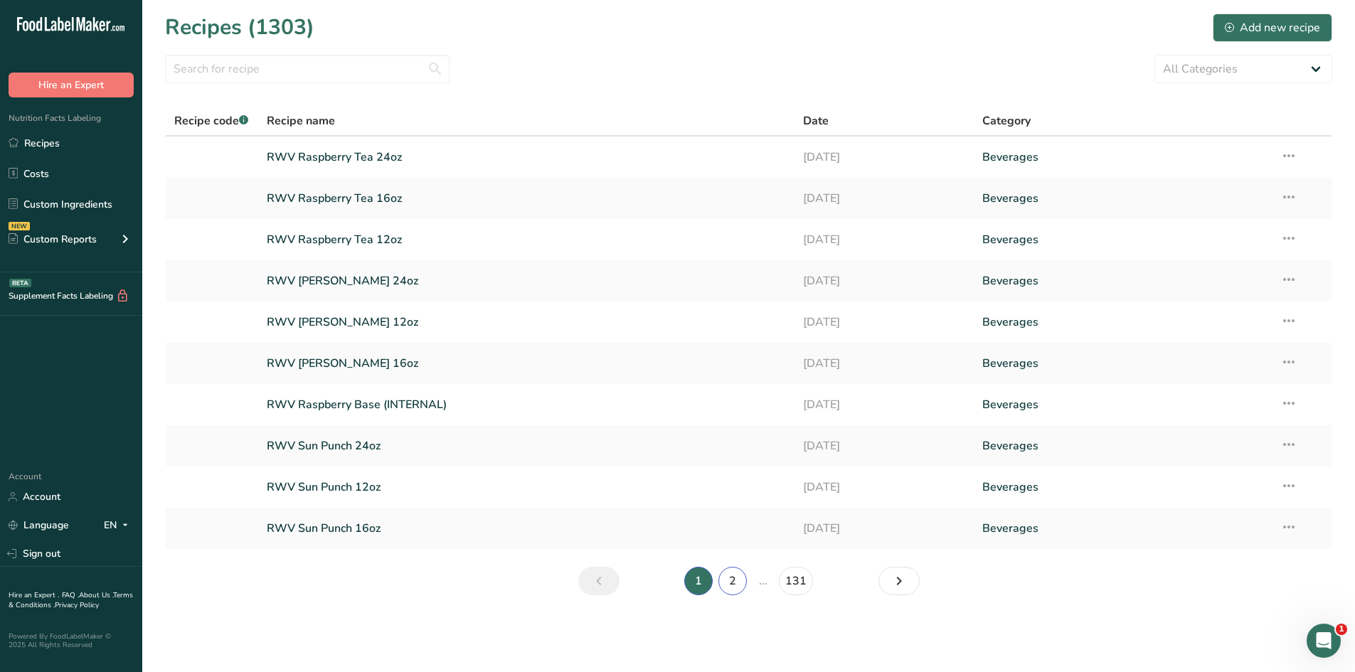
click at [735, 576] on link "2" at bounding box center [732, 581] width 28 height 28
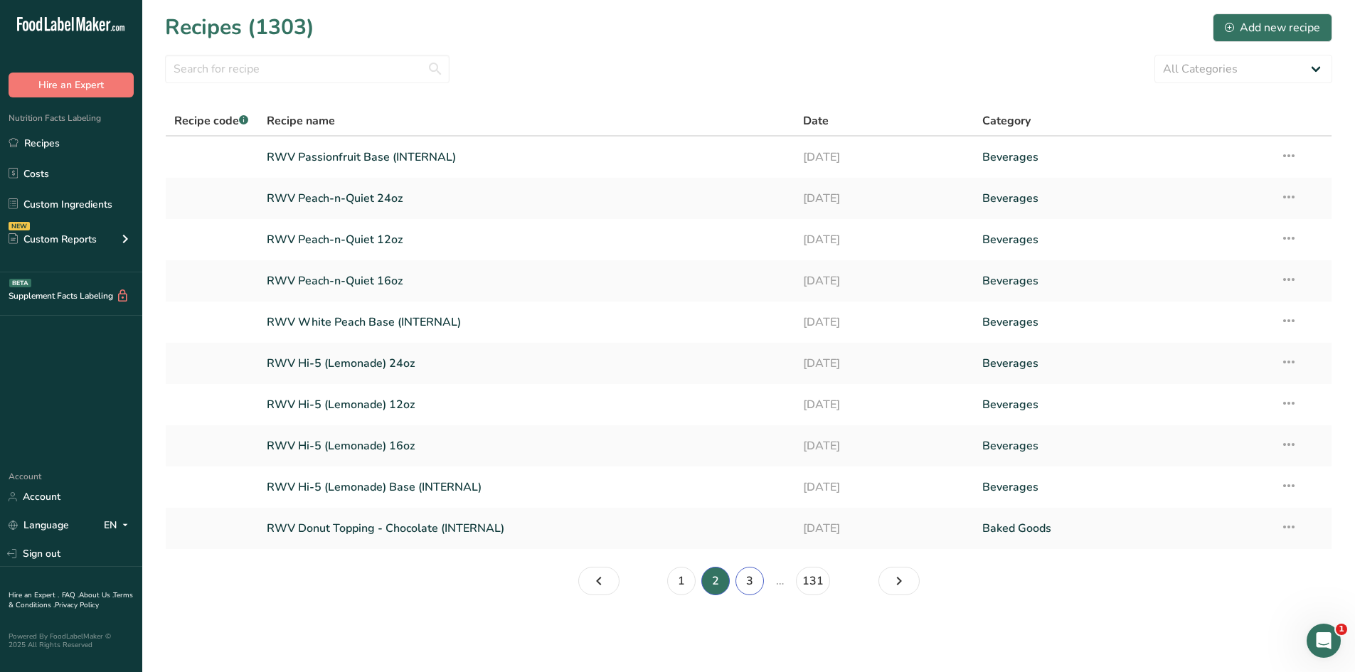
click at [756, 583] on link "3" at bounding box center [750, 581] width 28 height 28
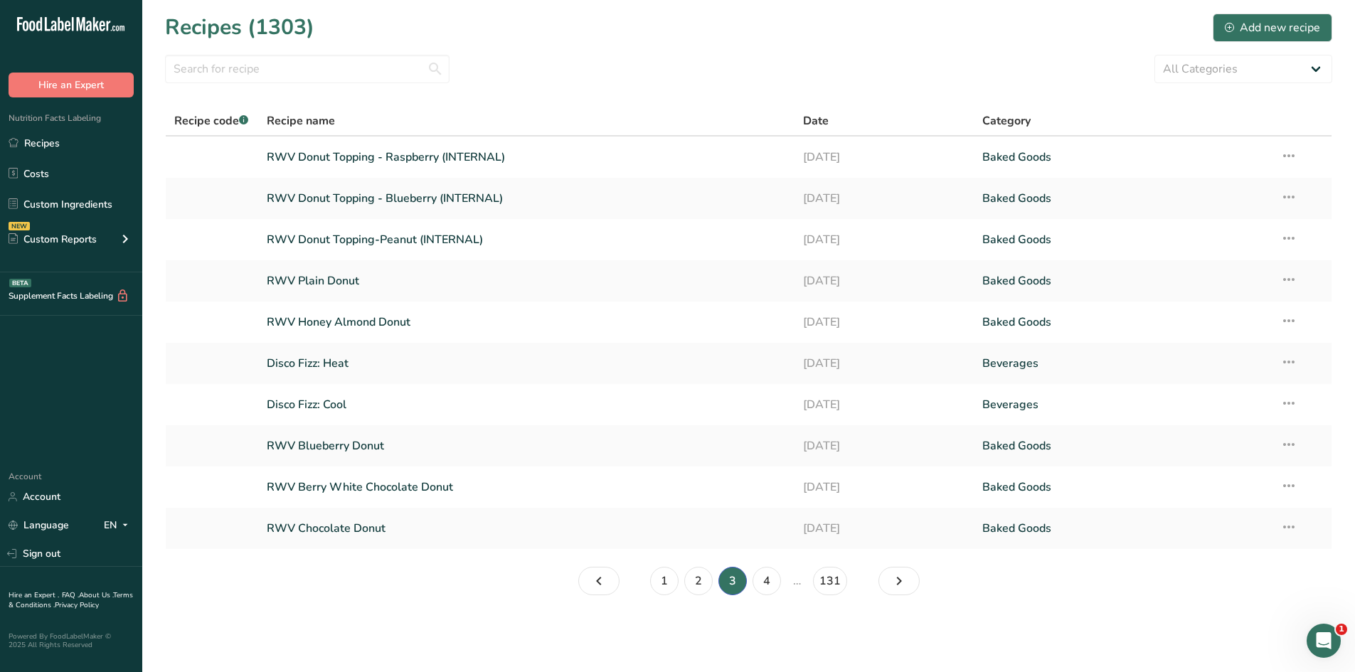
click at [421, 489] on link "RWV Berry White Chocolate Donut" at bounding box center [527, 487] width 520 height 30
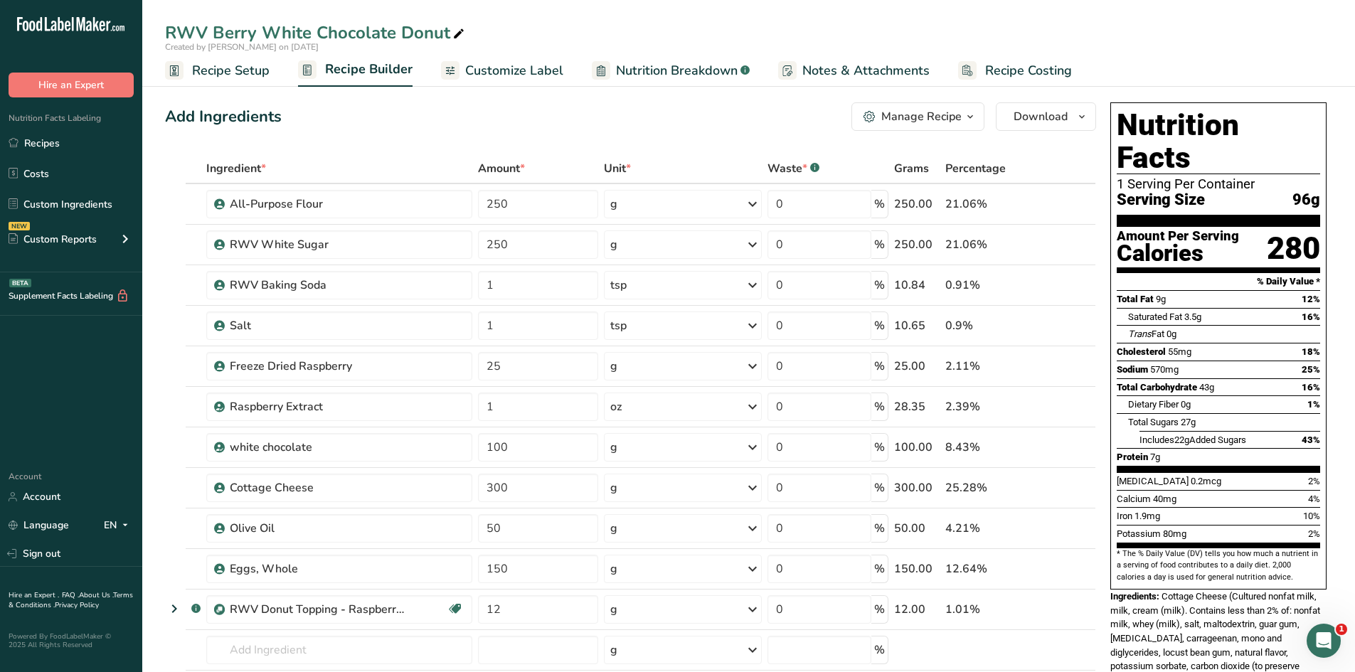
click at [63, 150] on link "Recipes" at bounding box center [71, 142] width 142 height 27
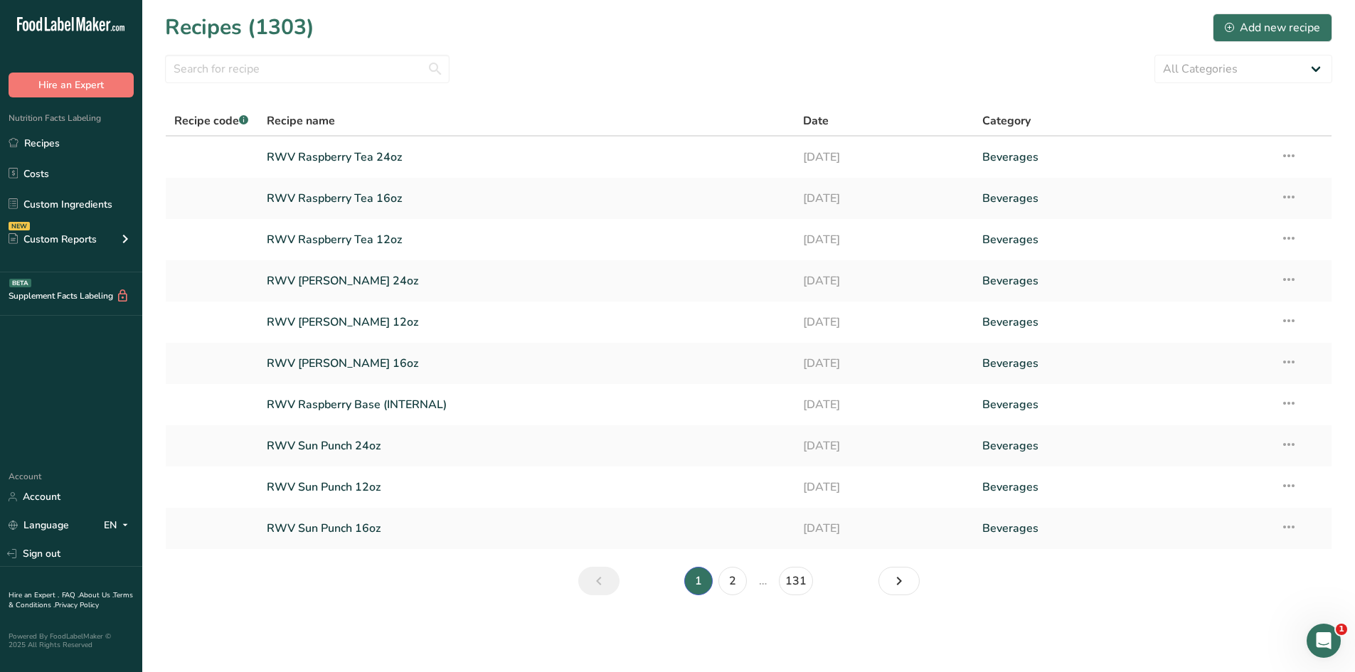
click at [758, 583] on li "…" at bounding box center [763, 581] width 26 height 28
click at [741, 582] on link "2" at bounding box center [732, 581] width 28 height 28
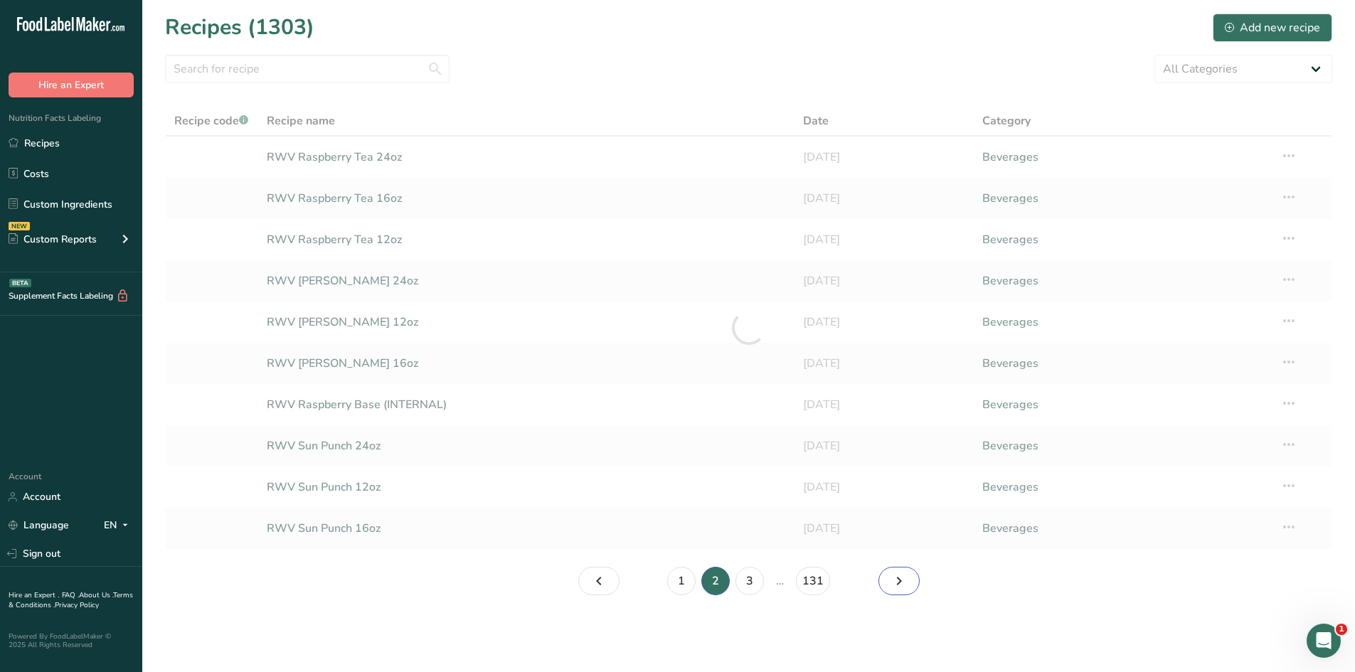
click at [893, 583] on icon "Page 3." at bounding box center [899, 581] width 17 height 26
click at [893, 583] on icon "Page 4." at bounding box center [899, 581] width 17 height 26
click at [897, 581] on icon "Page 5." at bounding box center [899, 581] width 17 height 26
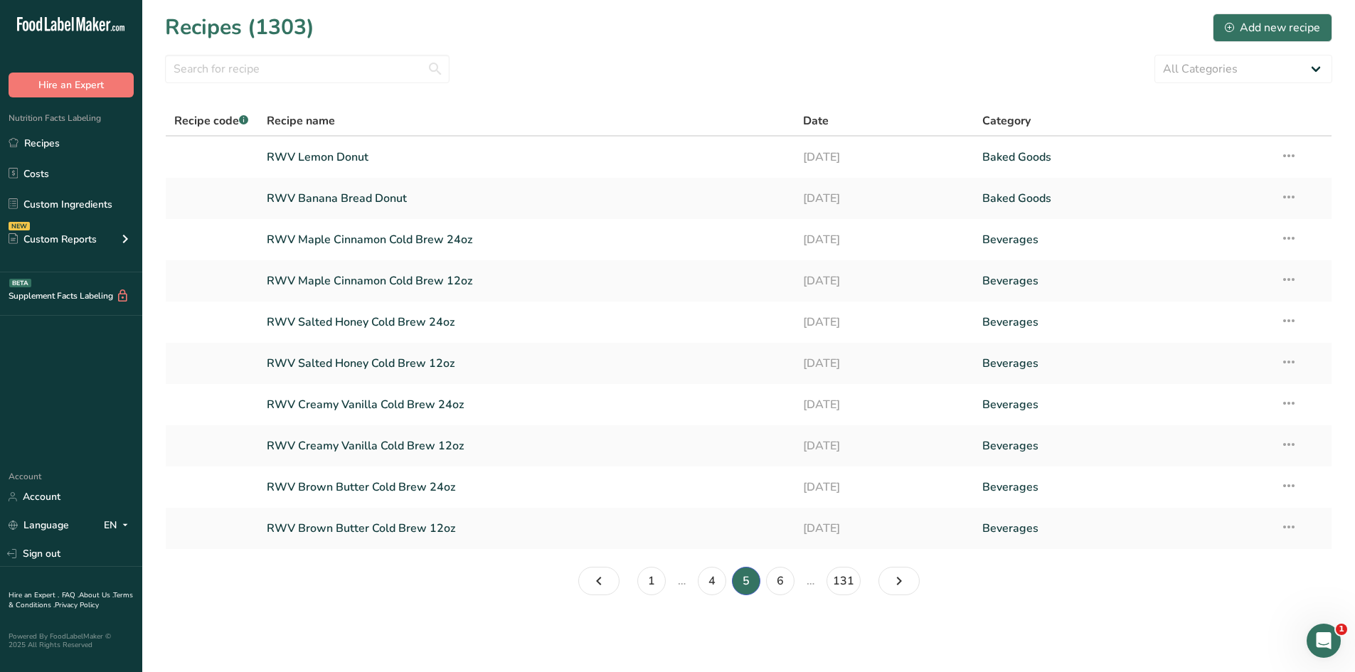
click at [328, 197] on link "RWV Banana Bread Donut" at bounding box center [527, 199] width 520 height 30
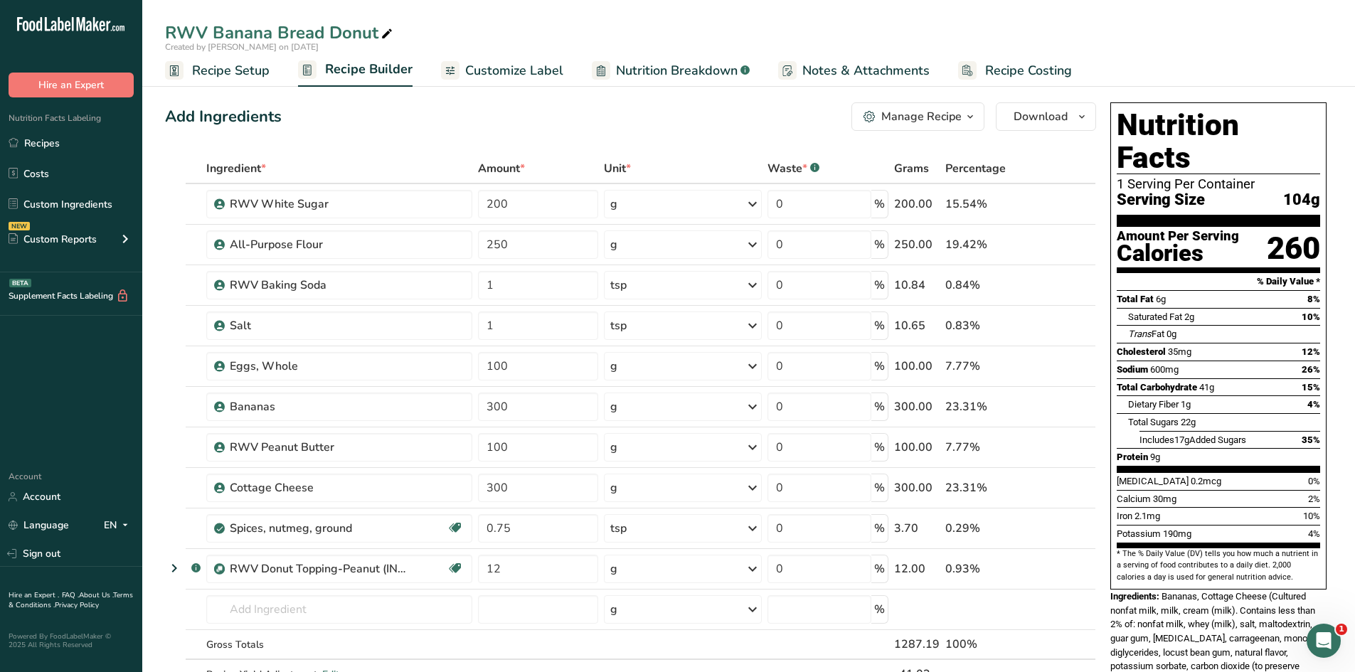
click at [46, 137] on link "Recipes" at bounding box center [71, 142] width 142 height 27
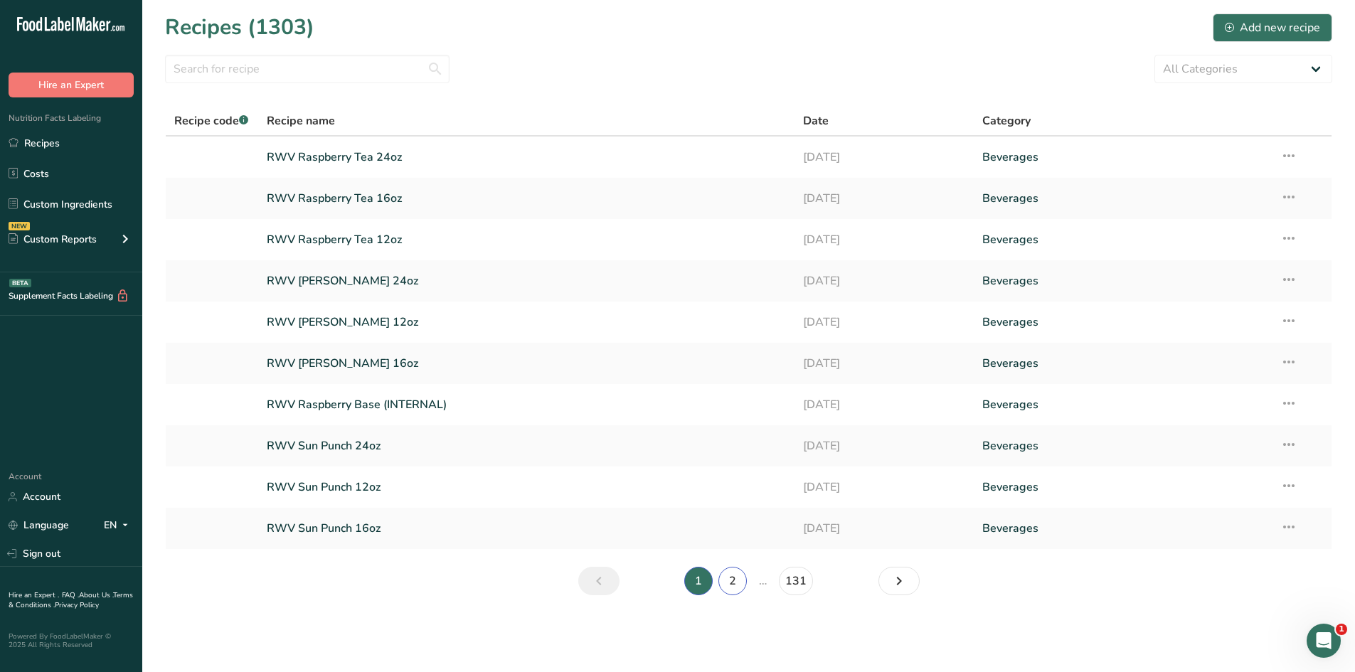
click at [727, 580] on link "2" at bounding box center [732, 581] width 28 height 28
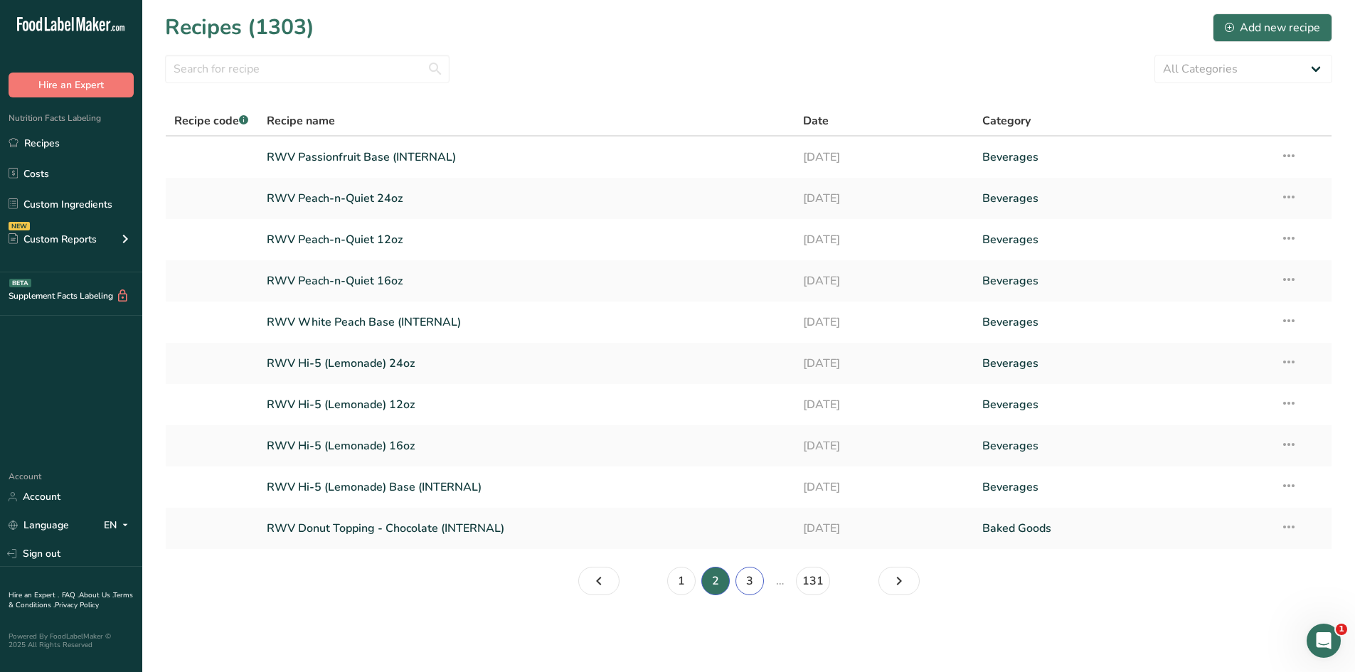
click at [761, 587] on link "3" at bounding box center [750, 581] width 28 height 28
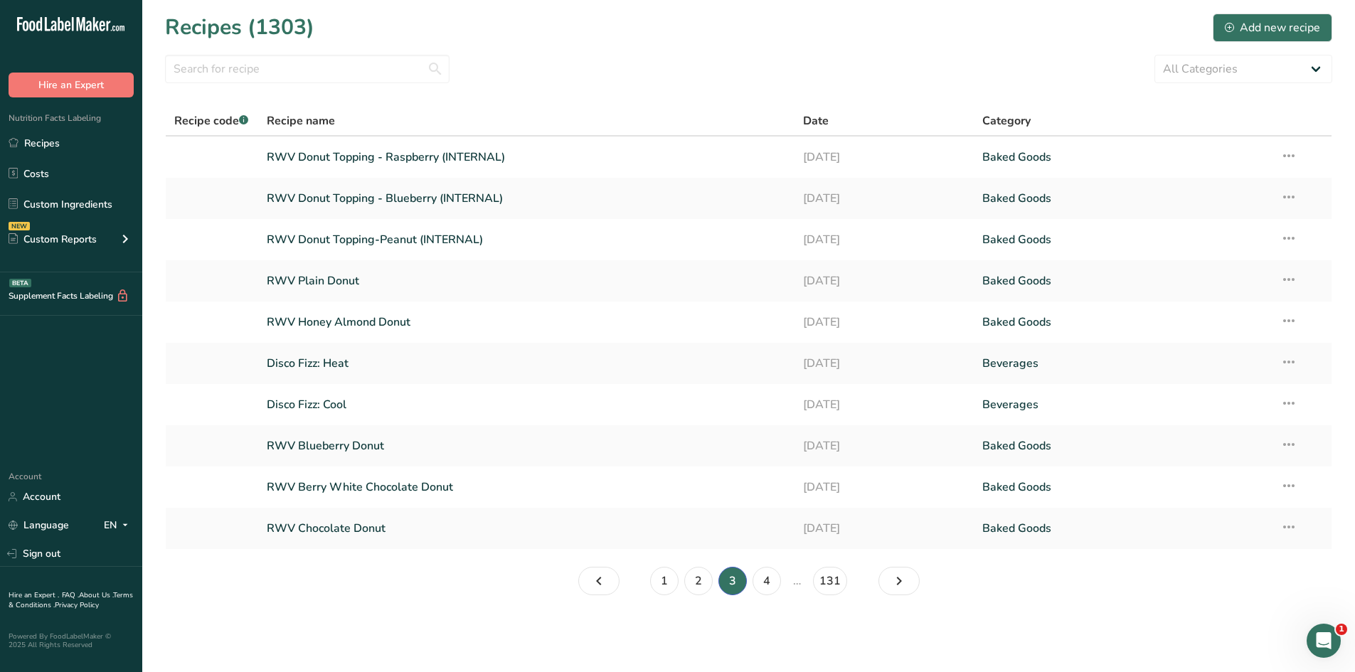
click at [300, 279] on link "RWV Plain Donut" at bounding box center [527, 281] width 520 height 30
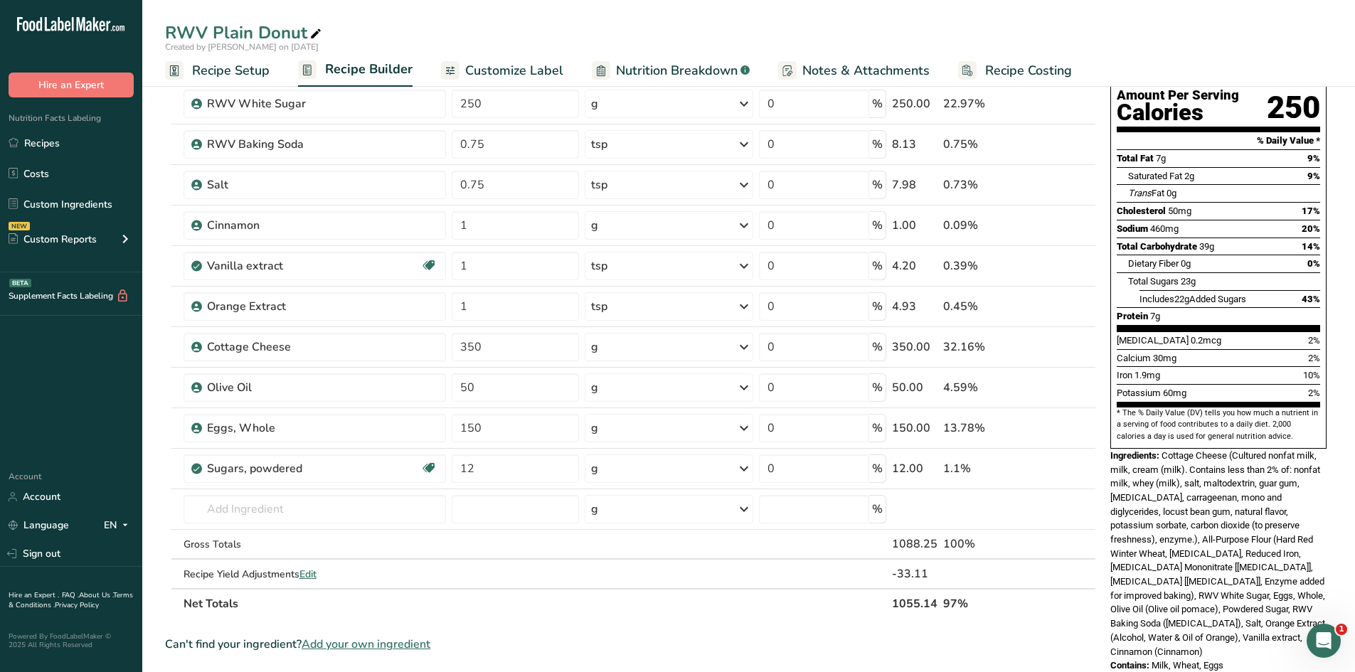
scroll to position [71, 0]
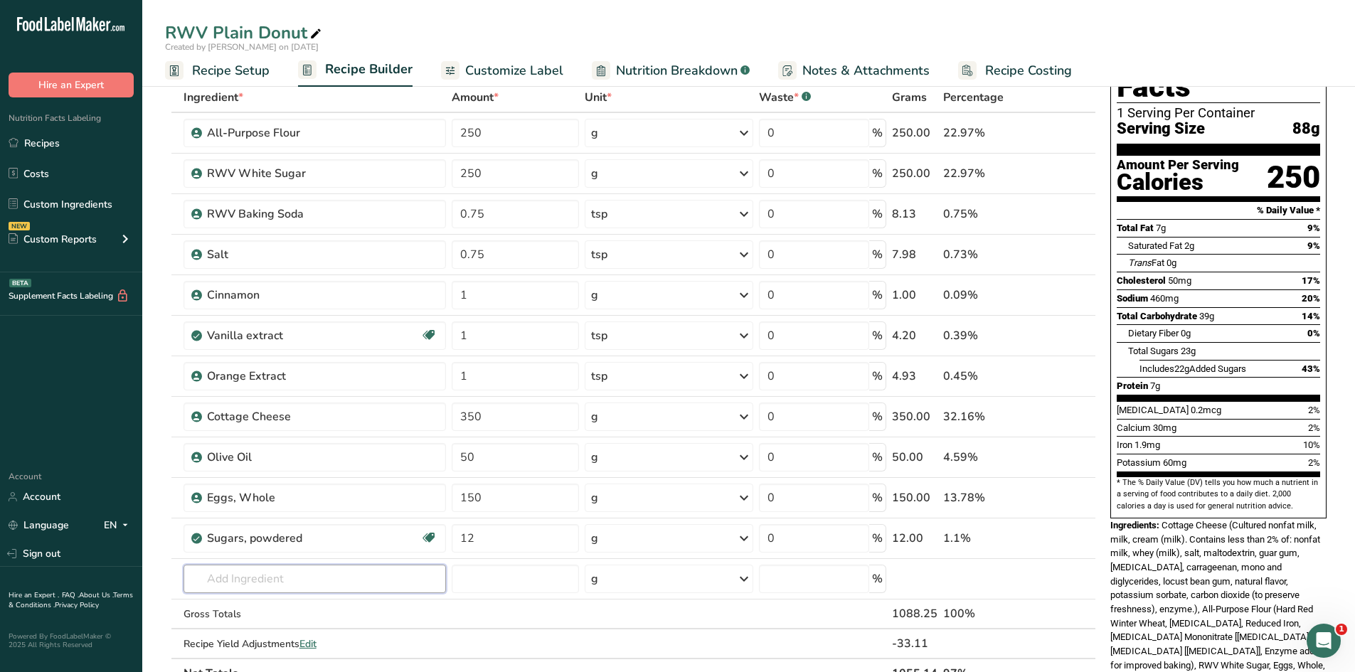
click at [296, 581] on input "text" at bounding box center [315, 579] width 263 height 28
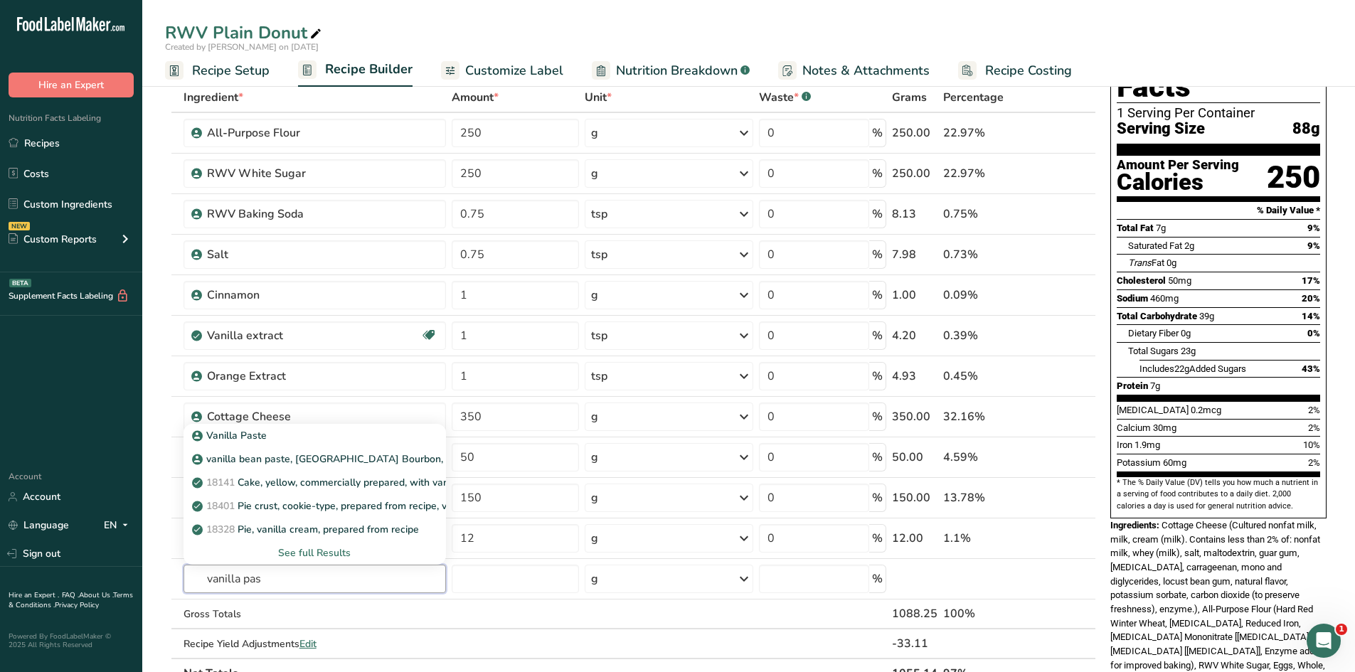
type input "vanilla pas"
click at [196, 440] on icon at bounding box center [197, 436] width 9 height 13
type input "Vanilla Paste"
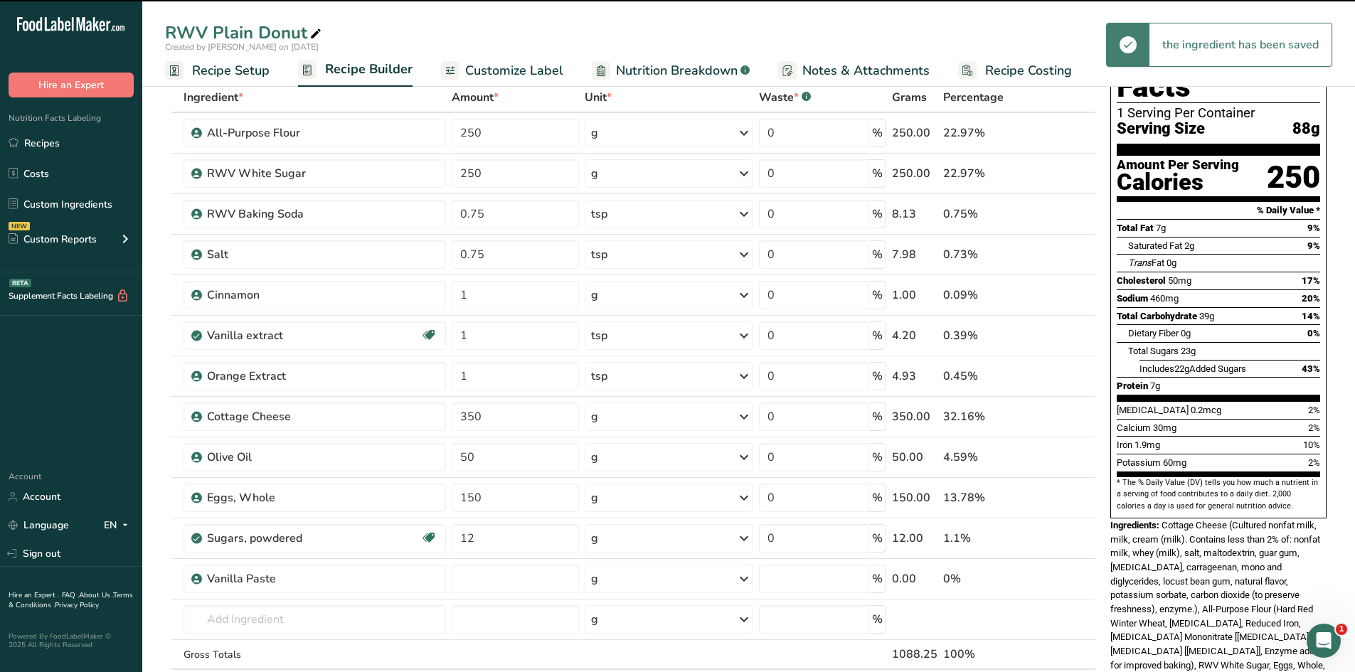
type input "0"
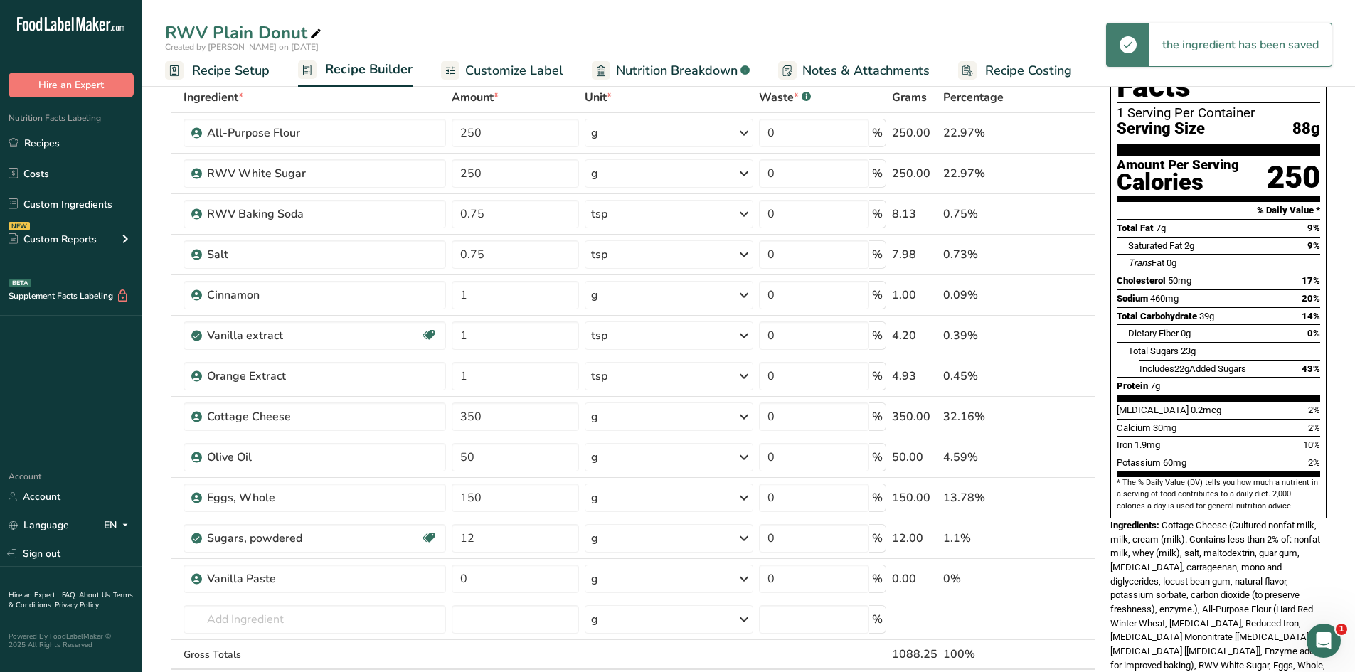
click at [1036, 579] on span at bounding box center [1042, 579] width 17 height 17
click at [510, 587] on input "0" at bounding box center [515, 579] width 127 height 28
type input "1"
click at [625, 576] on div "Ingredient * Amount * Unit * Waste * .a-a{fill:#347362;}.b-a{fill:#fff;} Grams …" at bounding box center [630, 406] width 931 height 647
click at [625, 576] on div "g" at bounding box center [669, 579] width 169 height 28
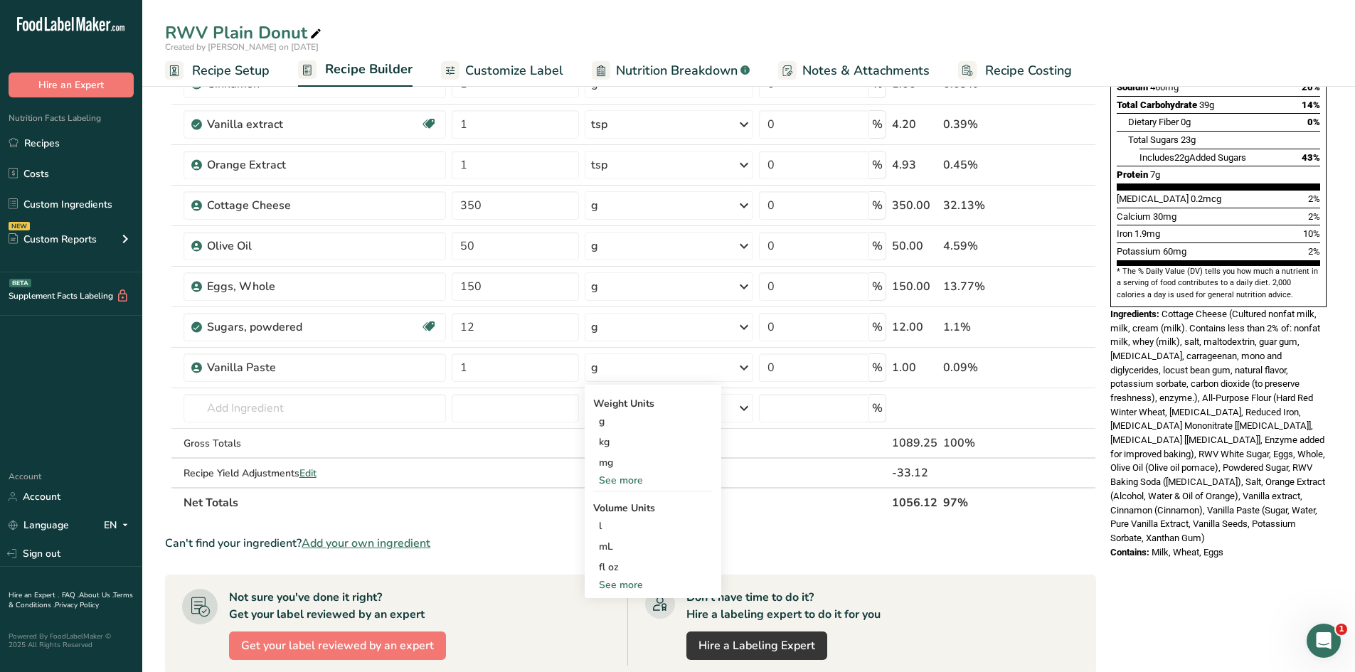
scroll to position [283, 0]
click at [620, 583] on div "See more" at bounding box center [653, 584] width 120 height 15
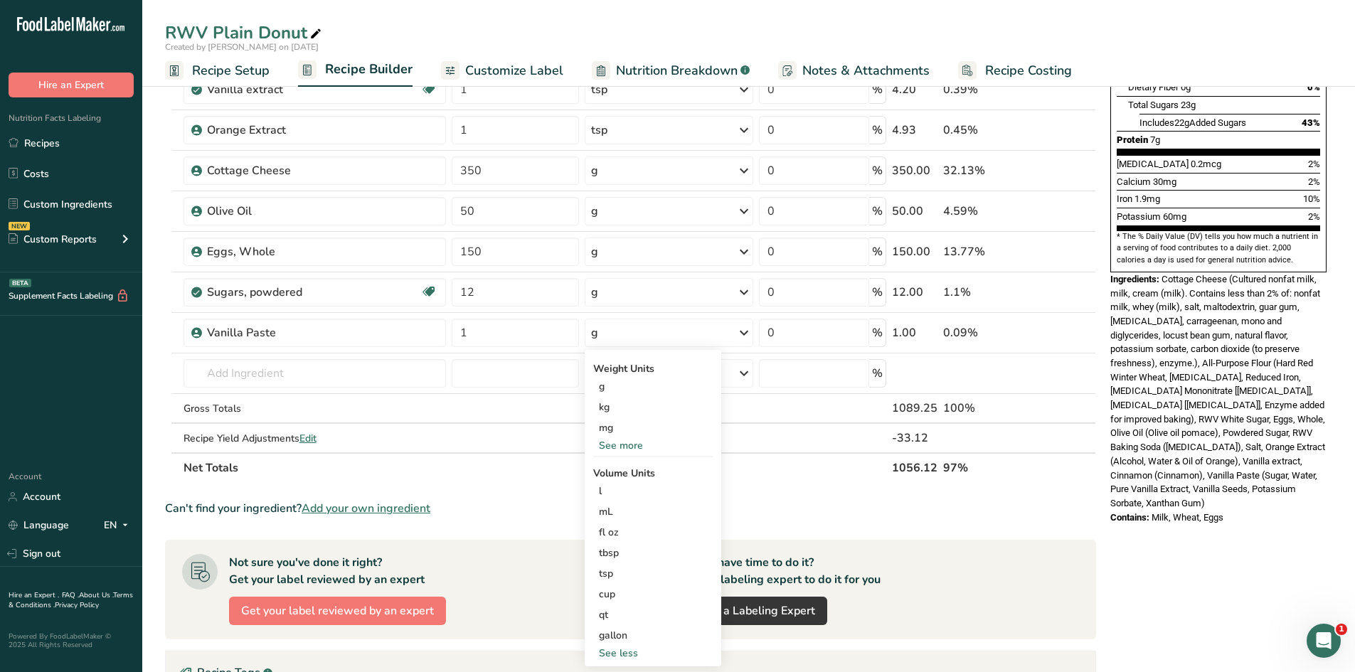
scroll to position [318, 0]
click at [618, 577] on div "tsp" at bounding box center [653, 573] width 108 height 15
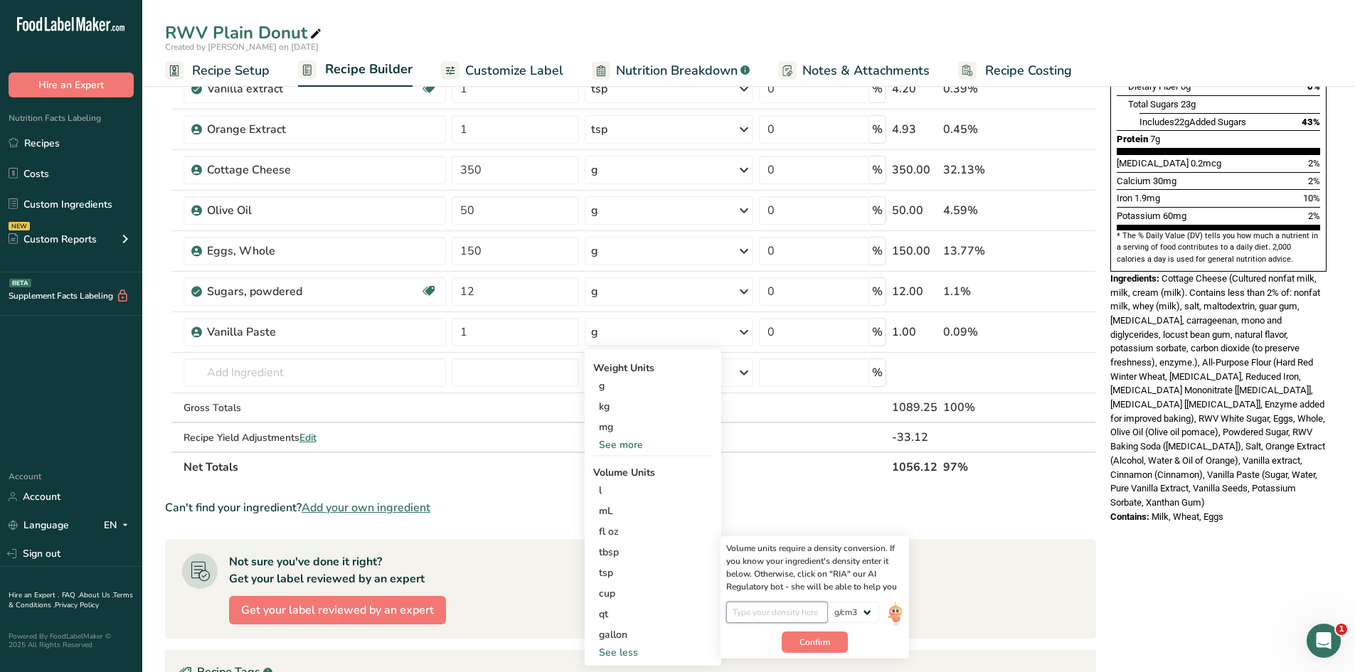
click at [812, 613] on input "number" at bounding box center [777, 612] width 102 height 21
type input "1"
click at [830, 647] on span "Confirm" at bounding box center [815, 642] width 31 height 13
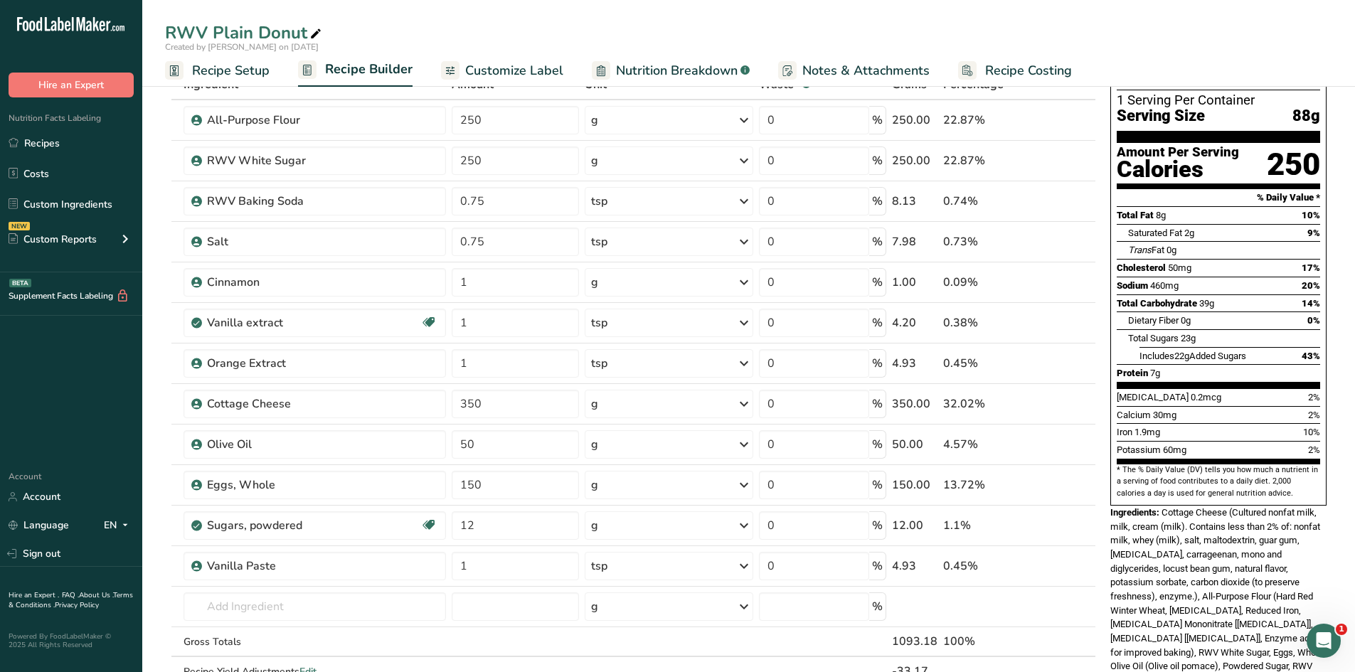
scroll to position [76, 0]
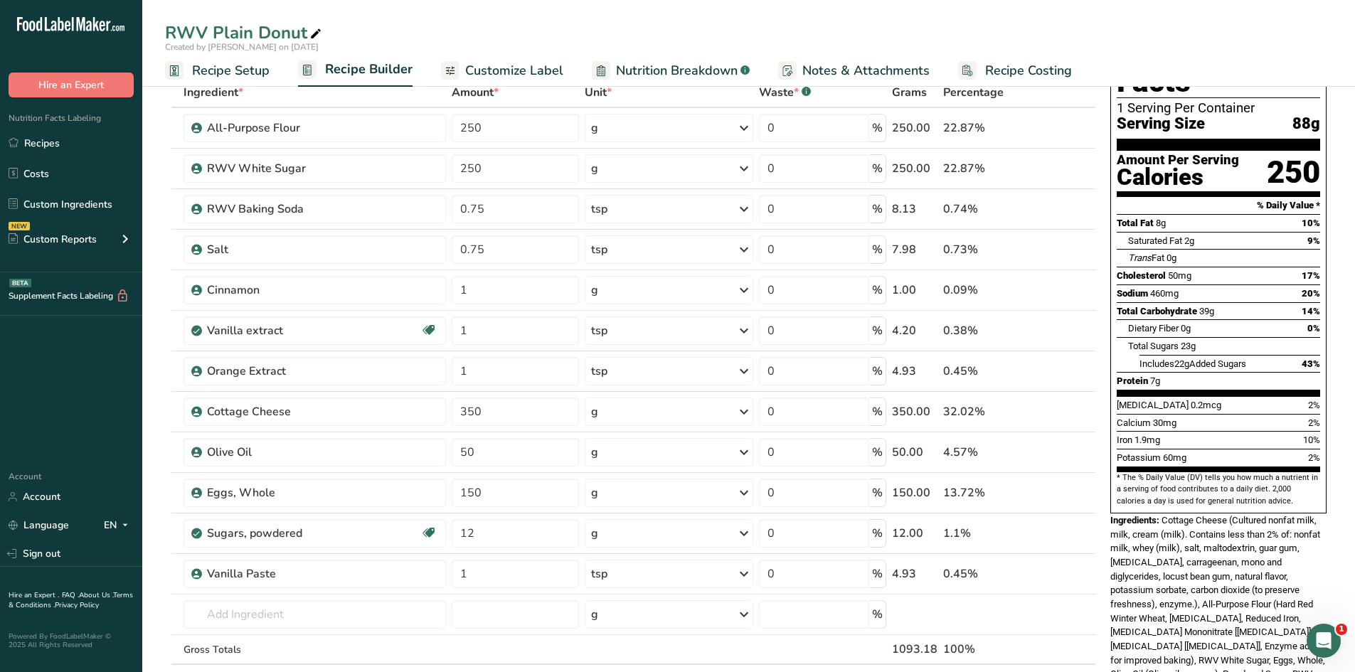
click at [1067, 334] on icon at bounding box center [1066, 331] width 10 height 15
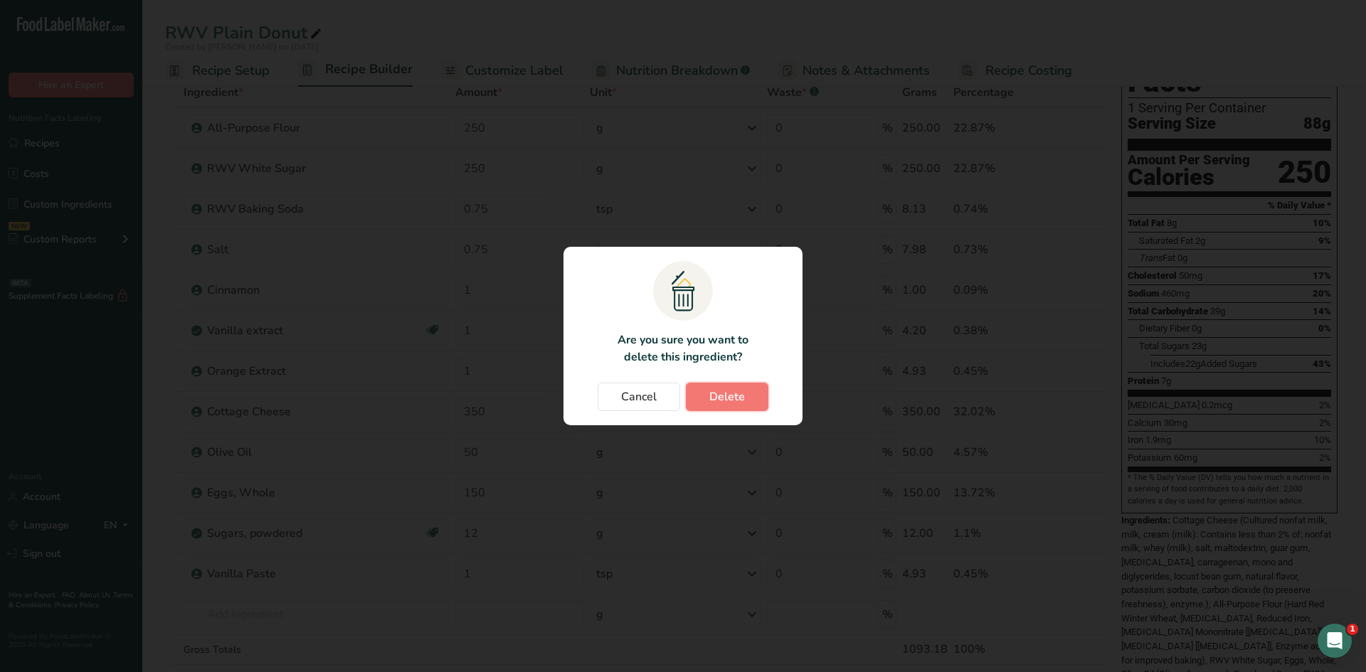
click at [742, 401] on span "Delete" at bounding box center [727, 396] width 36 height 17
type input "350"
type input "50"
type input "150"
type input "12"
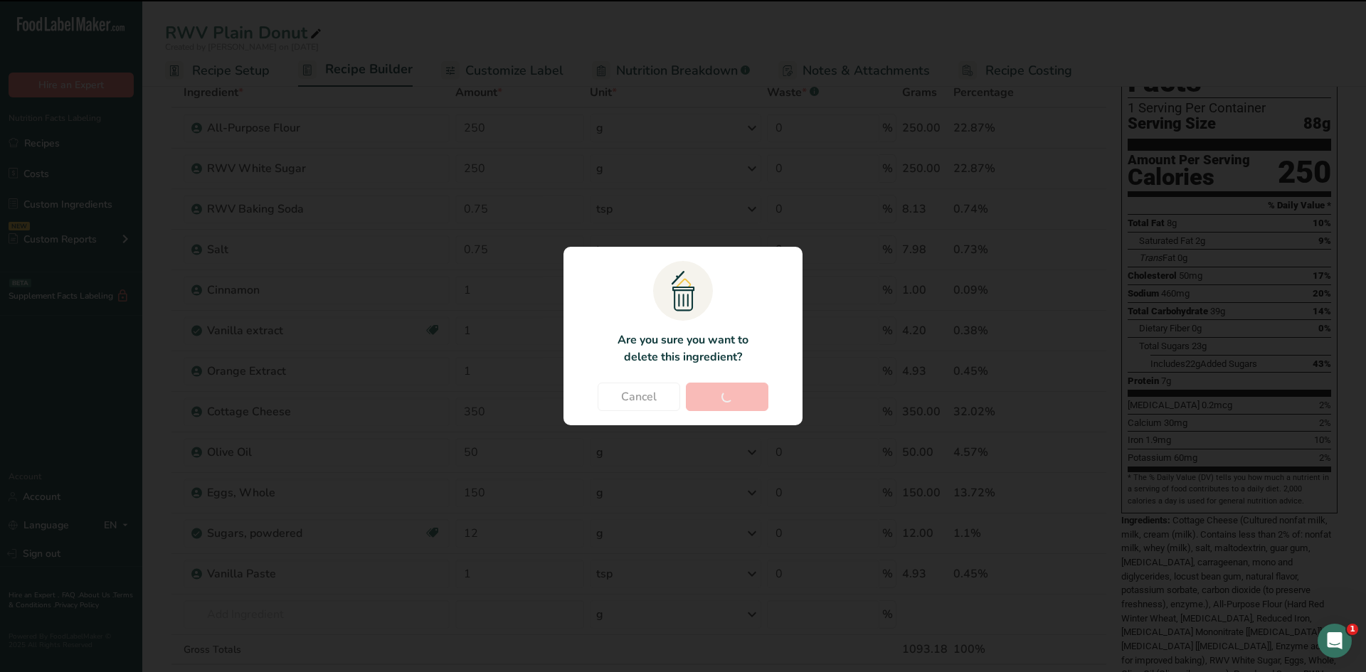
type input "1"
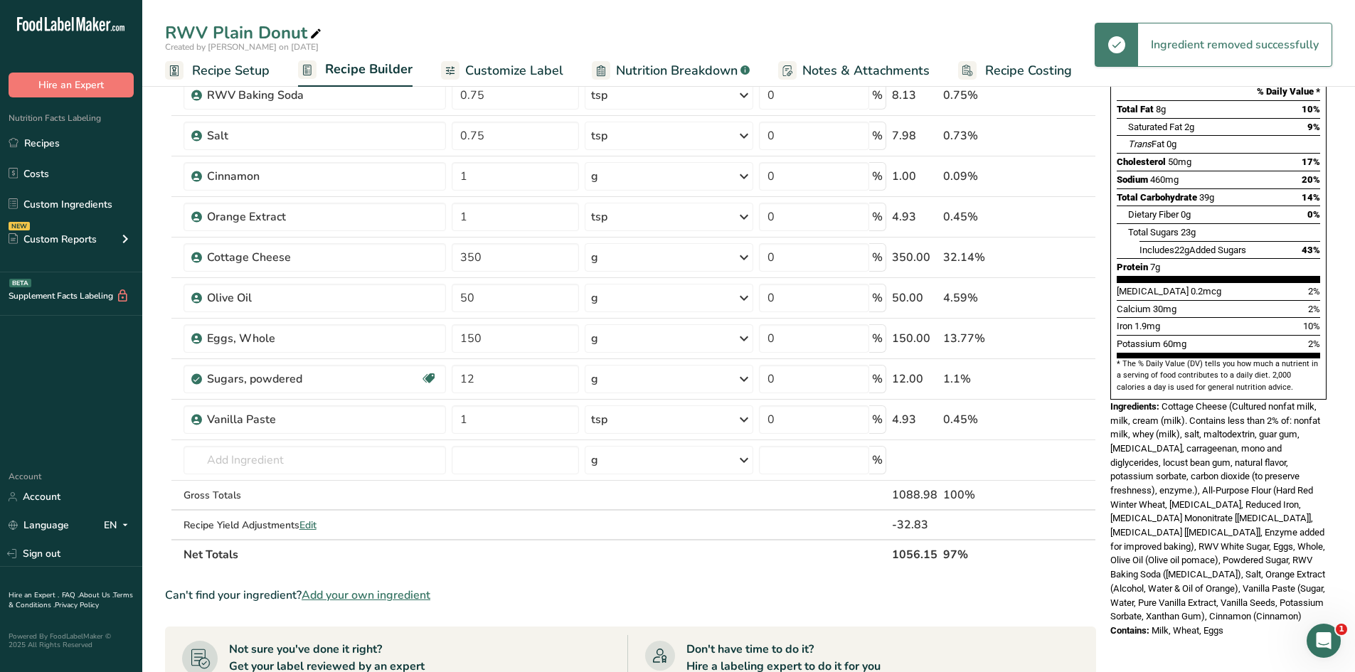
scroll to position [191, 0]
click at [98, 148] on link "Recipes" at bounding box center [71, 142] width 142 height 27
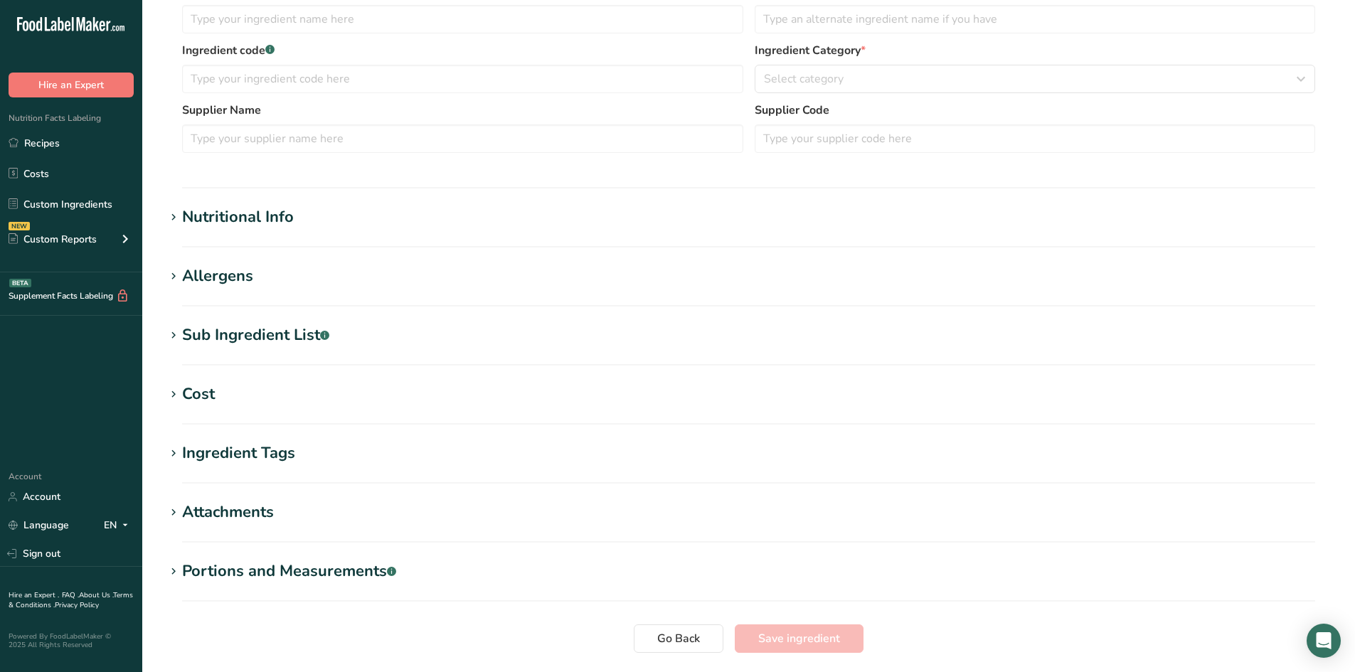
type input "Peanut Butter Powder"
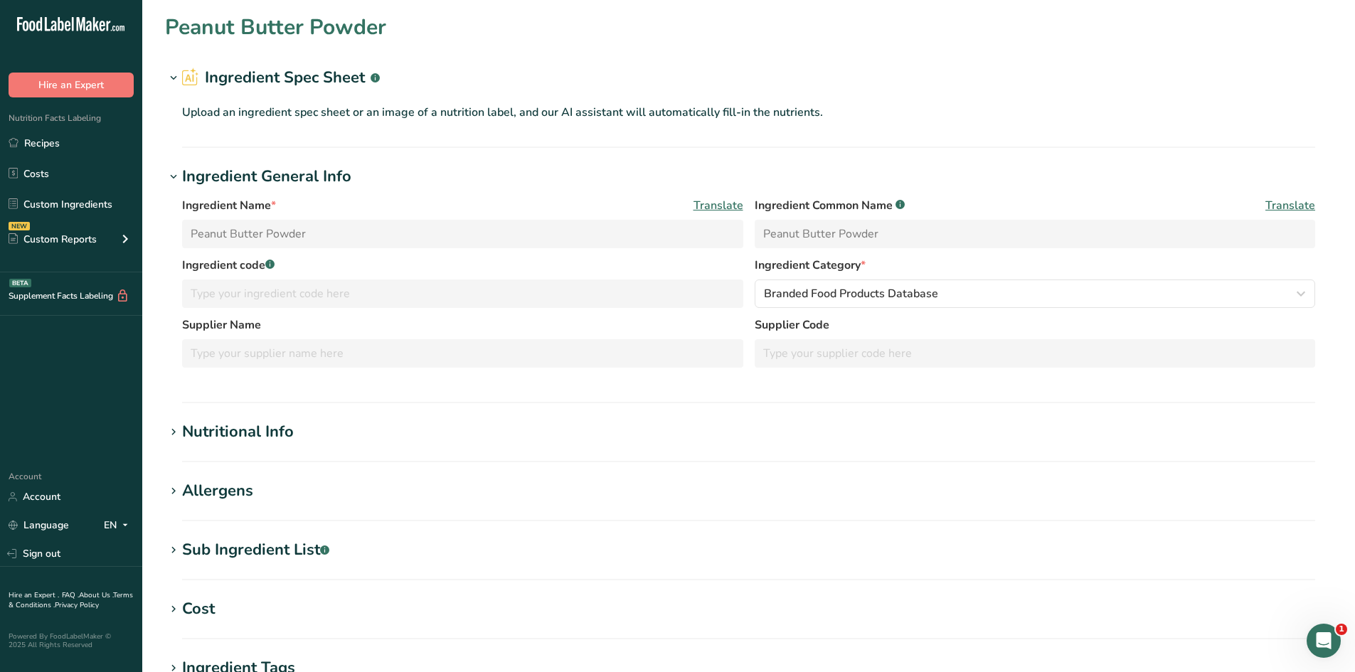
click at [223, 430] on div "Nutritional Info" at bounding box center [238, 431] width 112 height 23
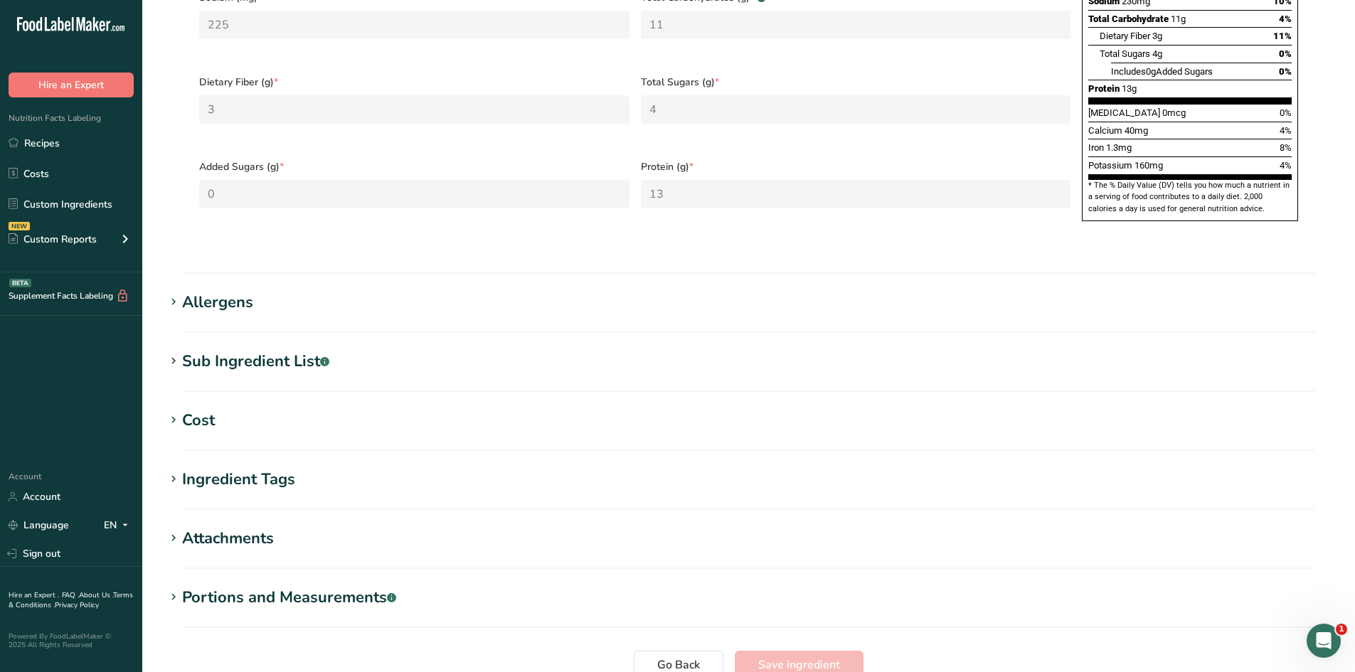
scroll to position [783, 0]
click at [292, 349] on div "Sub Ingredient List .a-a{fill:#347362;}.b-a{fill:#fff;}" at bounding box center [255, 360] width 147 height 23
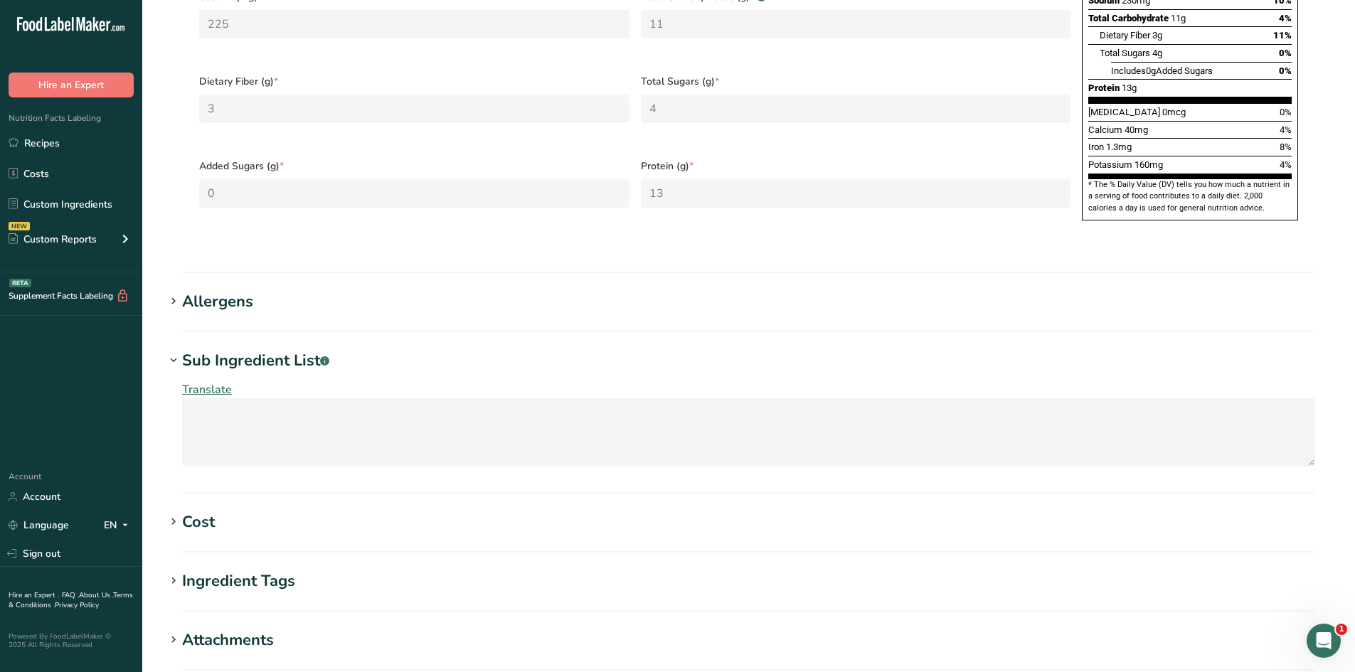
click at [284, 349] on div "Sub Ingredient List .a-a{fill:#347362;}.b-a{fill:#fff;}" at bounding box center [255, 360] width 147 height 23
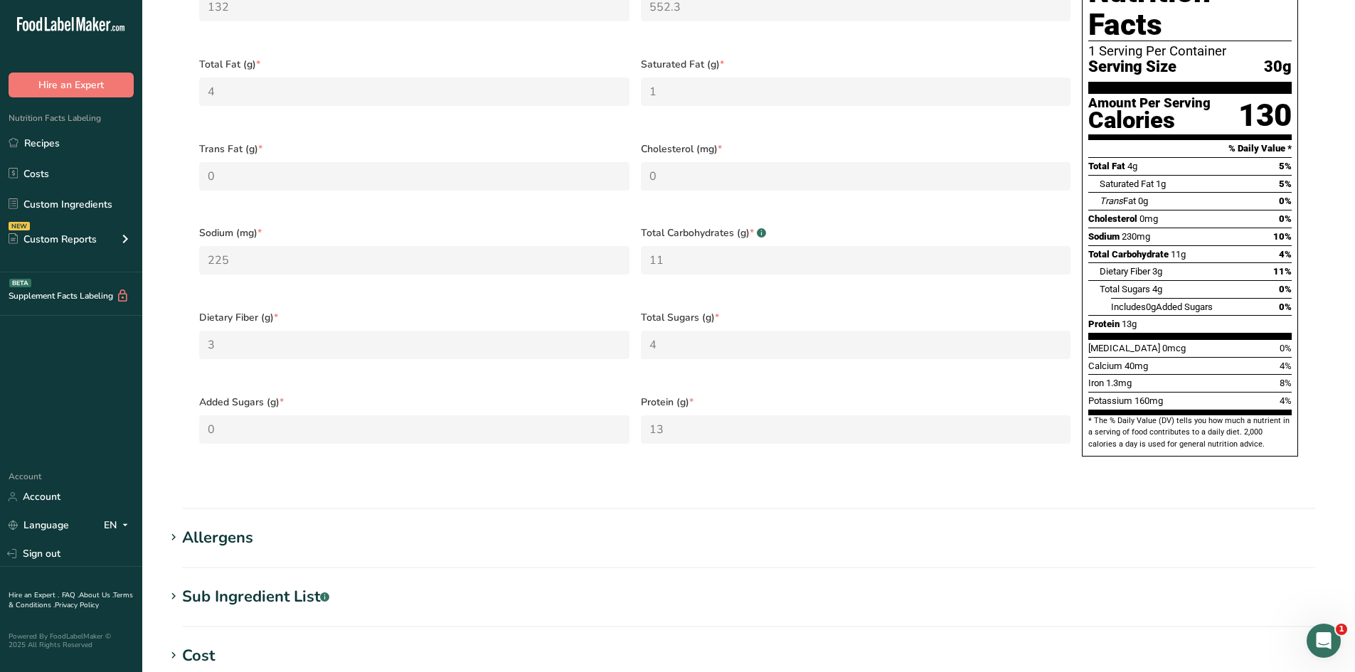
scroll to position [498, 0]
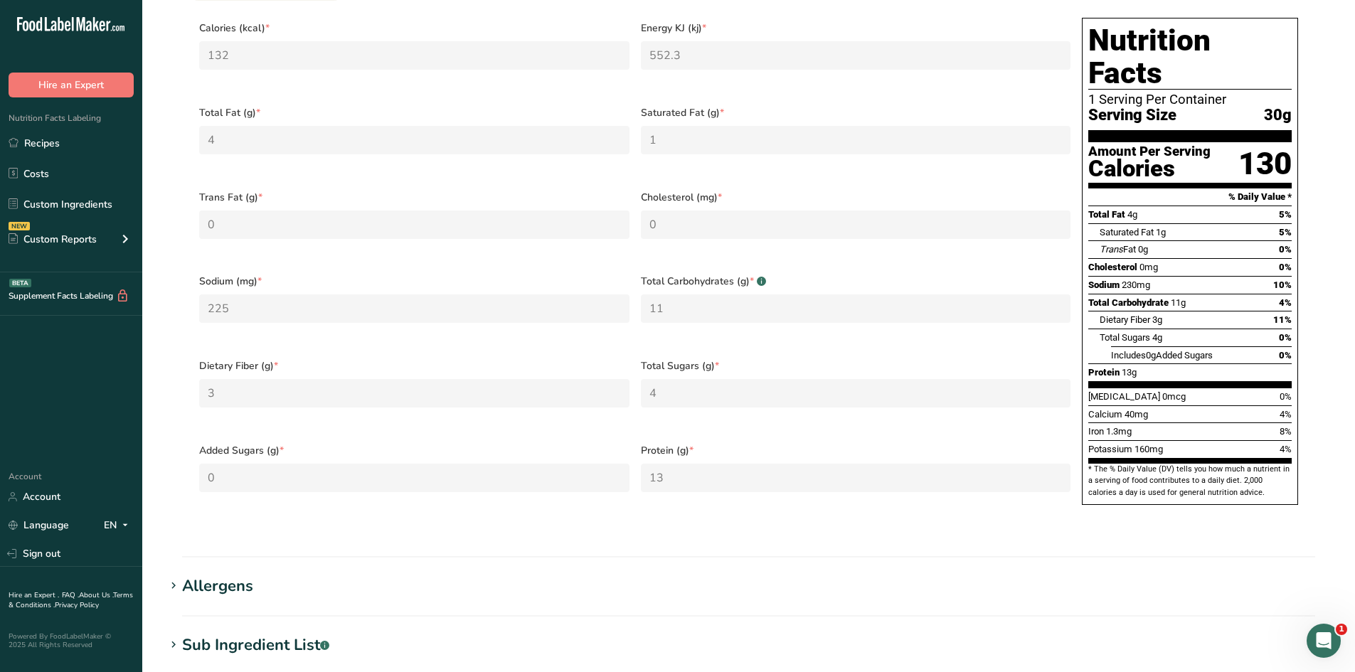
click at [47, 136] on link "Recipes" at bounding box center [71, 142] width 142 height 27
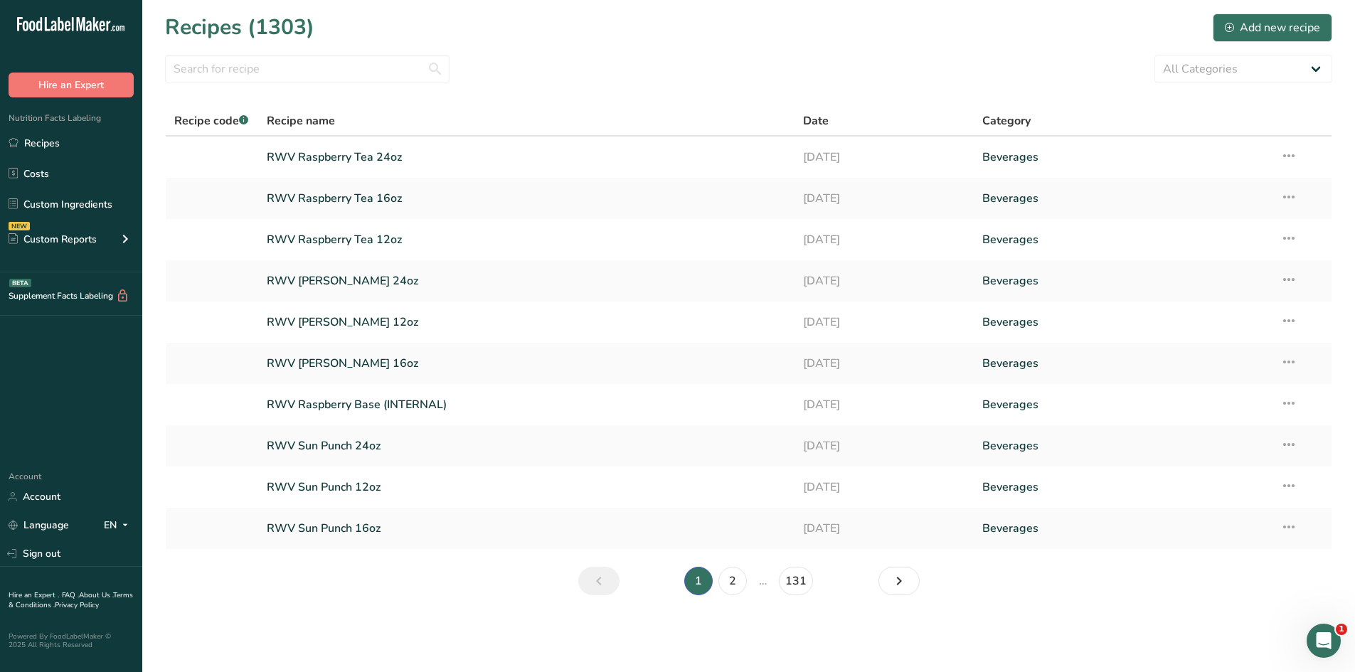
click at [762, 585] on li "…" at bounding box center [763, 581] width 26 height 28
click at [893, 578] on icon "Next page" at bounding box center [899, 581] width 17 height 26
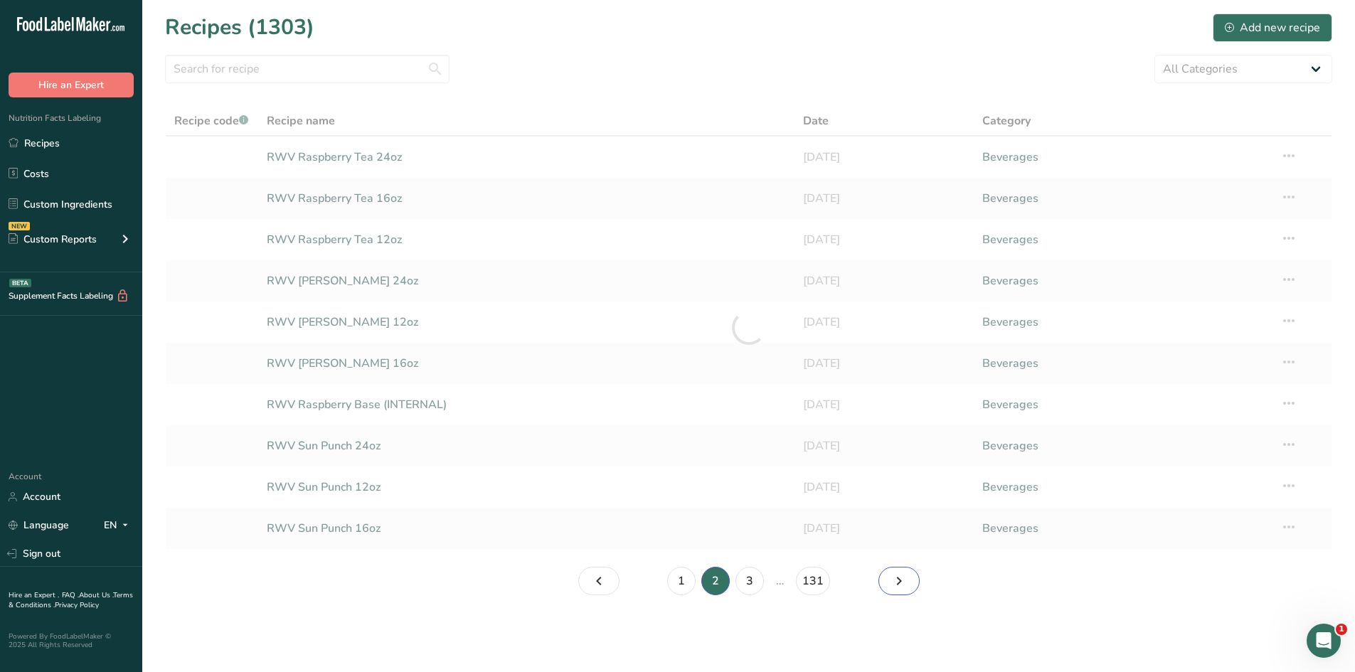
click at [898, 580] on icon "Page 3." at bounding box center [899, 581] width 17 height 26
click at [898, 580] on icon "Page 4." at bounding box center [899, 581] width 17 height 26
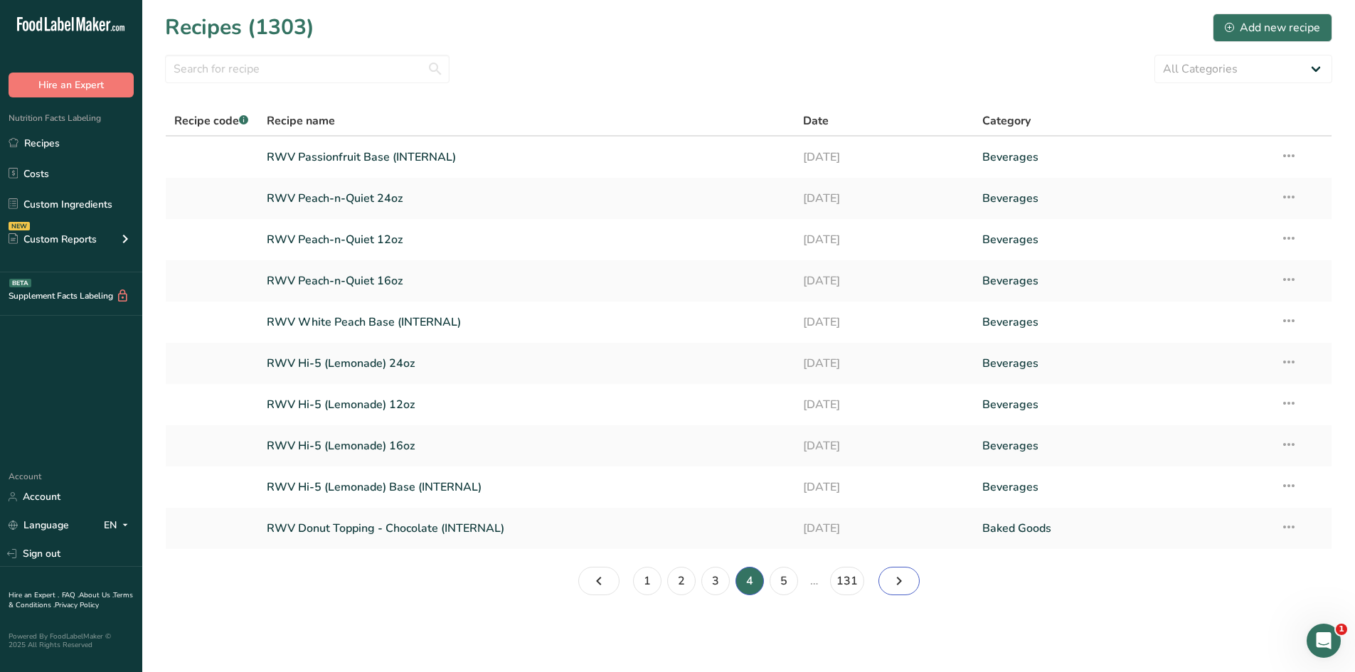
click at [898, 580] on icon "Page 5." at bounding box center [899, 581] width 17 height 26
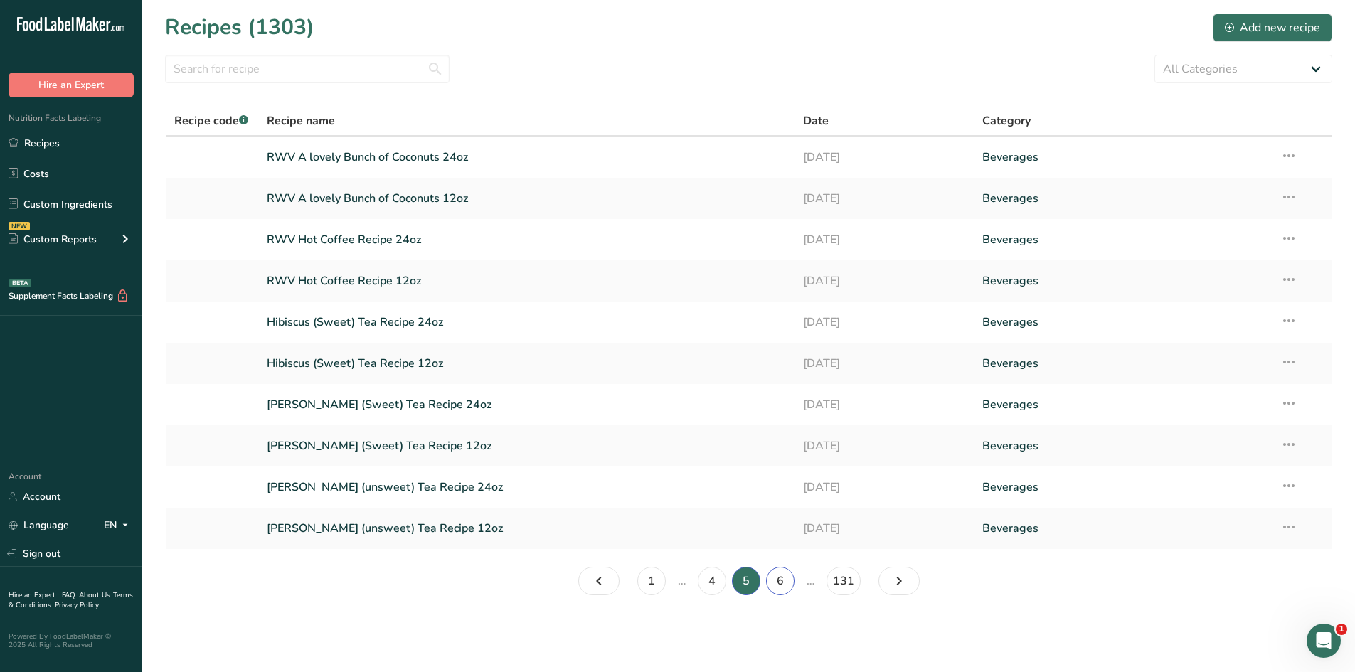
click at [778, 576] on link "6" at bounding box center [780, 581] width 28 height 28
